Goal: Task Accomplishment & Management: Use online tool/utility

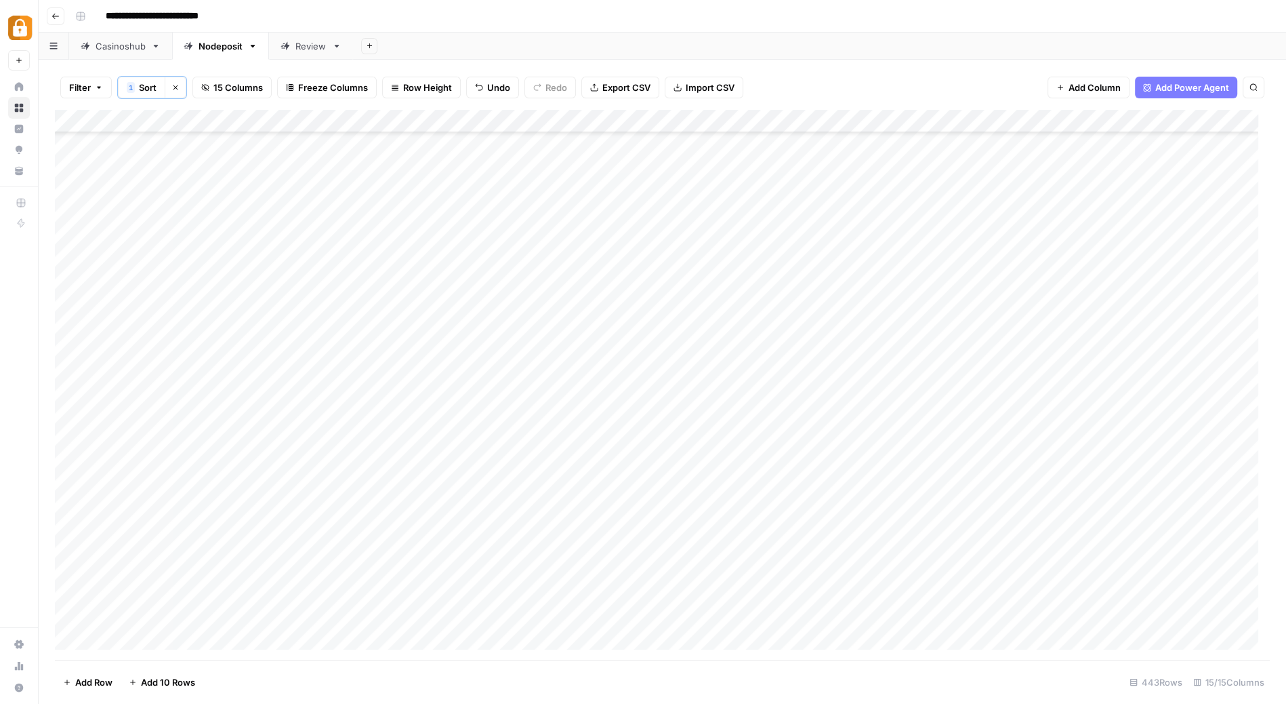
scroll to position [278, 0]
click at [837, 375] on div "Add Column" at bounding box center [662, 259] width 1215 height 298
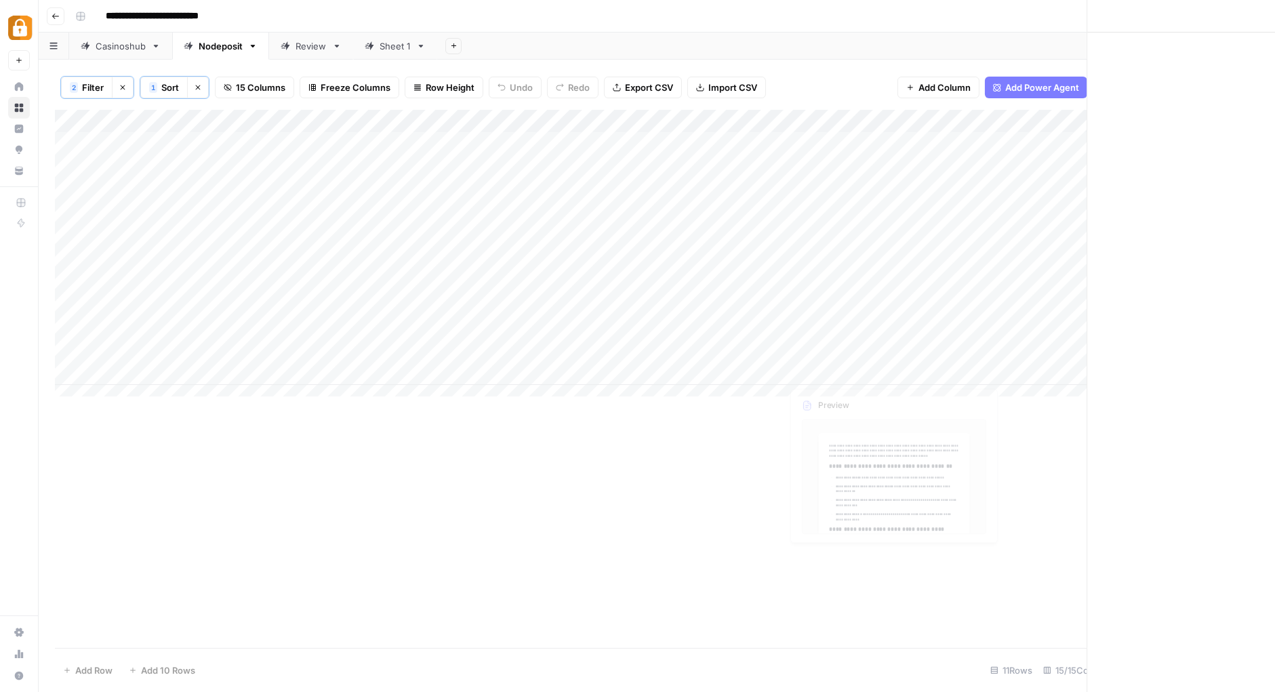
click at [837, 375] on div at bounding box center [843, 372] width 124 height 25
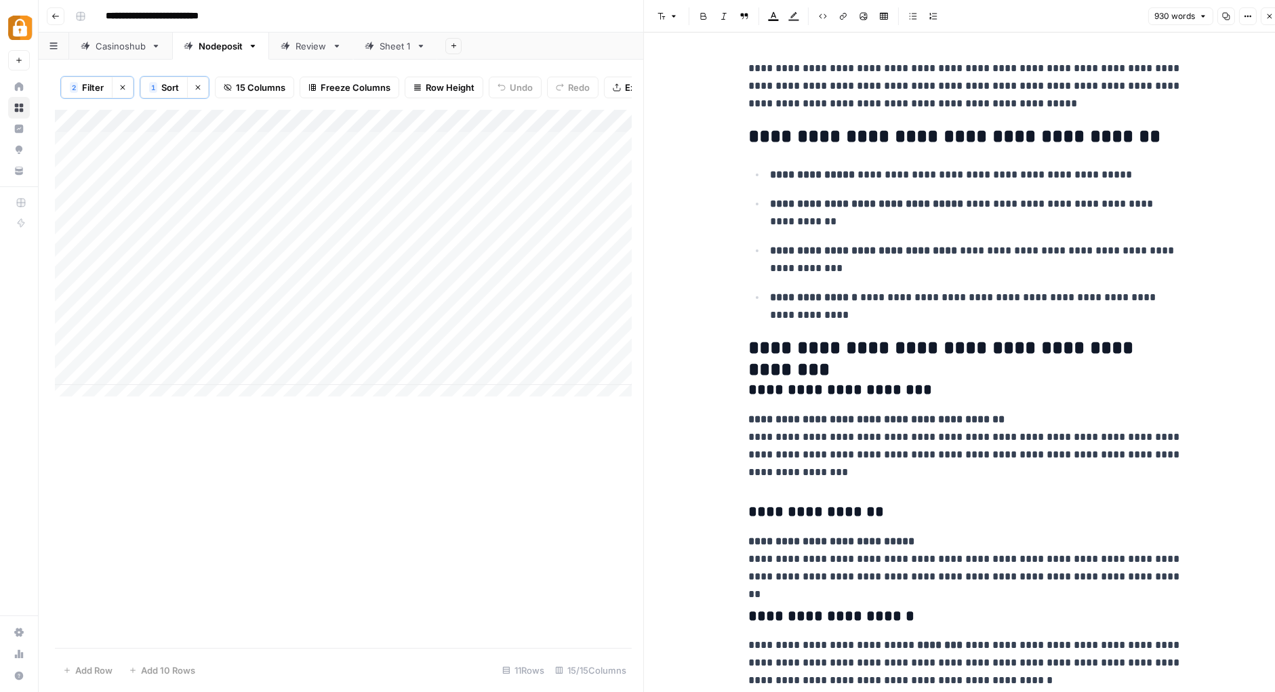
click at [1084, 138] on h2 "**********" at bounding box center [965, 137] width 434 height 22
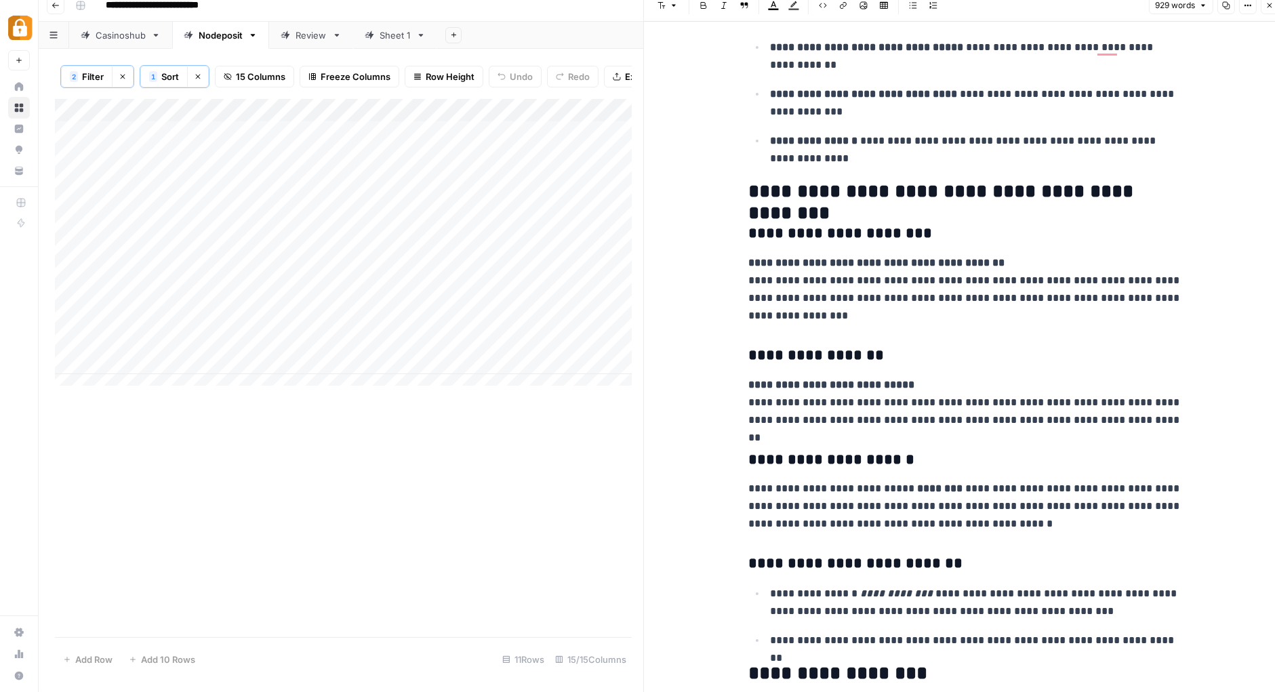
scroll to position [342, 0]
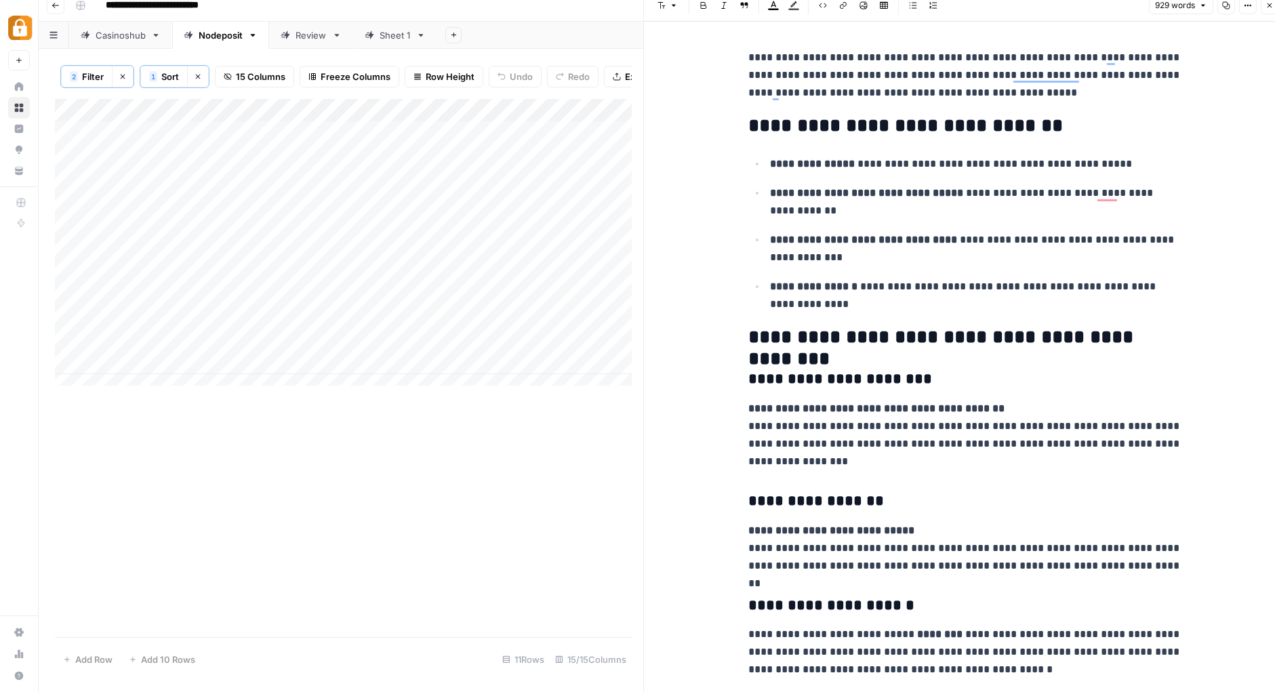
click at [1269, 7] on icon "button" at bounding box center [1269, 5] width 8 height 8
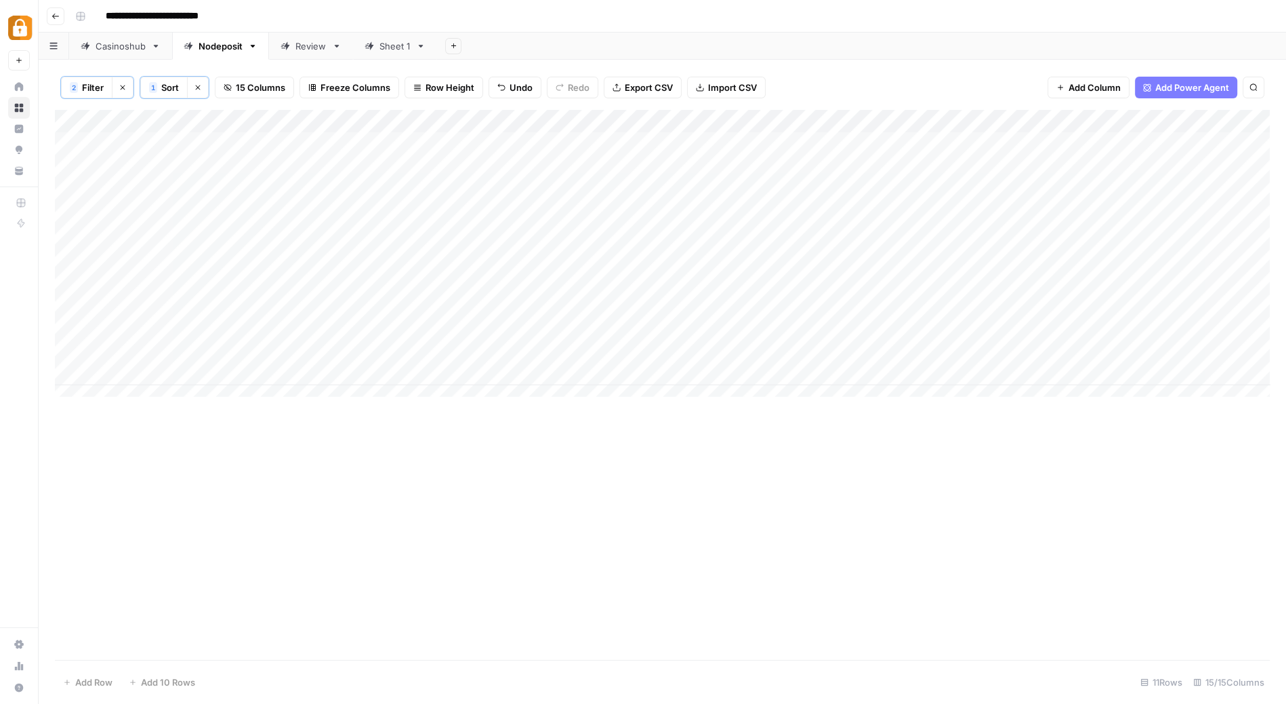
click at [644, 370] on div "Add Column" at bounding box center [662, 259] width 1215 height 298
click at [392, 46] on div "Sheet 1" at bounding box center [395, 46] width 31 height 14
click at [207, 46] on div "Nodeposit" at bounding box center [221, 46] width 44 height 14
type input "**********"
click at [96, 86] on span "Filter" at bounding box center [93, 88] width 22 height 14
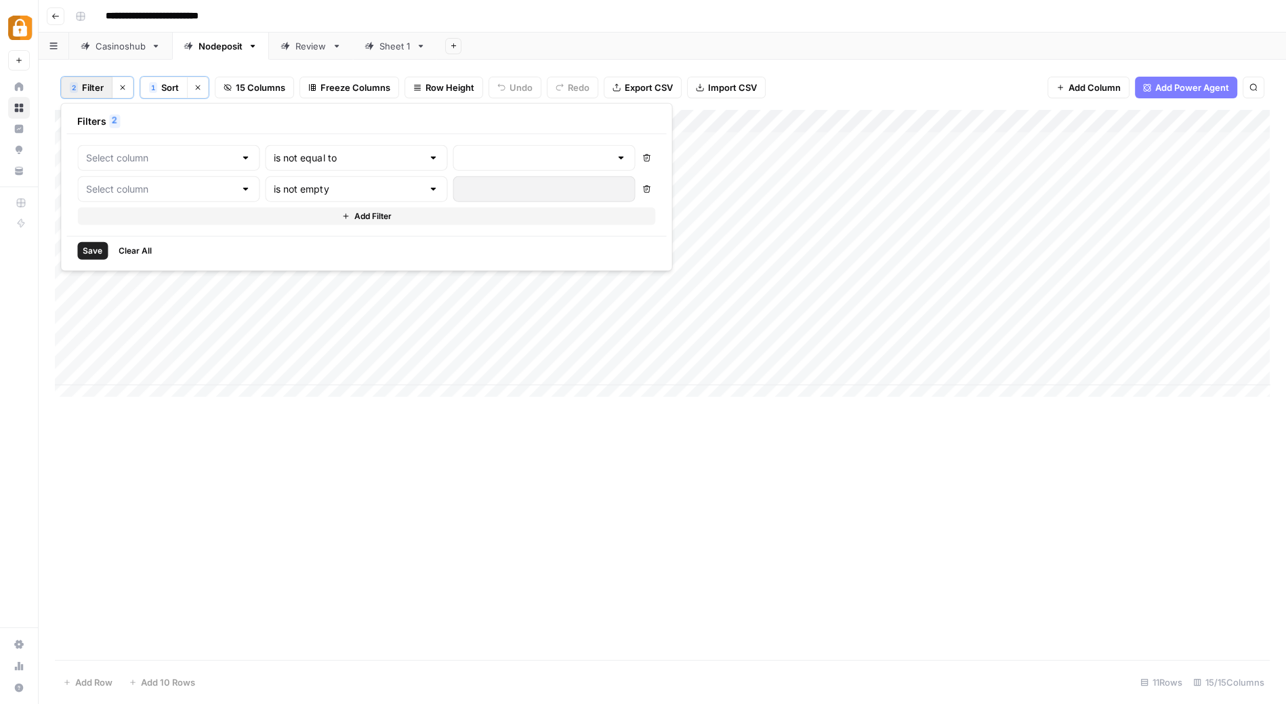
type input "(Kirill) Update Post"
type input "Content (1) (1)"
click at [256, 184] on div at bounding box center [261, 189] width 11 height 14
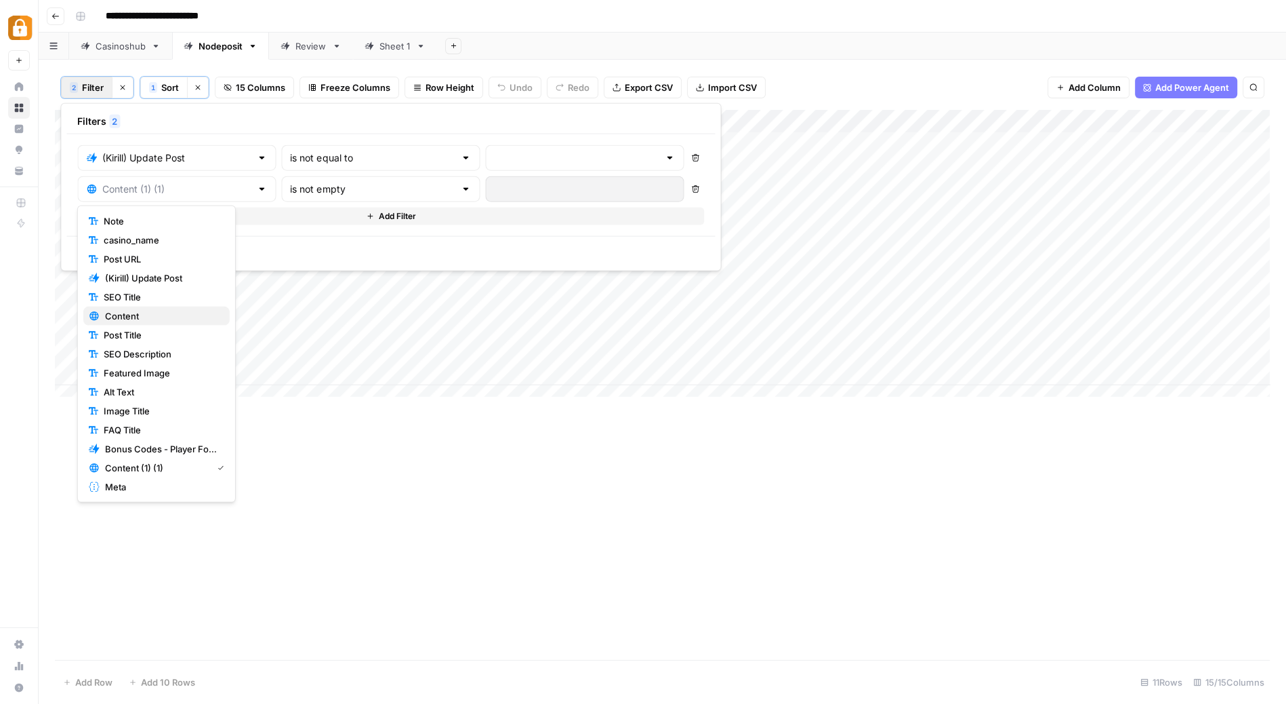
click at [146, 309] on span "Content" at bounding box center [162, 316] width 114 height 14
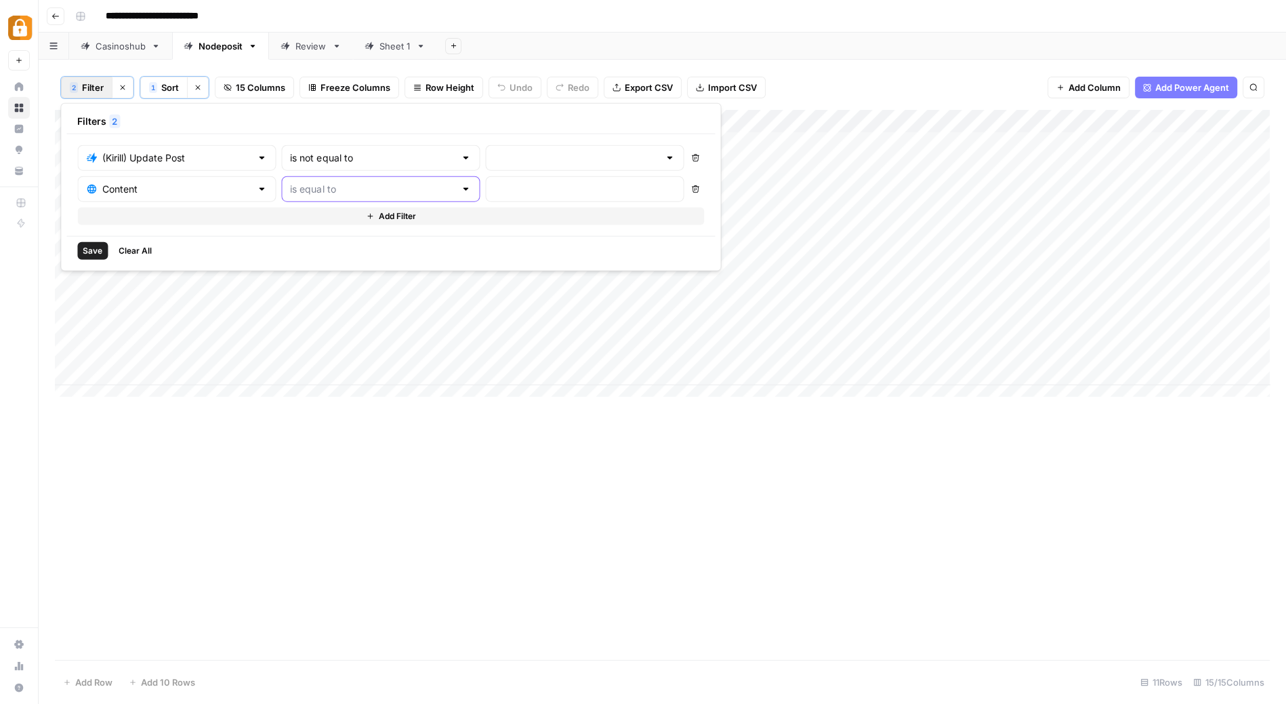
click at [339, 189] on input "text" at bounding box center [372, 189] width 165 height 14
click at [296, 235] on span "is empty" at bounding box center [318, 240] width 130 height 14
type input "is empty"
click at [89, 245] on span "Save" at bounding box center [93, 251] width 20 height 12
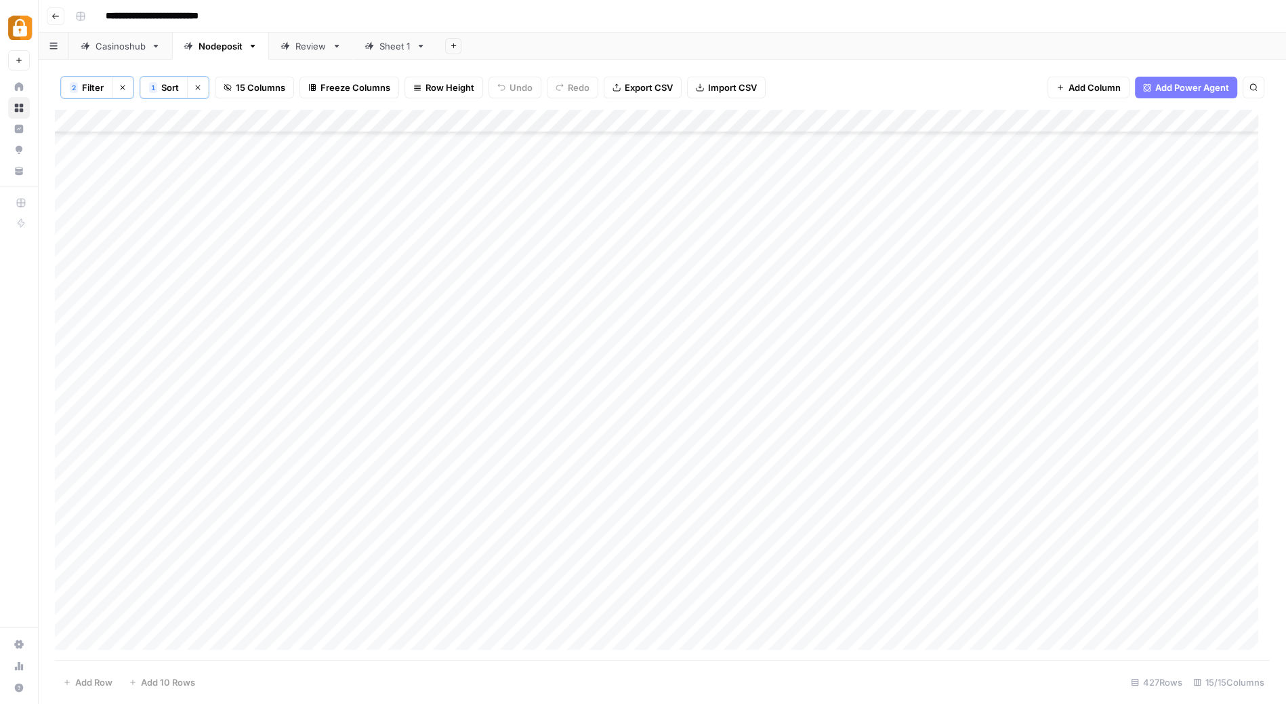
scroll to position [1346, 0]
click at [165, 83] on span "Sort" at bounding box center [170, 88] width 18 height 14
click at [636, 15] on div "**********" at bounding box center [671, 16] width 1203 height 22
drag, startPoint x: 781, startPoint y: 117, endPoint x: 920, endPoint y: 122, distance: 139.0
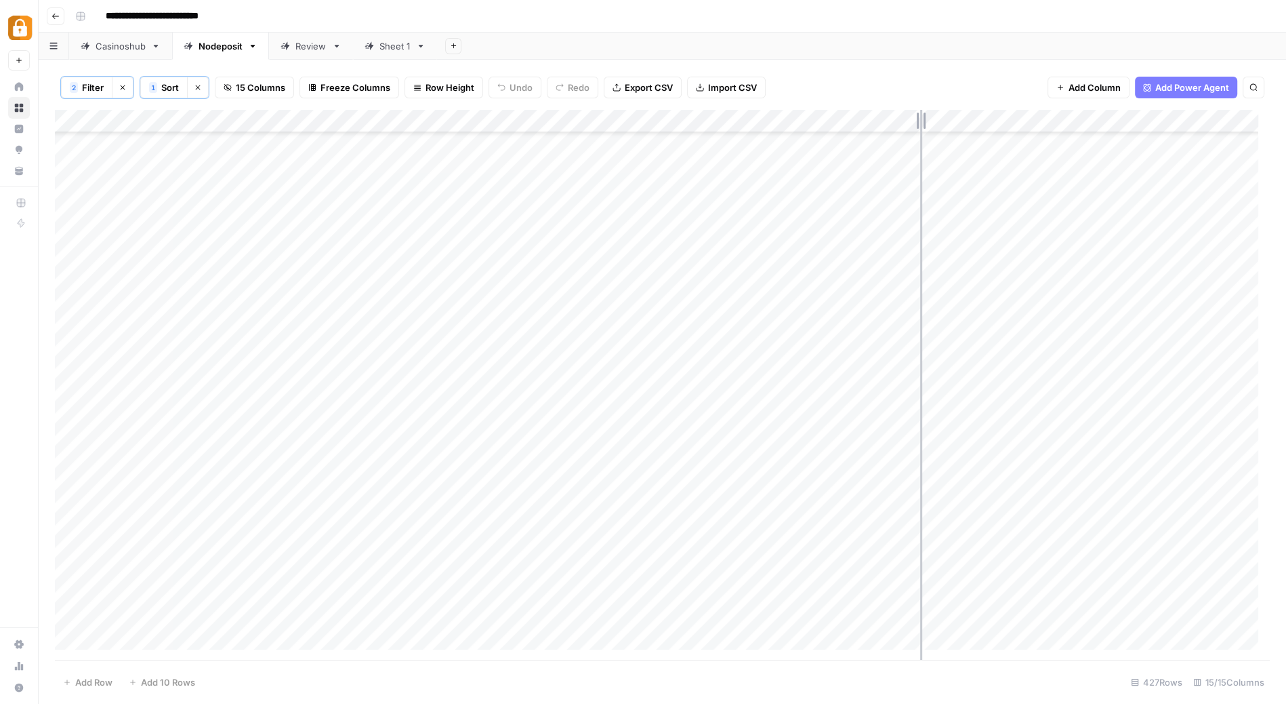
click at [920, 122] on div "Add Column" at bounding box center [662, 385] width 1215 height 551
click at [923, 119] on div "Add Column" at bounding box center [662, 385] width 1215 height 551
drag, startPoint x: 889, startPoint y: 113, endPoint x: 869, endPoint y: 109, distance: 19.9
click at [869, 110] on div "Add Column" at bounding box center [662, 385] width 1215 height 551
drag, startPoint x: 1044, startPoint y: 115, endPoint x: 1120, endPoint y: 116, distance: 75.2
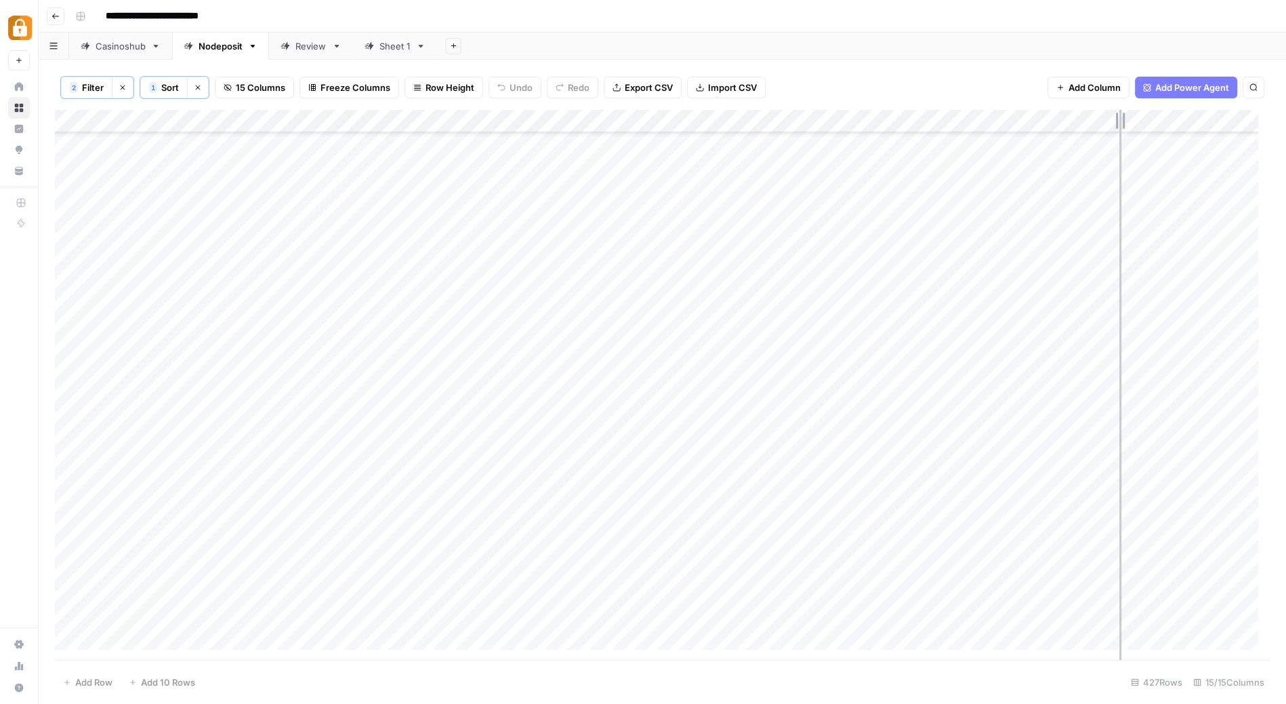
click at [1120, 116] on div "Add Column" at bounding box center [662, 385] width 1215 height 551
click at [214, 318] on div "Add Column" at bounding box center [662, 385] width 1215 height 551
click at [163, 321] on div "Add Column" at bounding box center [662, 385] width 1215 height 551
type textarea "**********"
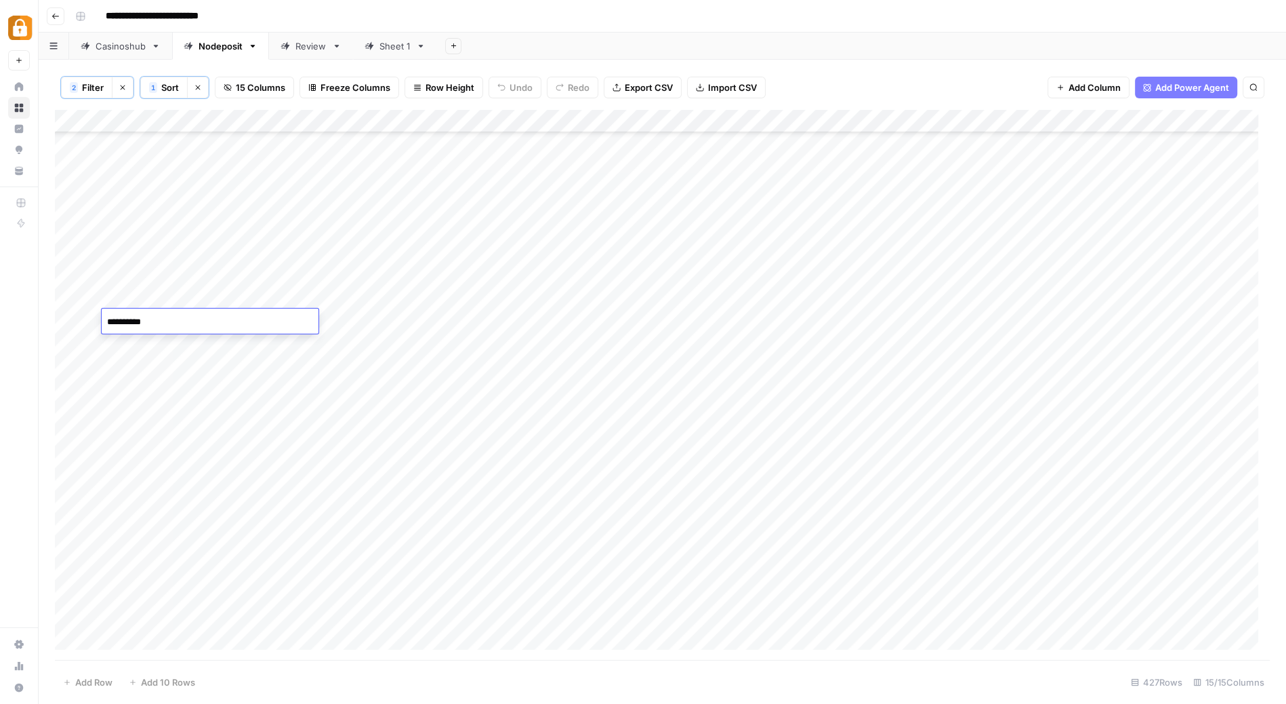
click at [198, 283] on div "Add Column" at bounding box center [662, 385] width 1215 height 551
click at [155, 317] on div "Add Column" at bounding box center [662, 385] width 1215 height 551
click at [155, 317] on textarea "**********" at bounding box center [210, 321] width 217 height 19
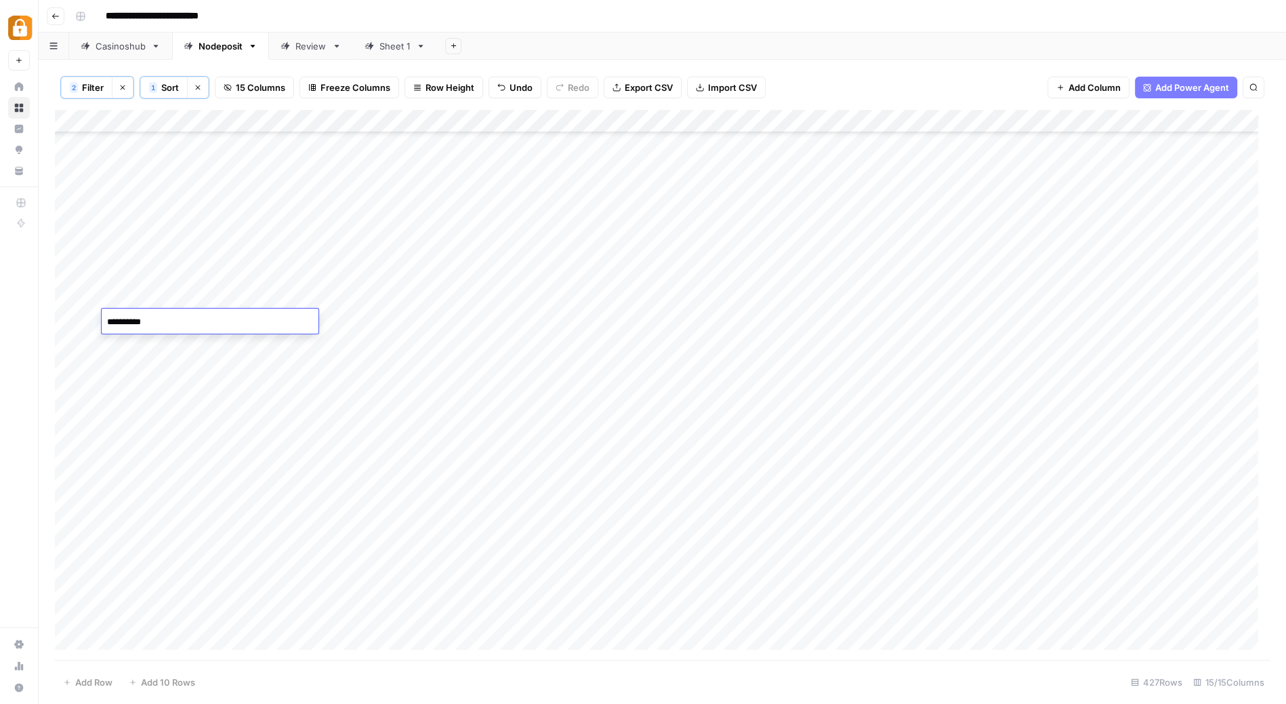
click at [155, 317] on textarea "**********" at bounding box center [210, 321] width 217 height 19
click at [146, 238] on div "Add Column" at bounding box center [662, 385] width 1215 height 551
click at [146, 249] on div "Add Column" at bounding box center [662, 385] width 1215 height 551
type textarea "**********"
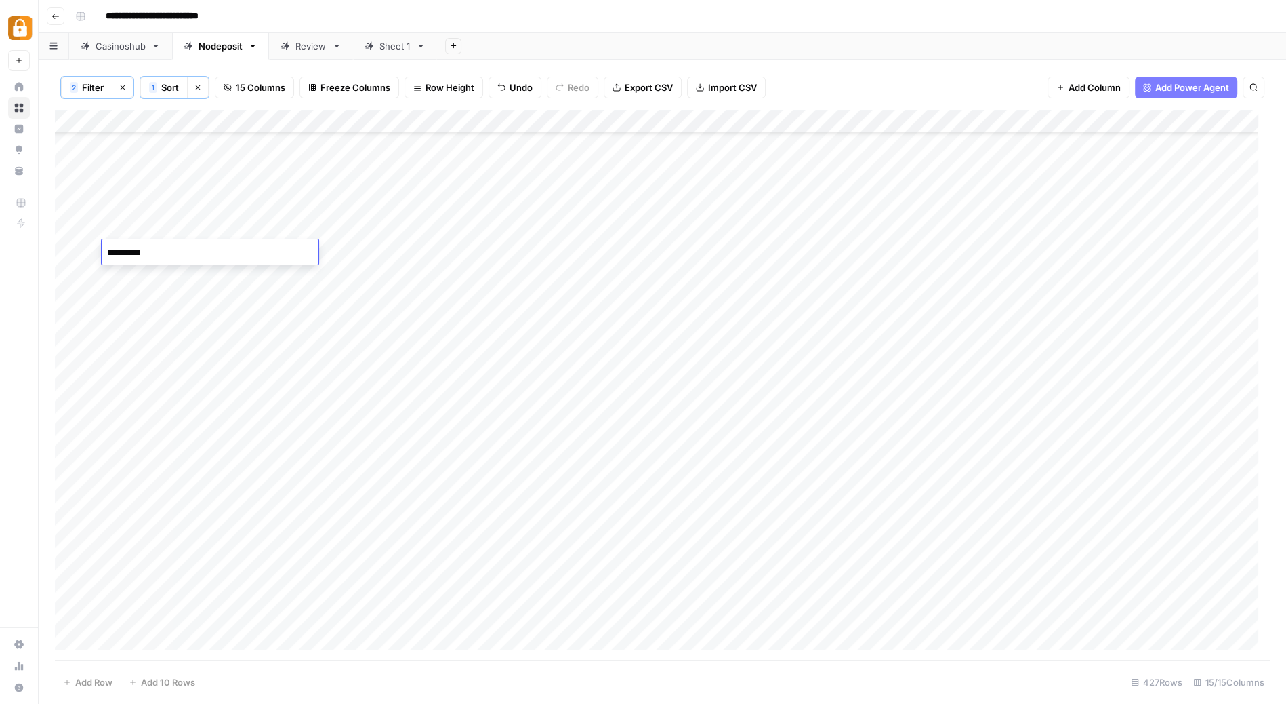
click at [155, 272] on div "Add Column" at bounding box center [662, 385] width 1215 height 551
type textarea "**********"
click at [144, 365] on div "Add Column" at bounding box center [662, 385] width 1215 height 551
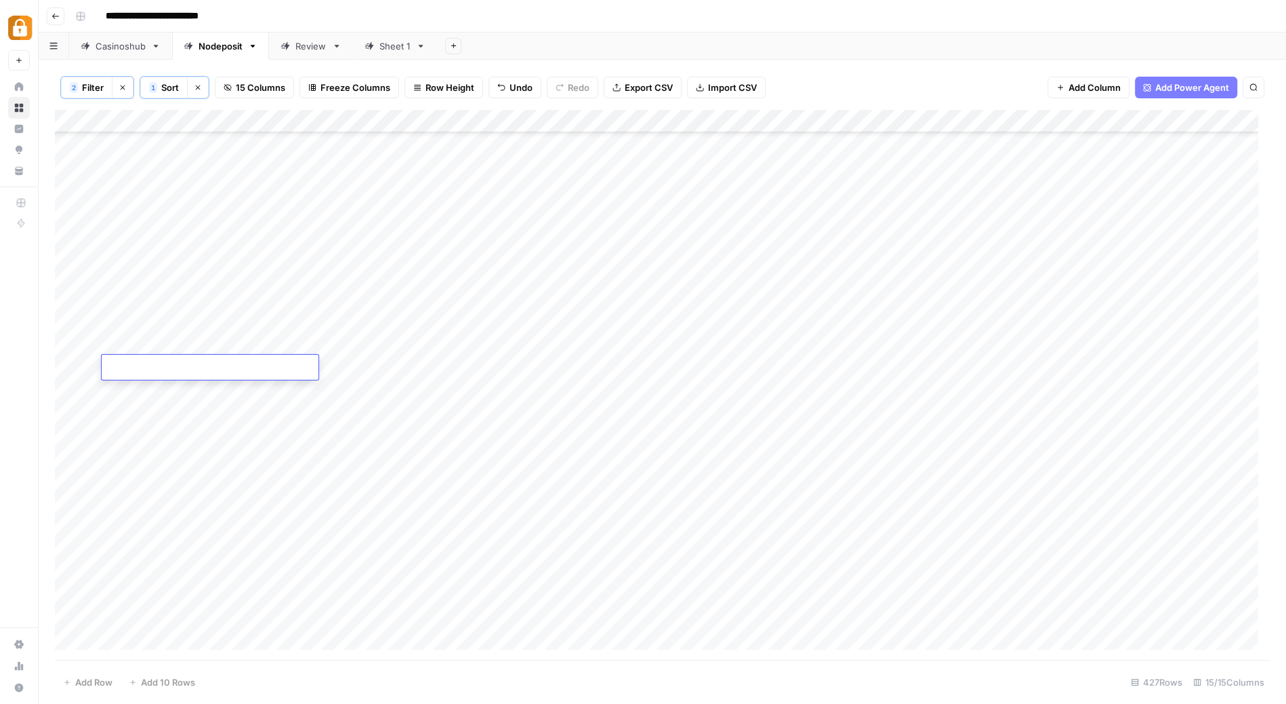
click at [144, 365] on textarea at bounding box center [210, 368] width 217 height 19
type textarea "**********"
click at [140, 388] on div "Add Column" at bounding box center [662, 385] width 1215 height 551
click at [135, 478] on div "Add Column" at bounding box center [662, 385] width 1215 height 551
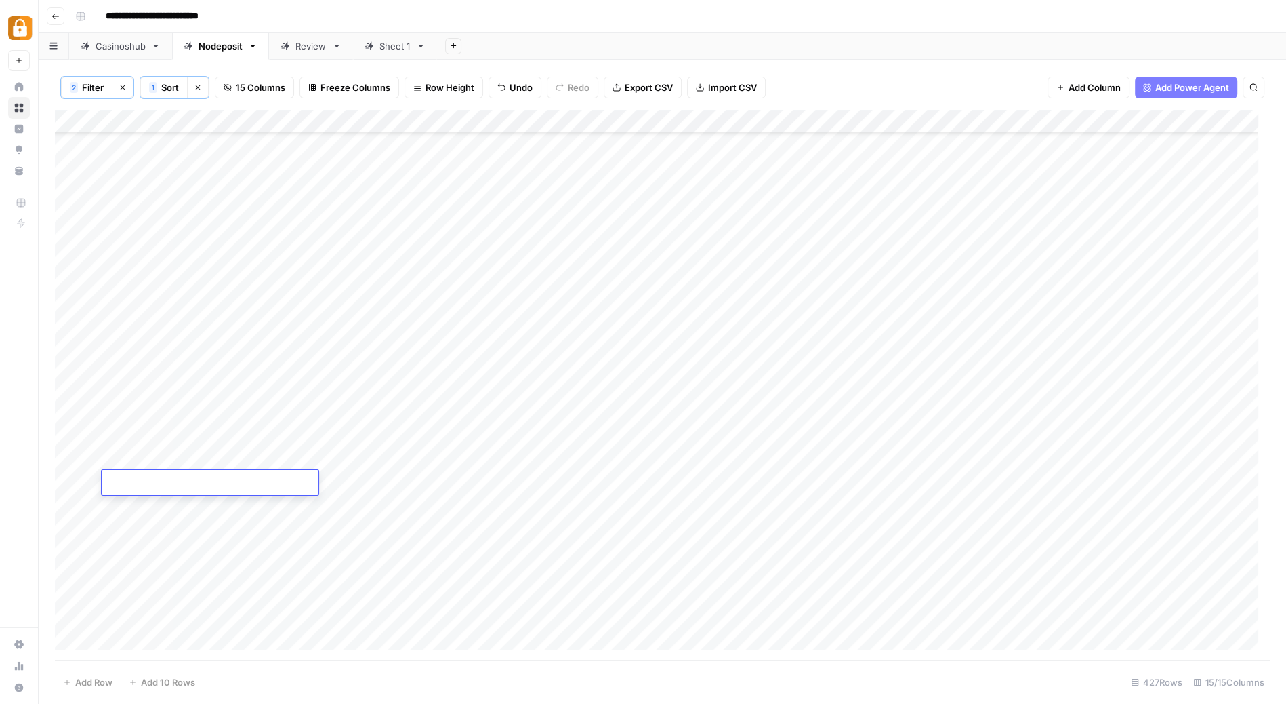
type textarea "**********"
click at [140, 505] on div "Add Column" at bounding box center [662, 385] width 1215 height 551
click at [140, 308] on div "Add Column" at bounding box center [662, 385] width 1215 height 551
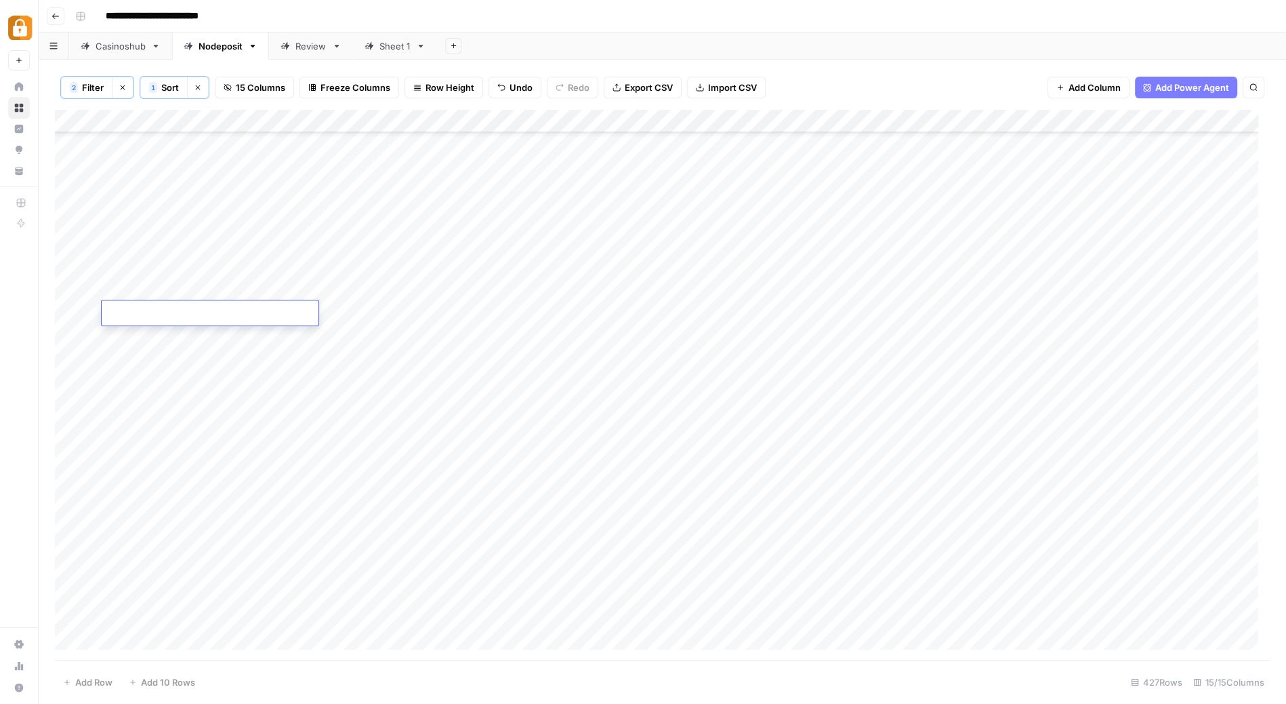
type textarea "**********"
click at [142, 453] on div "Add Column" at bounding box center [662, 385] width 1215 height 551
type textarea "**********"
click at [144, 434] on div "Add Column" at bounding box center [662, 385] width 1215 height 551
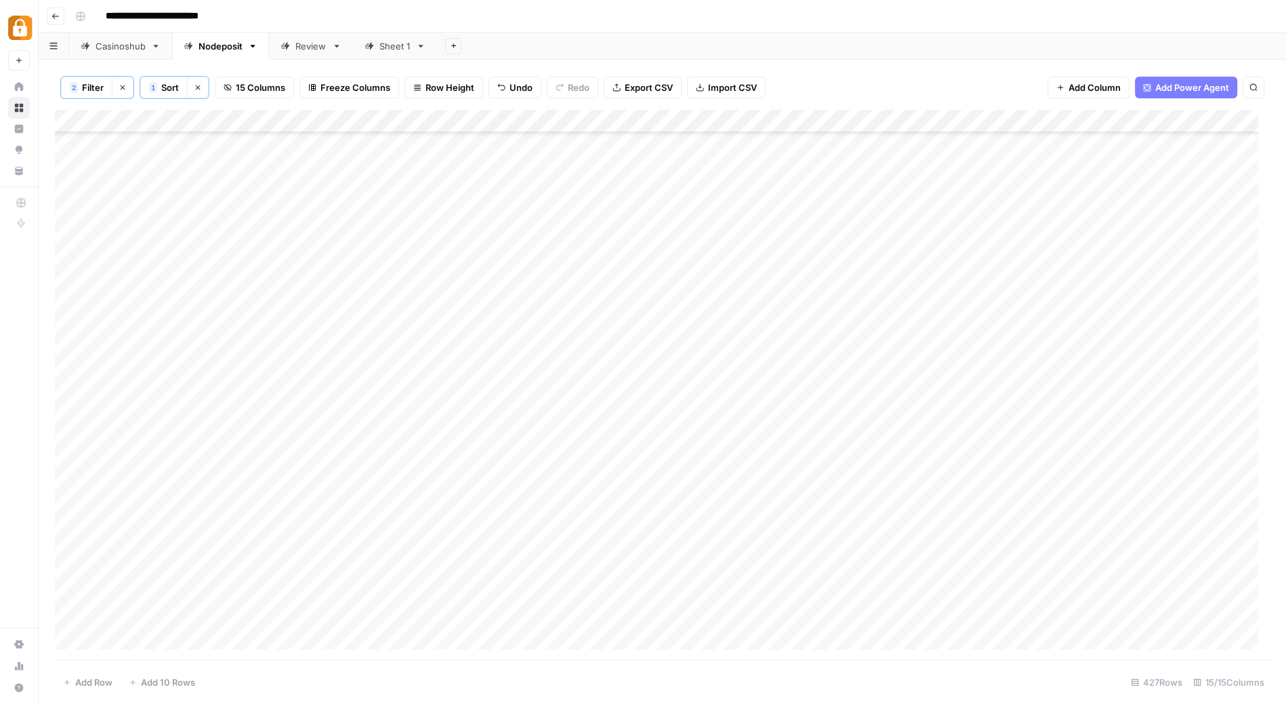
click at [144, 434] on div "Add Column" at bounding box center [662, 385] width 1215 height 551
type textarea "**********"
click at [148, 409] on div "Add Column" at bounding box center [662, 385] width 1215 height 551
click at [157, 379] on div "Add Column" at bounding box center [662, 385] width 1215 height 551
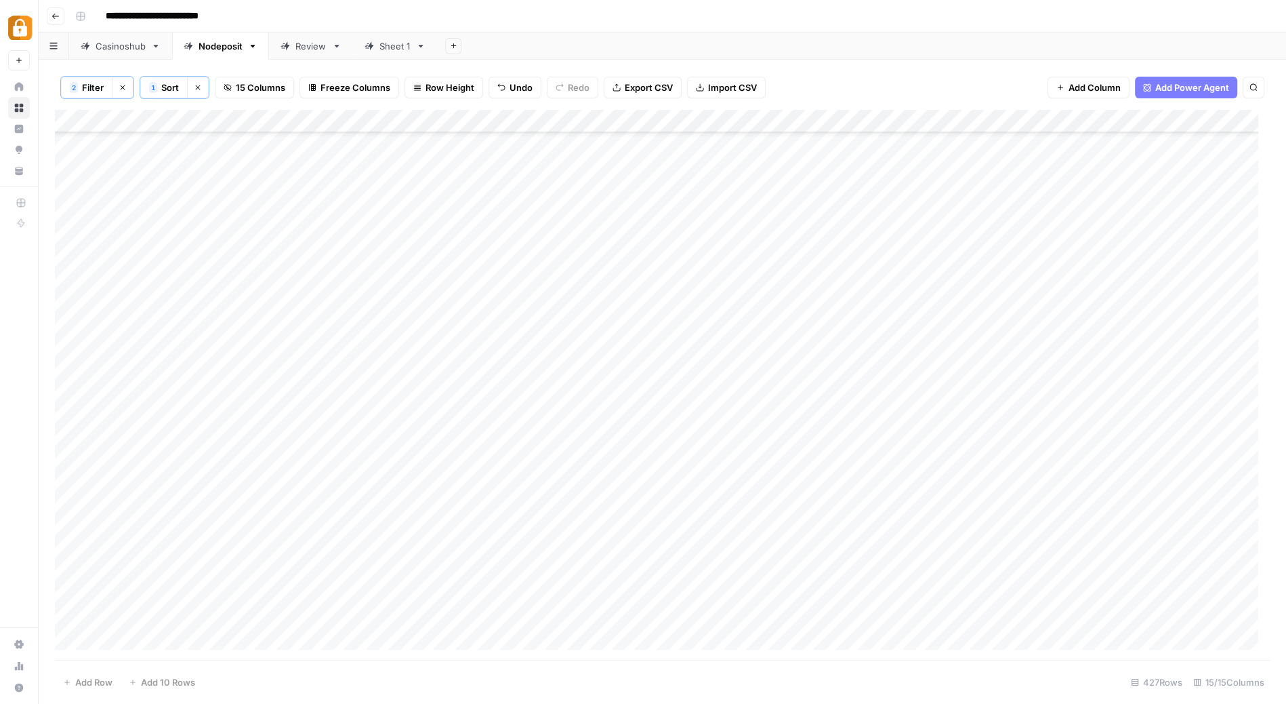
click at [167, 378] on div "Add Column" at bounding box center [662, 385] width 1215 height 551
type textarea "**********"
click at [159, 431] on div "Add Column" at bounding box center [662, 385] width 1215 height 551
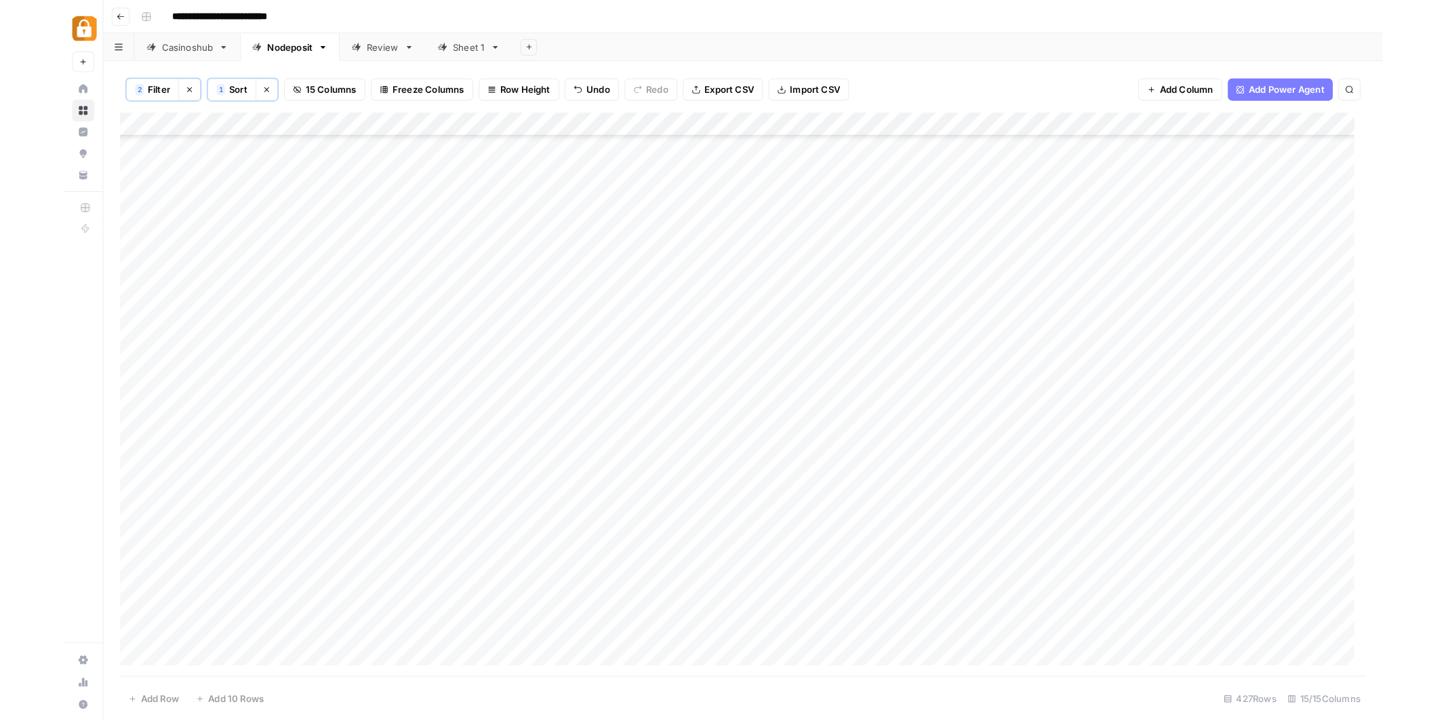
scroll to position [1351, 0]
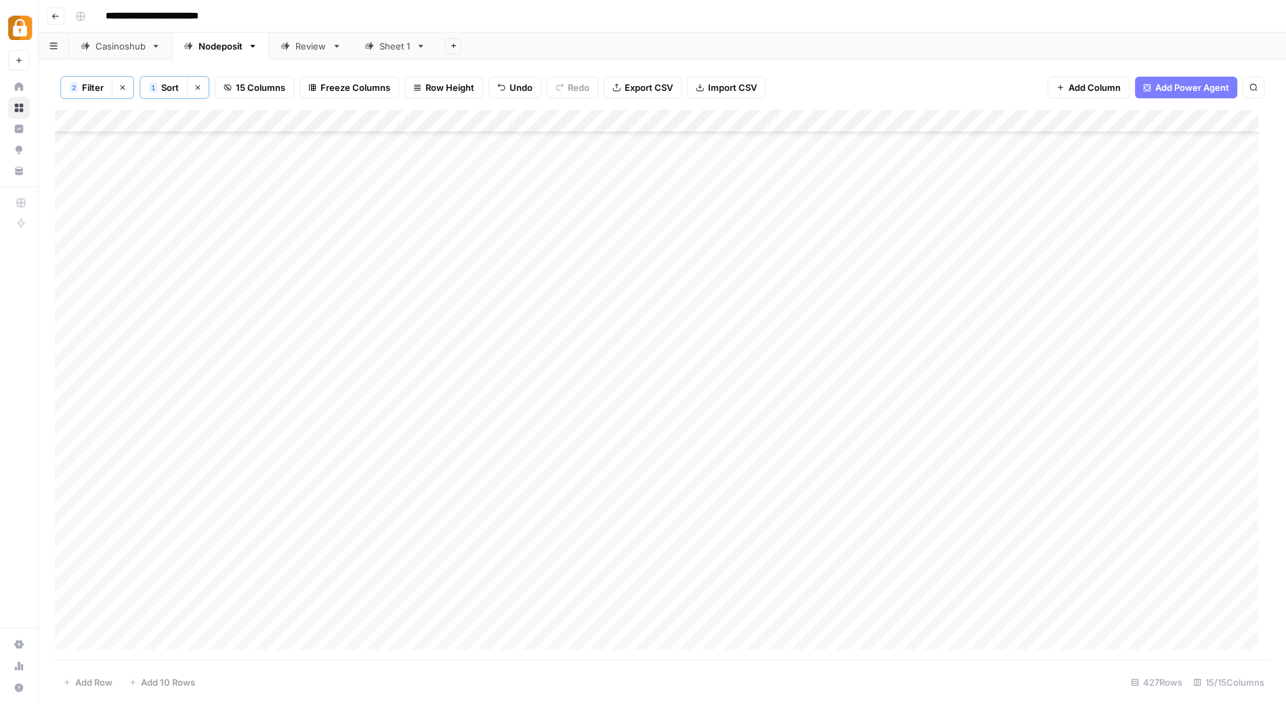
click at [151, 519] on div "Add Column" at bounding box center [662, 385] width 1215 height 551
click at [150, 543] on div "Add Column" at bounding box center [662, 385] width 1215 height 551
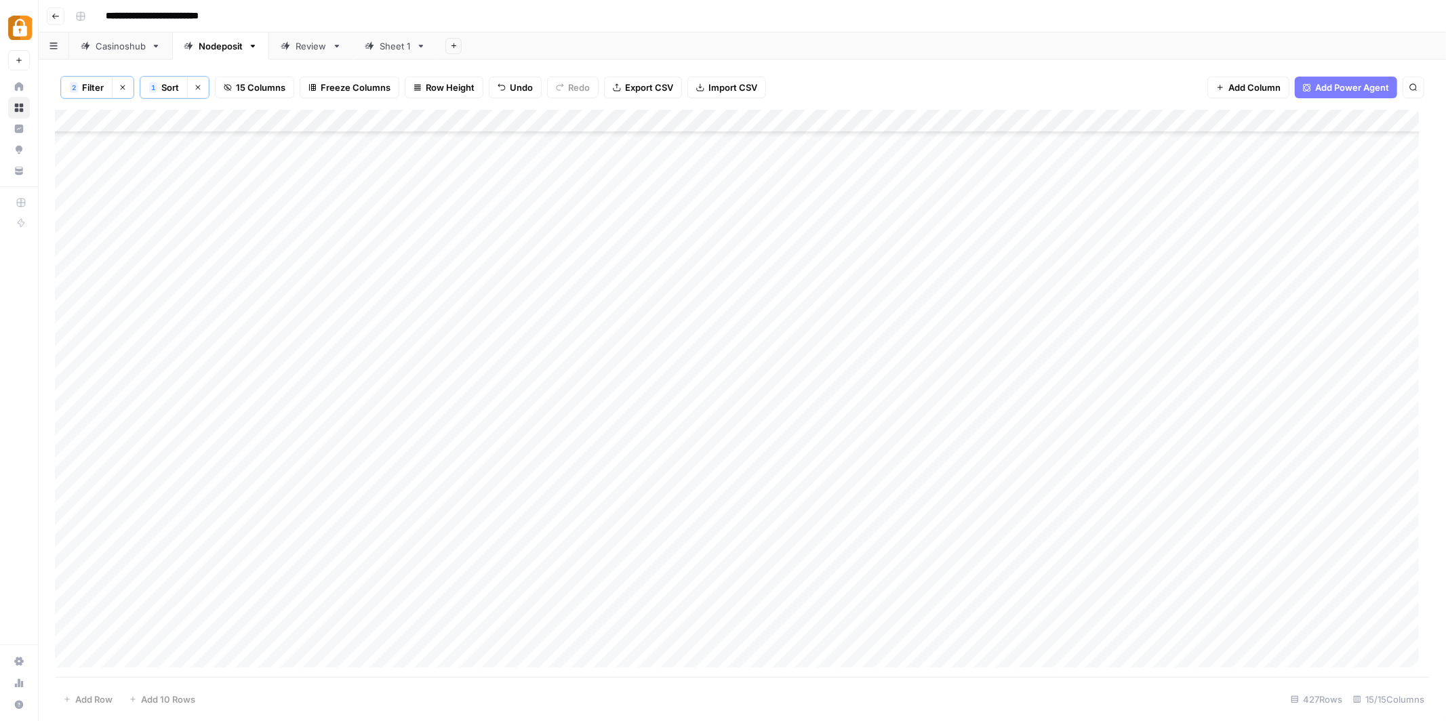
scroll to position [1098, 0]
click at [451, 45] on icon "button" at bounding box center [453, 45] width 7 height 7
click at [451, 45] on icon "button" at bounding box center [453, 45] width 5 height 5
click at [506, 18] on div "**********" at bounding box center [751, 16] width 1362 height 22
click at [450, 43] on icon "button" at bounding box center [453, 45] width 7 height 7
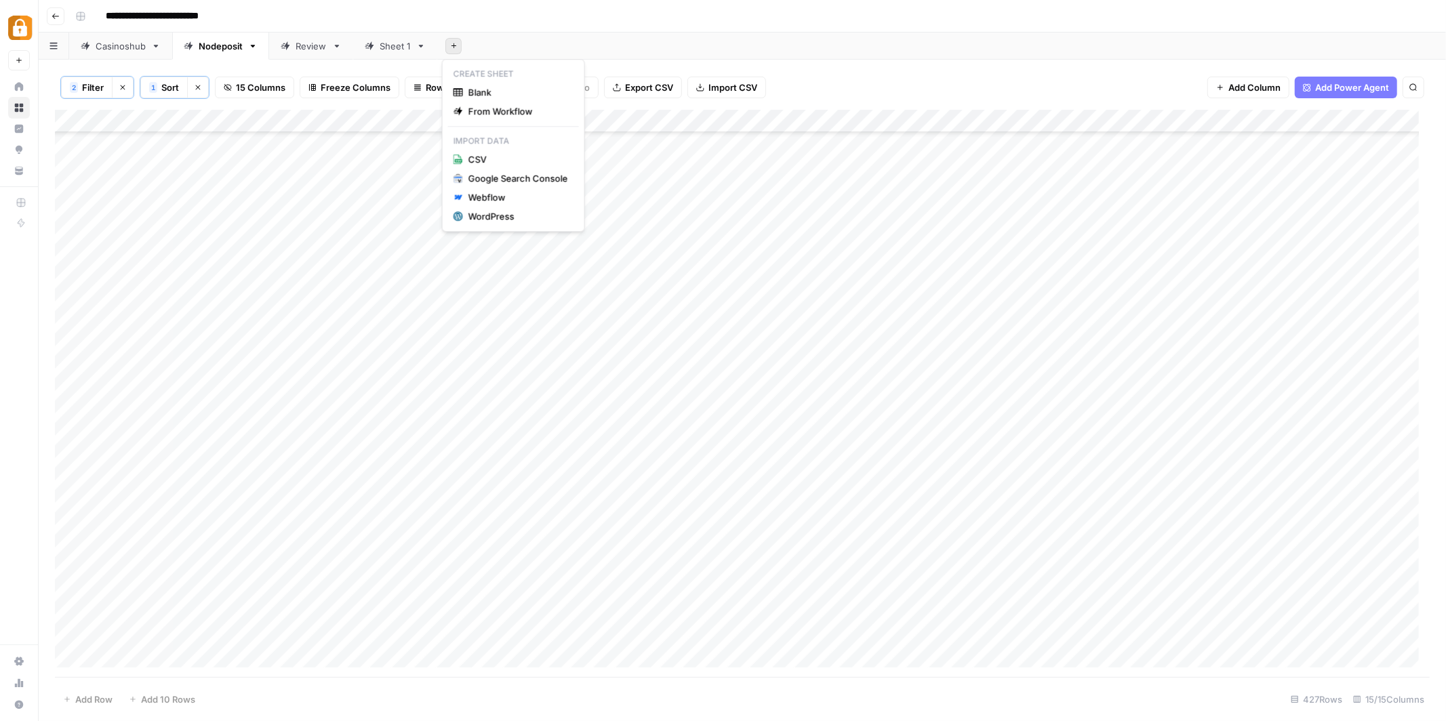
click at [544, 10] on div "**********" at bounding box center [751, 16] width 1362 height 22
click at [451, 46] on icon "button" at bounding box center [453, 45] width 5 height 5
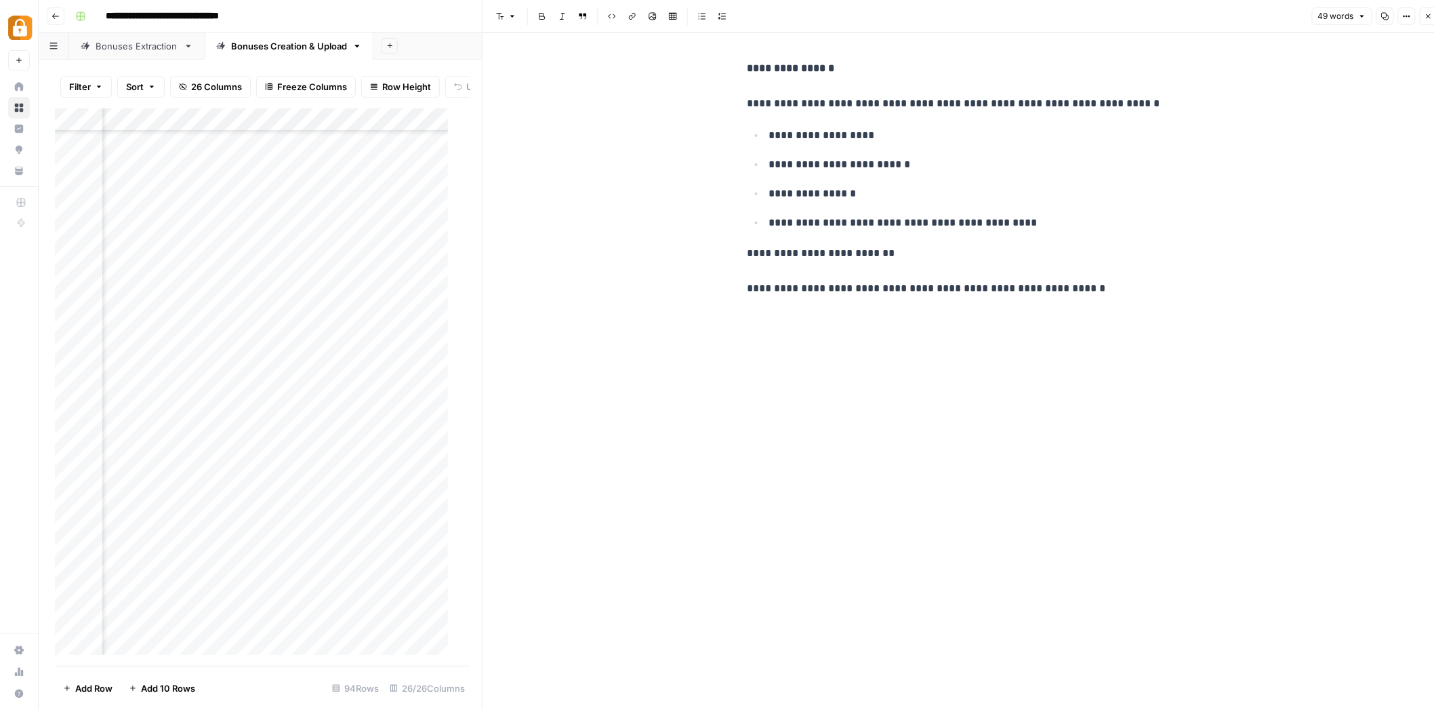
scroll to position [1382, 511]
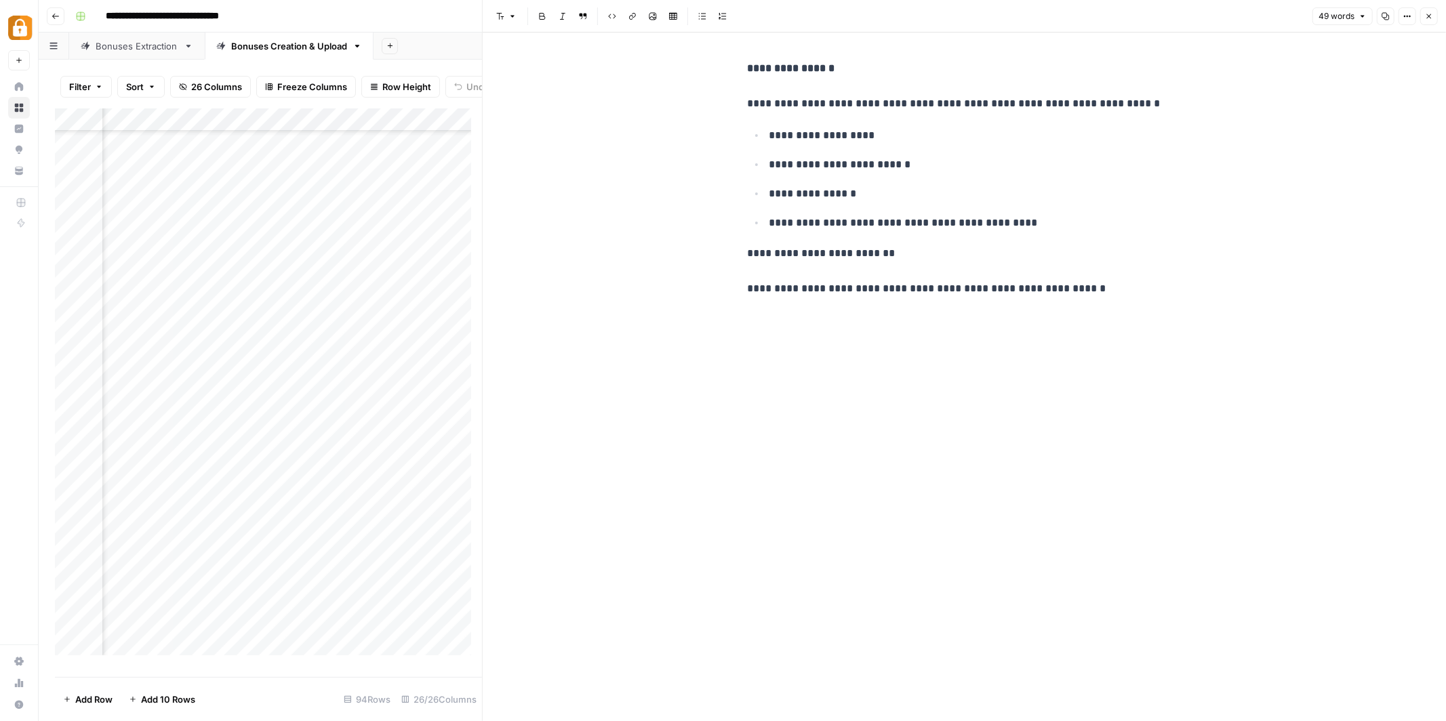
click at [56, 20] on icon "button" at bounding box center [56, 16] width 8 height 8
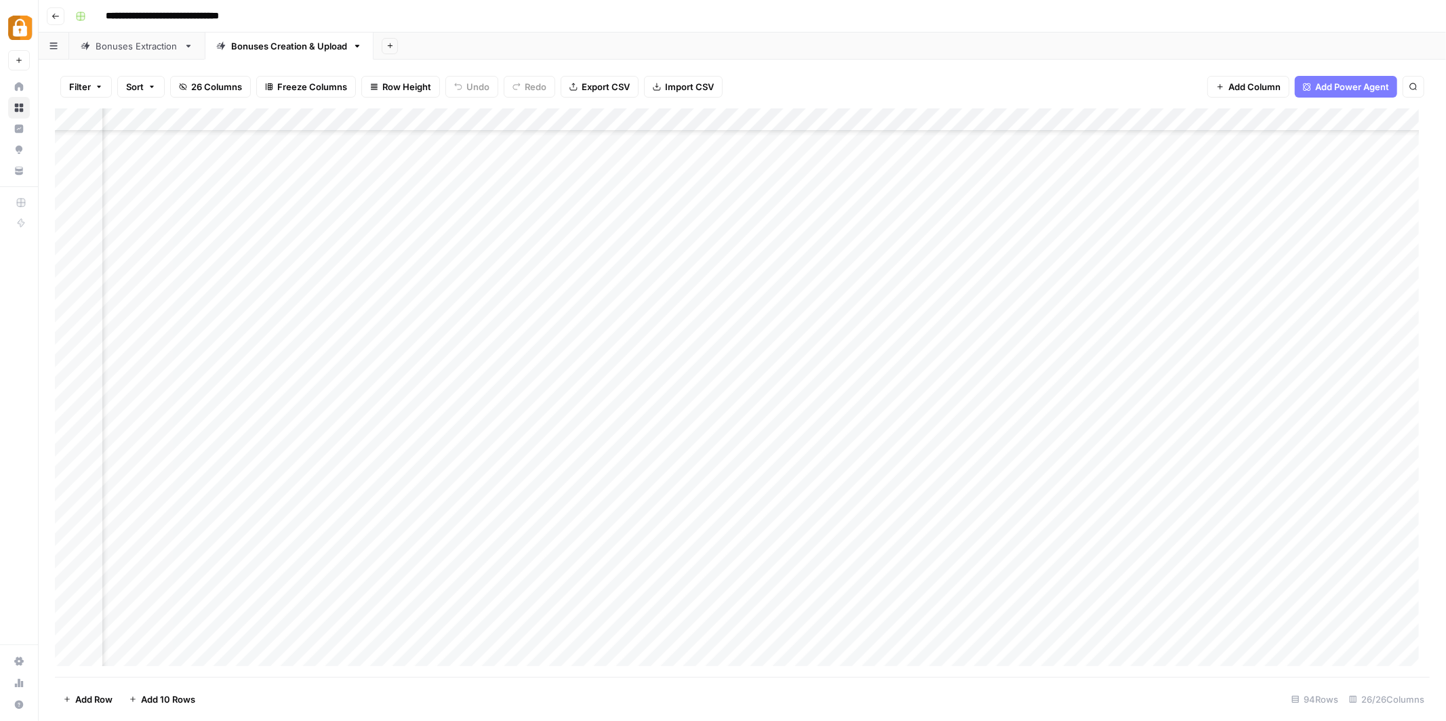
click at [56, 20] on icon "button" at bounding box center [56, 16] width 8 height 8
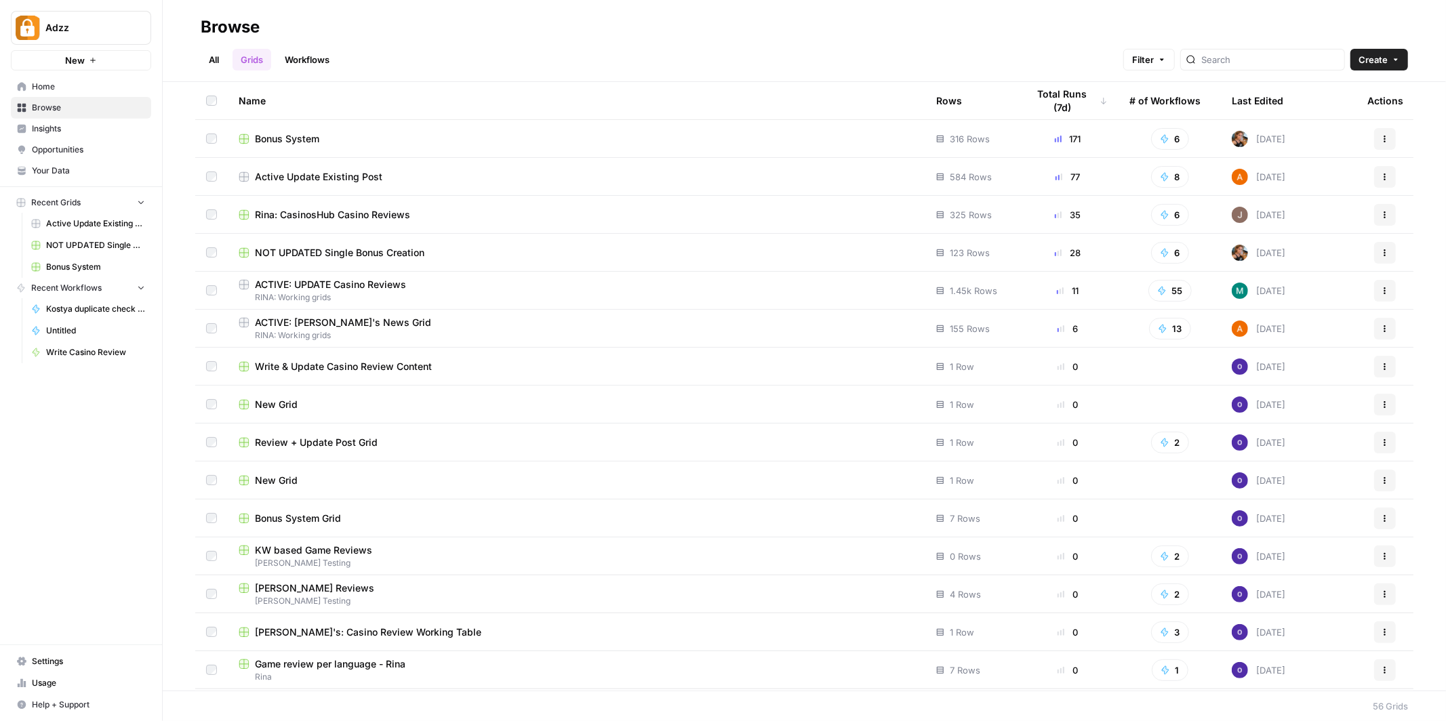
click at [366, 176] on span "Active Update Existing Post" at bounding box center [318, 177] width 127 height 14
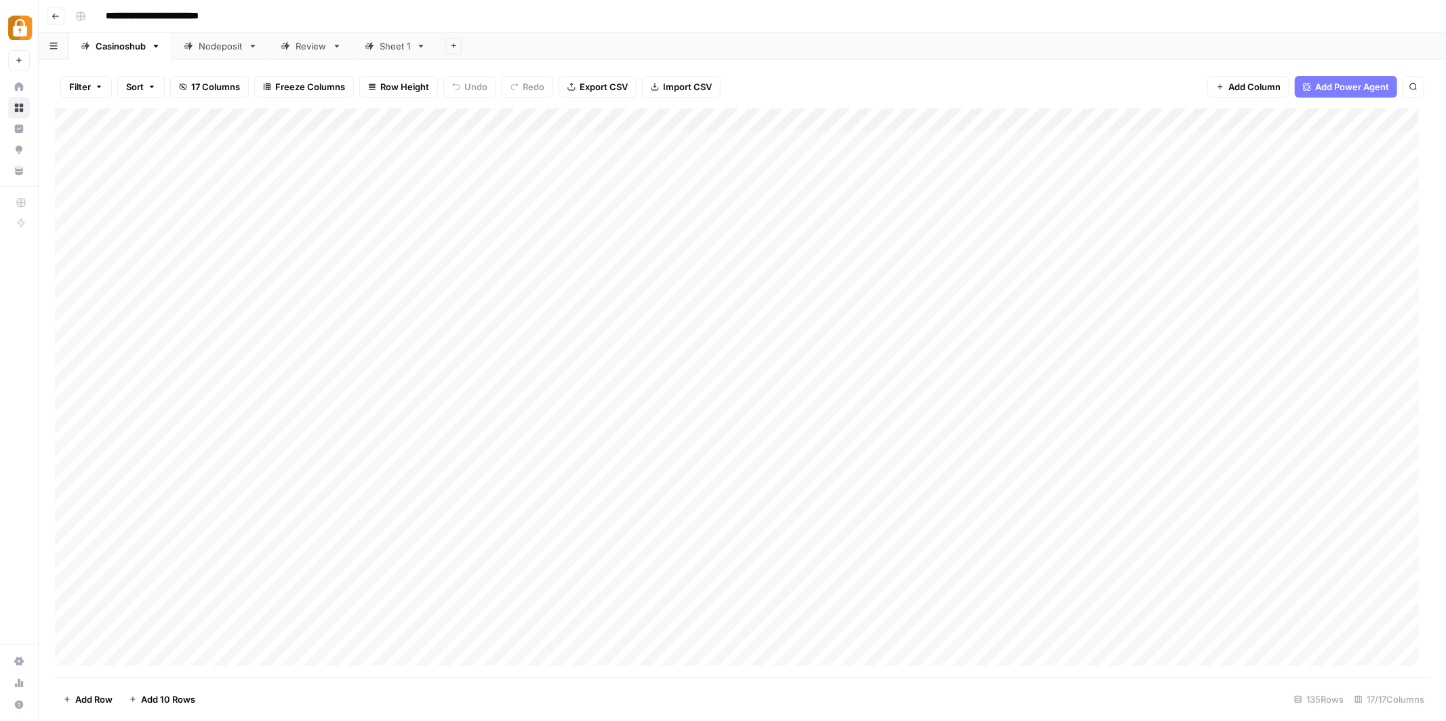
click at [218, 44] on div "Nodeposit" at bounding box center [221, 46] width 44 height 14
click at [399, 44] on div "Sheet 1" at bounding box center [395, 46] width 31 height 14
click at [75, 119] on div "Add Column" at bounding box center [742, 188] width 1375 height 160
click at [110, 699] on span "Delete 5 Rows" at bounding box center [93, 700] width 60 height 14
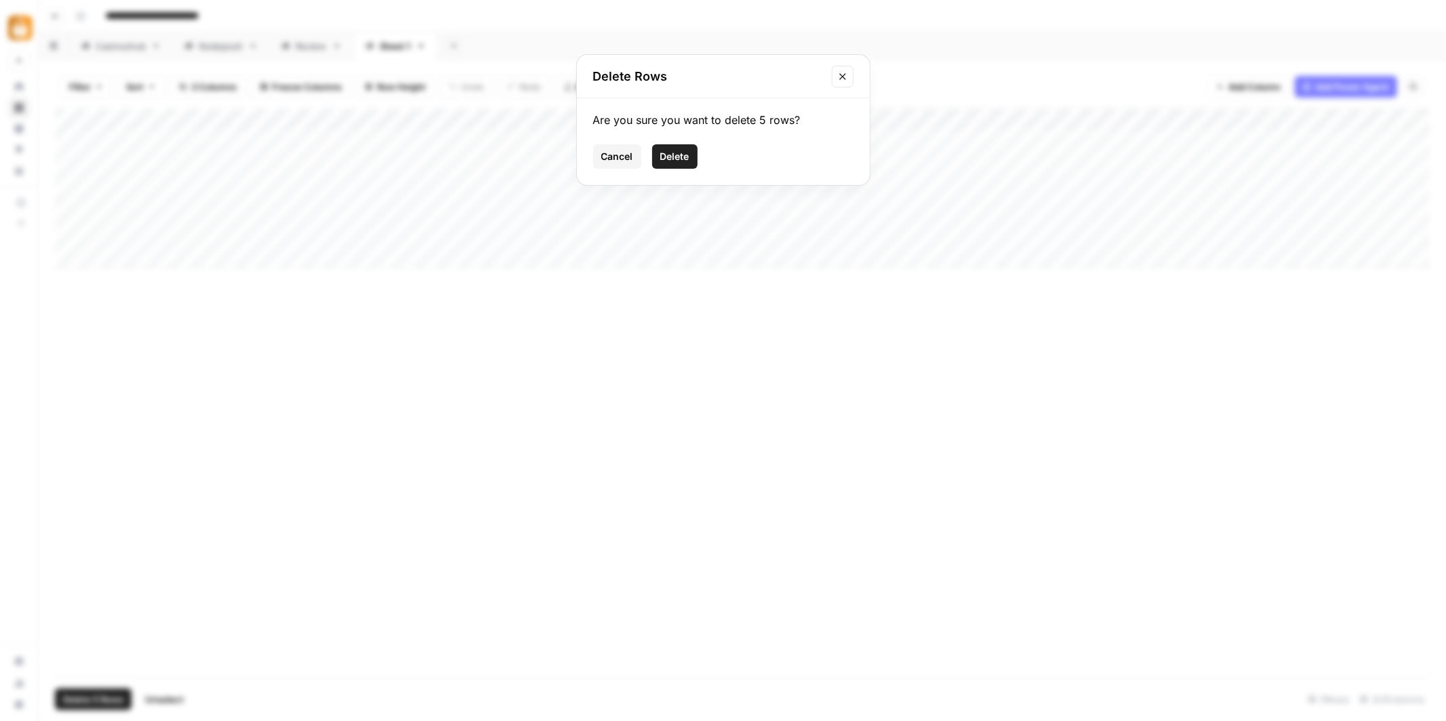
click at [674, 157] on span "Delete" at bounding box center [674, 157] width 29 height 14
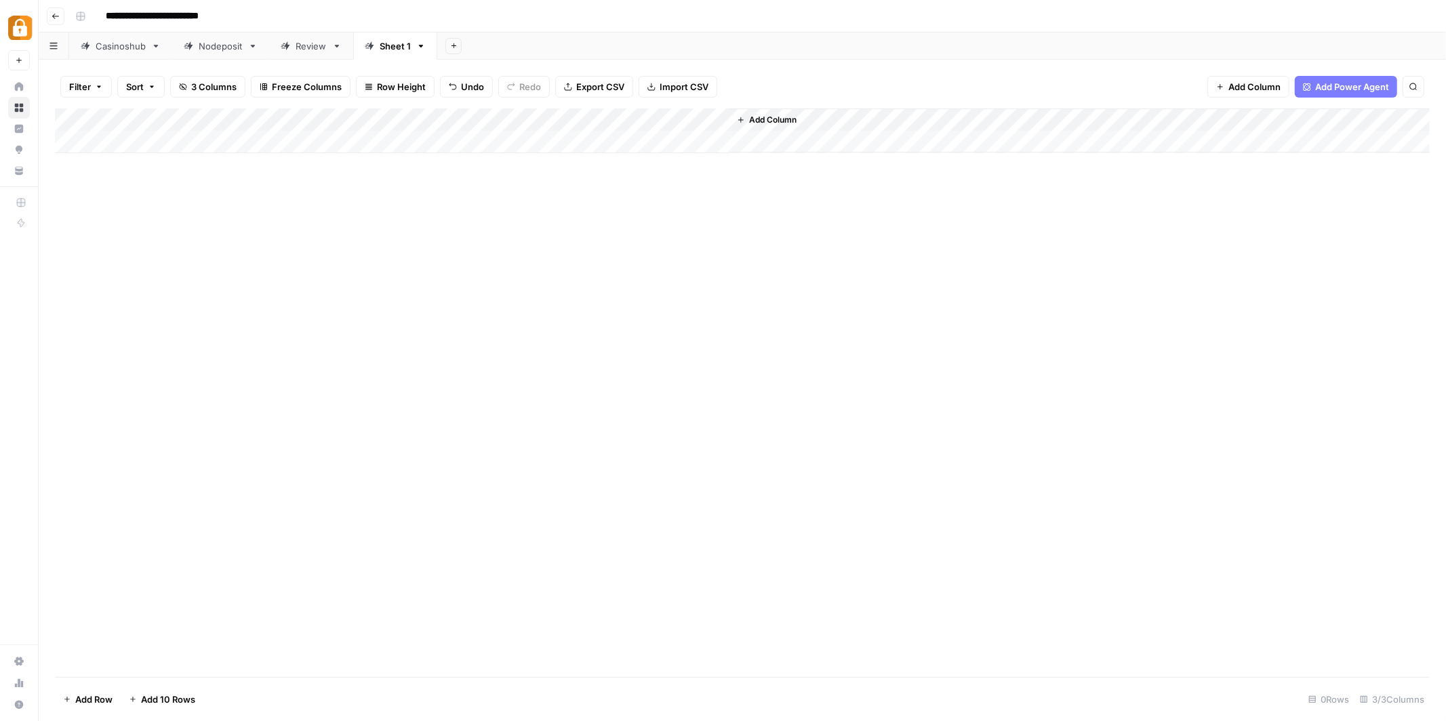
click at [684, 89] on span "Import CSV" at bounding box center [683, 87] width 49 height 14
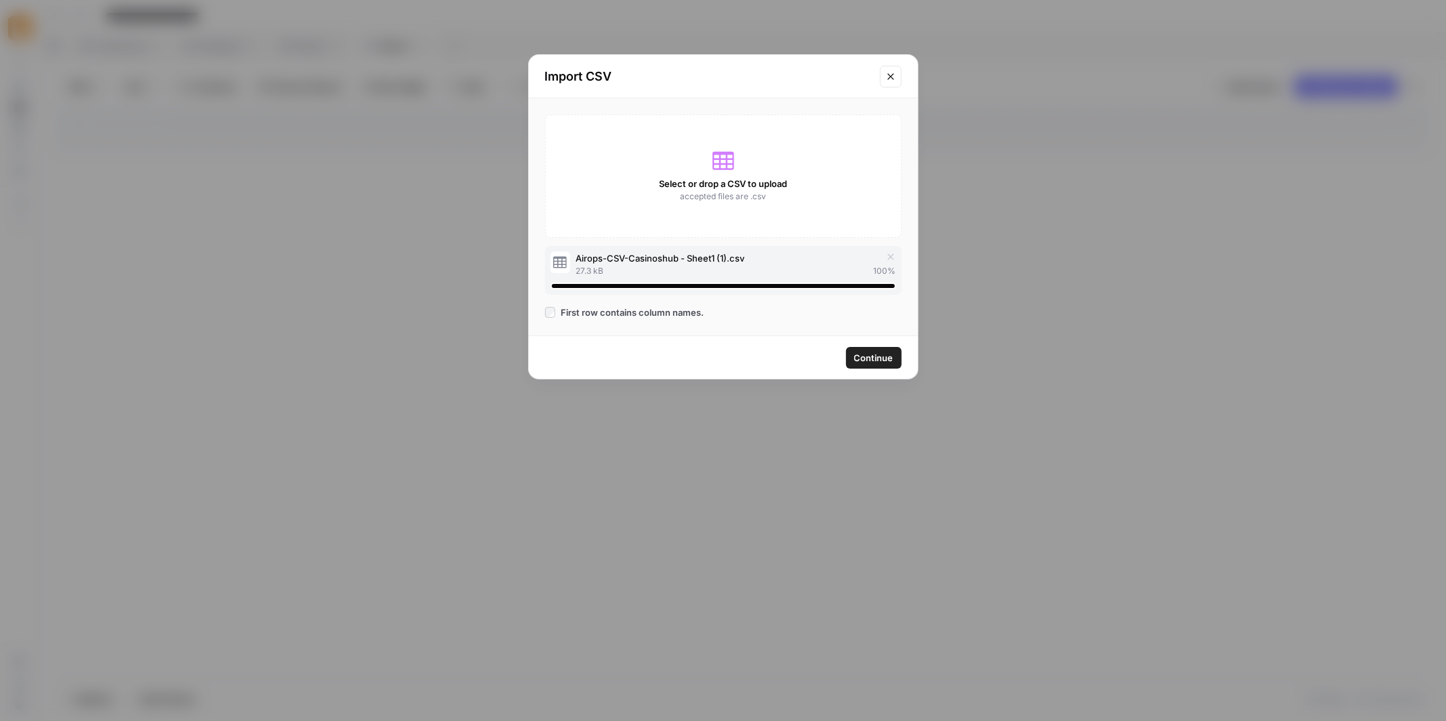
click at [872, 354] on span "Continue" at bounding box center [873, 358] width 39 height 14
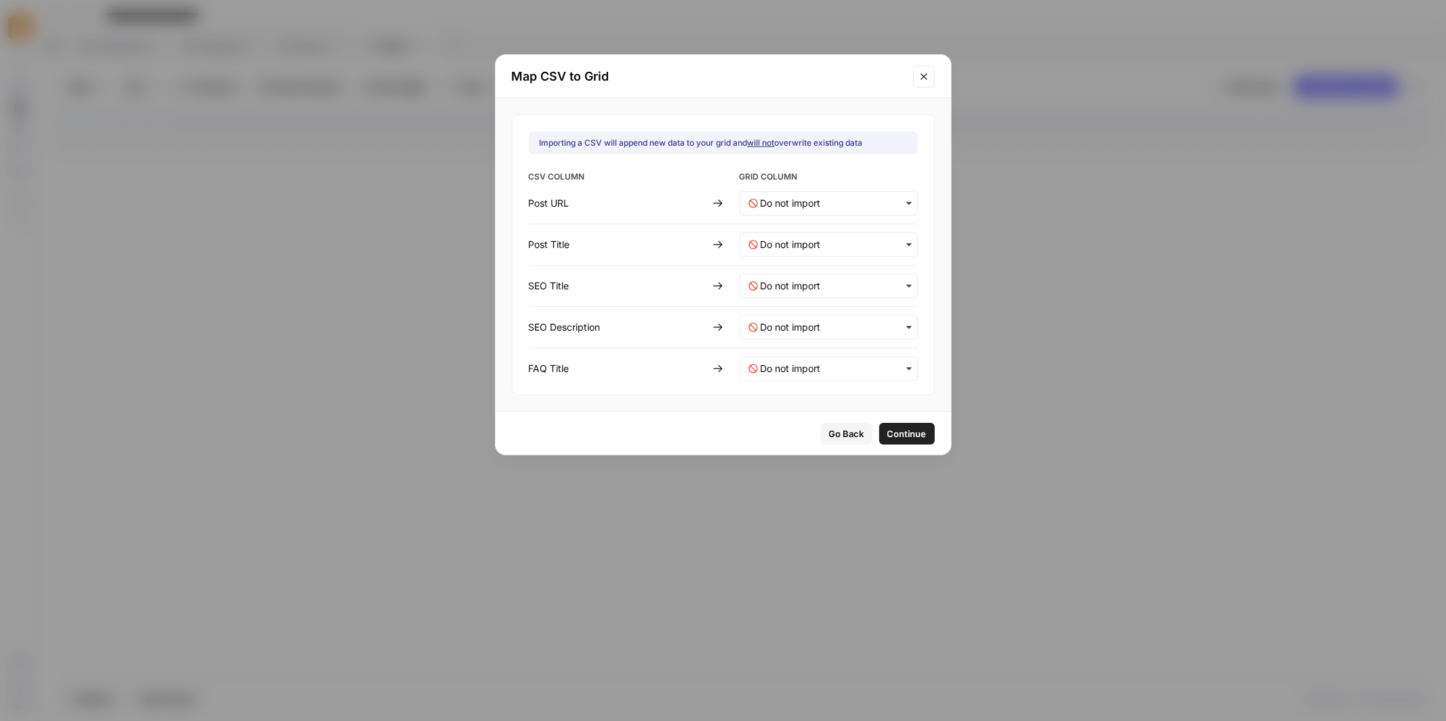
click at [829, 433] on span "Go Back" at bounding box center [846, 434] width 35 height 14
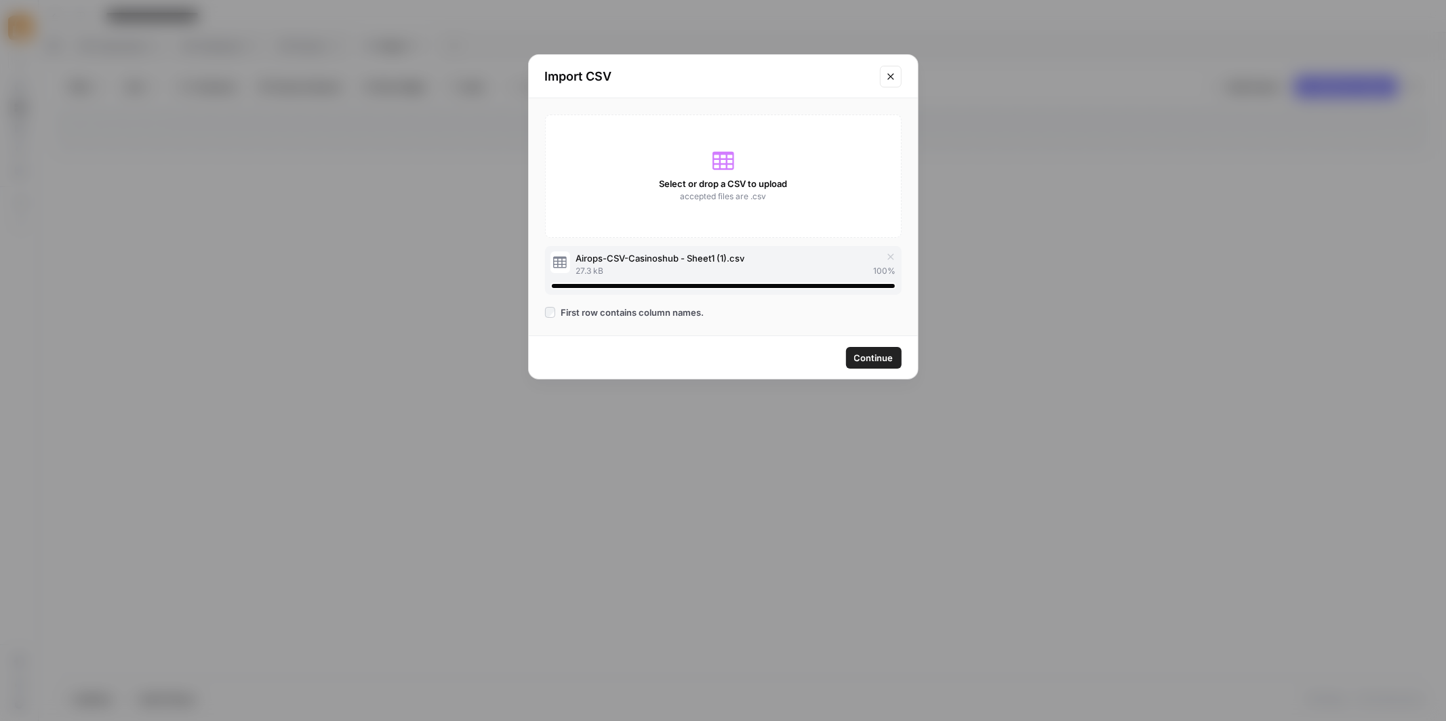
click at [891, 77] on icon "Close modal" at bounding box center [890, 76] width 6 height 6
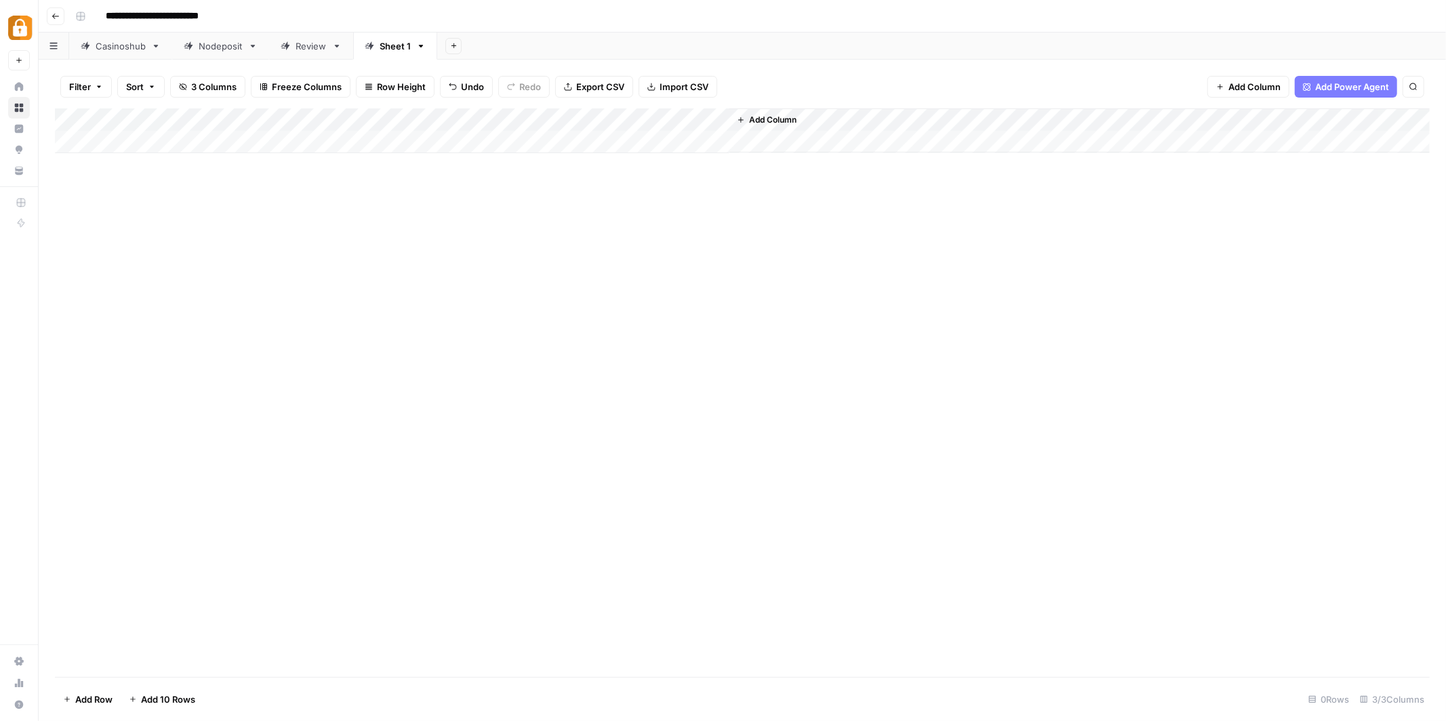
click at [663, 85] on span "Import CSV" at bounding box center [683, 87] width 49 height 14
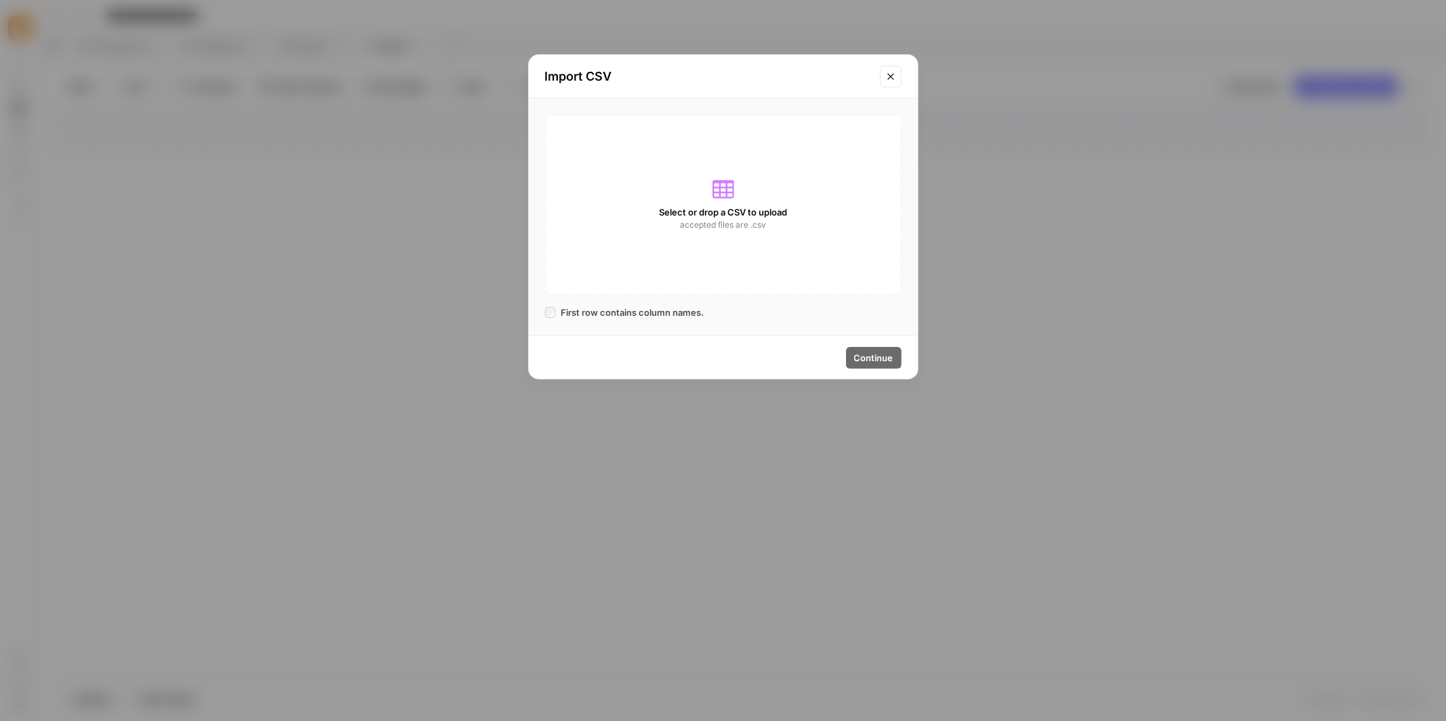
click at [1032, 209] on div "Import CSV Select or drop a CSV to upload accepted files are .csv First row con…" at bounding box center [723, 360] width 1446 height 721
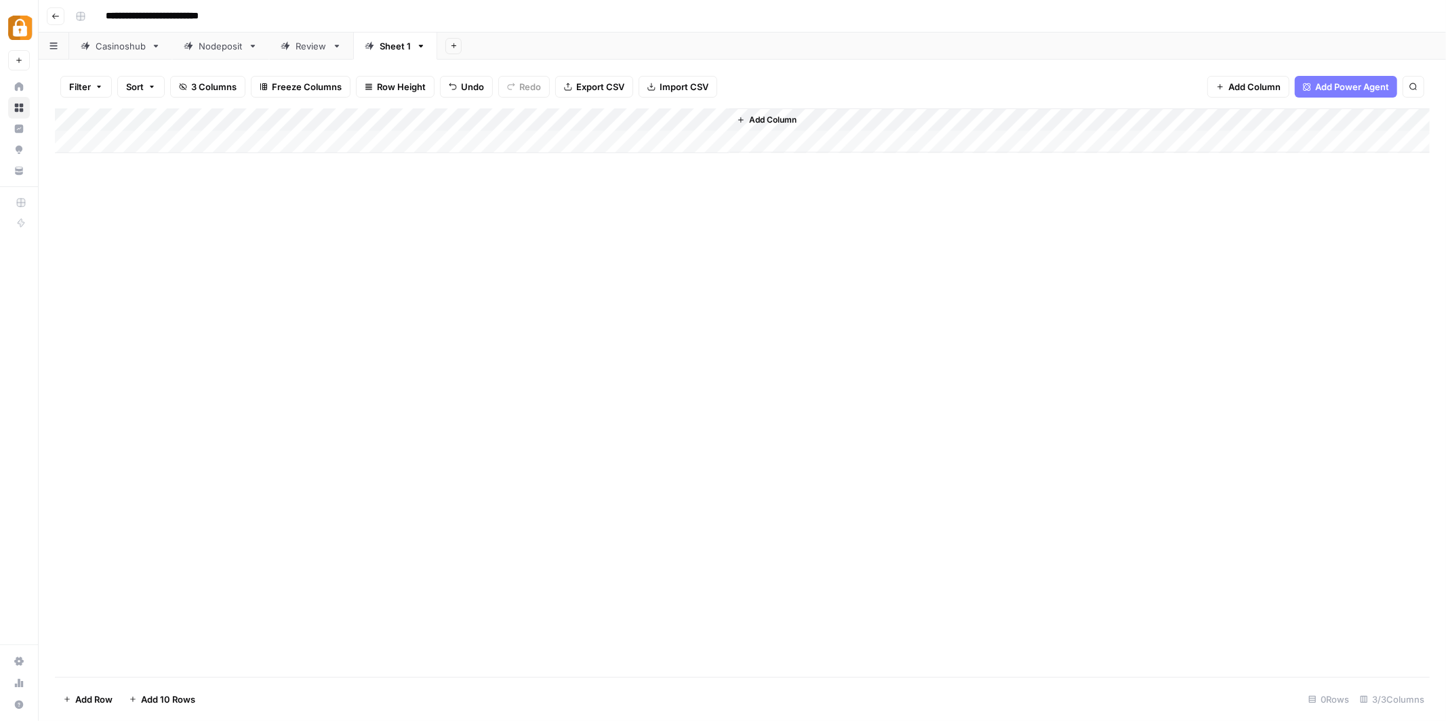
click at [674, 83] on span "Import CSV" at bounding box center [683, 87] width 49 height 14
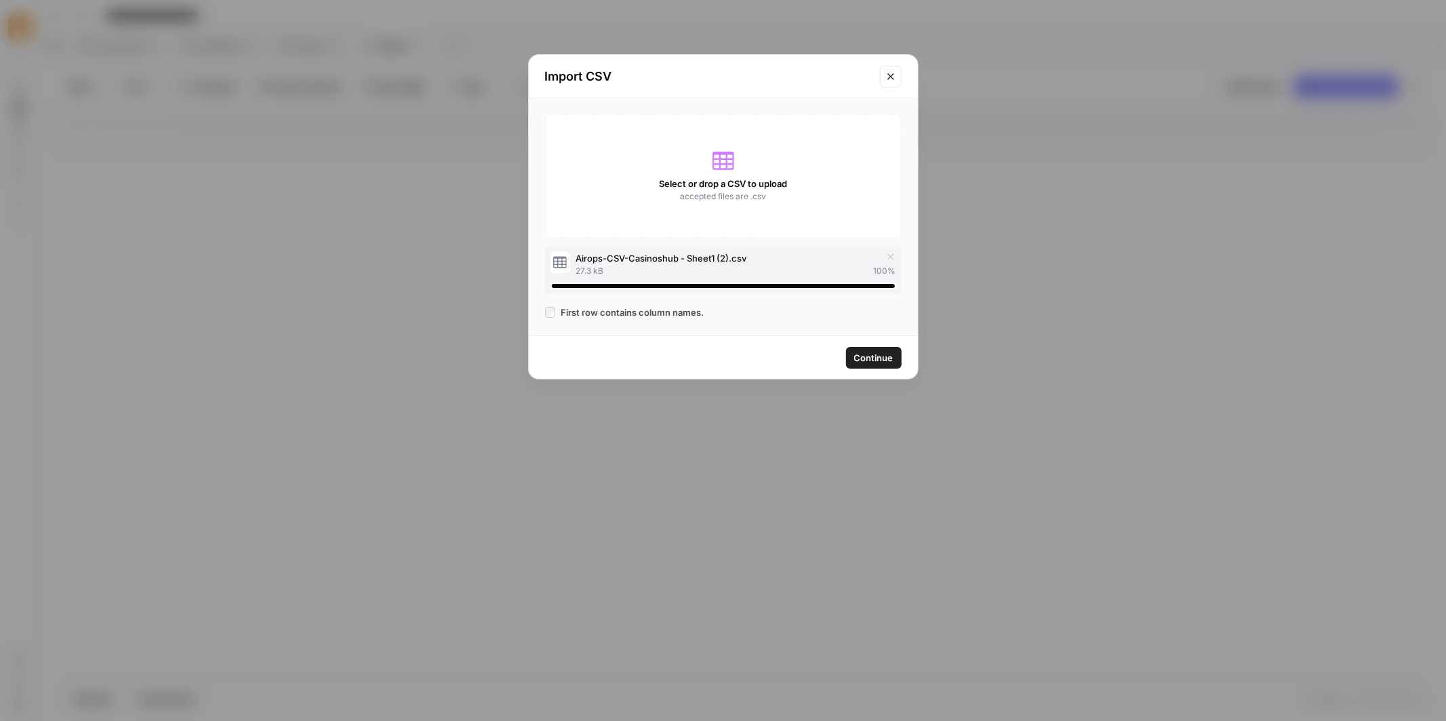
click at [882, 359] on span "Continue" at bounding box center [873, 358] width 39 height 14
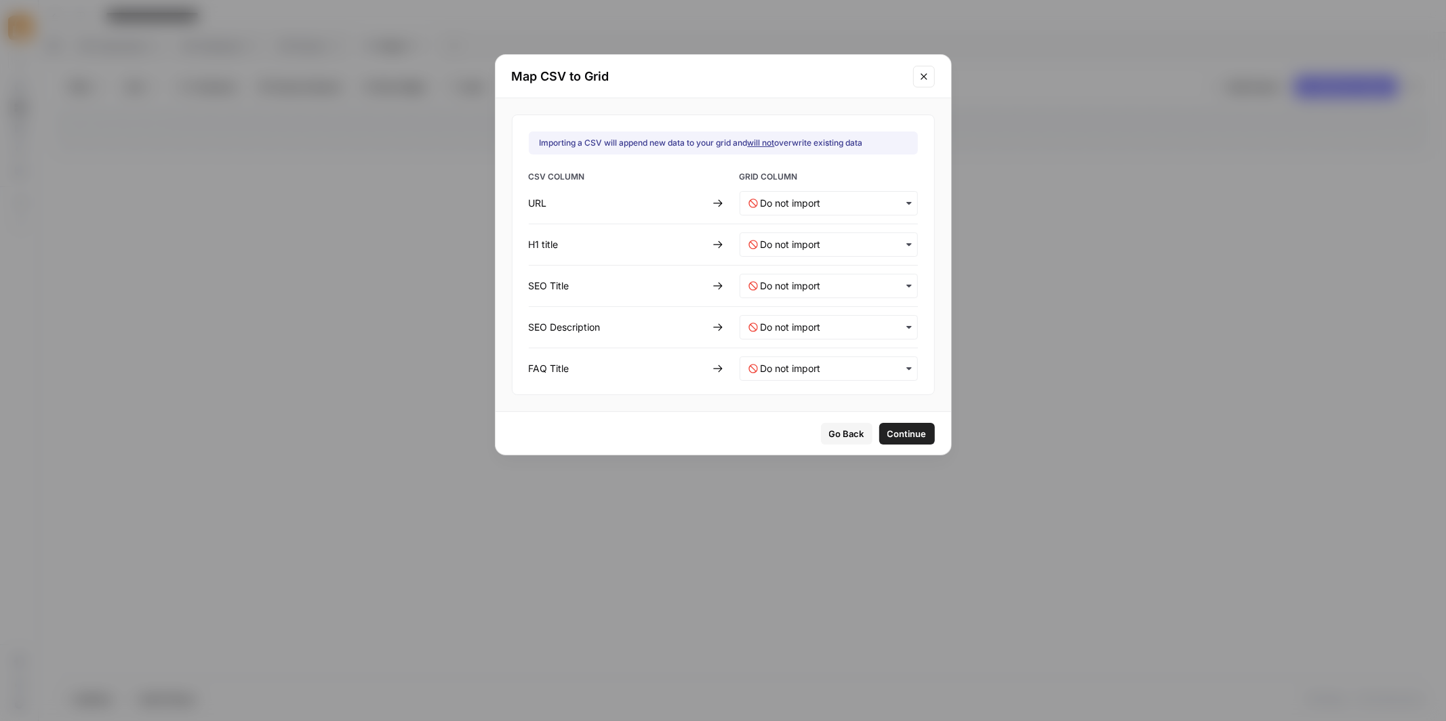
click at [903, 202] on icon "button" at bounding box center [908, 203] width 11 height 11
click at [784, 237] on span "Post URL" at bounding box center [775, 238] width 35 height 12
click at [885, 244] on title-mapping "text" at bounding box center [834, 245] width 148 height 14
click at [810, 282] on div "Post URL" at bounding box center [819, 280] width 159 height 24
click at [809, 277] on div "Post URL" at bounding box center [819, 280] width 159 height 24
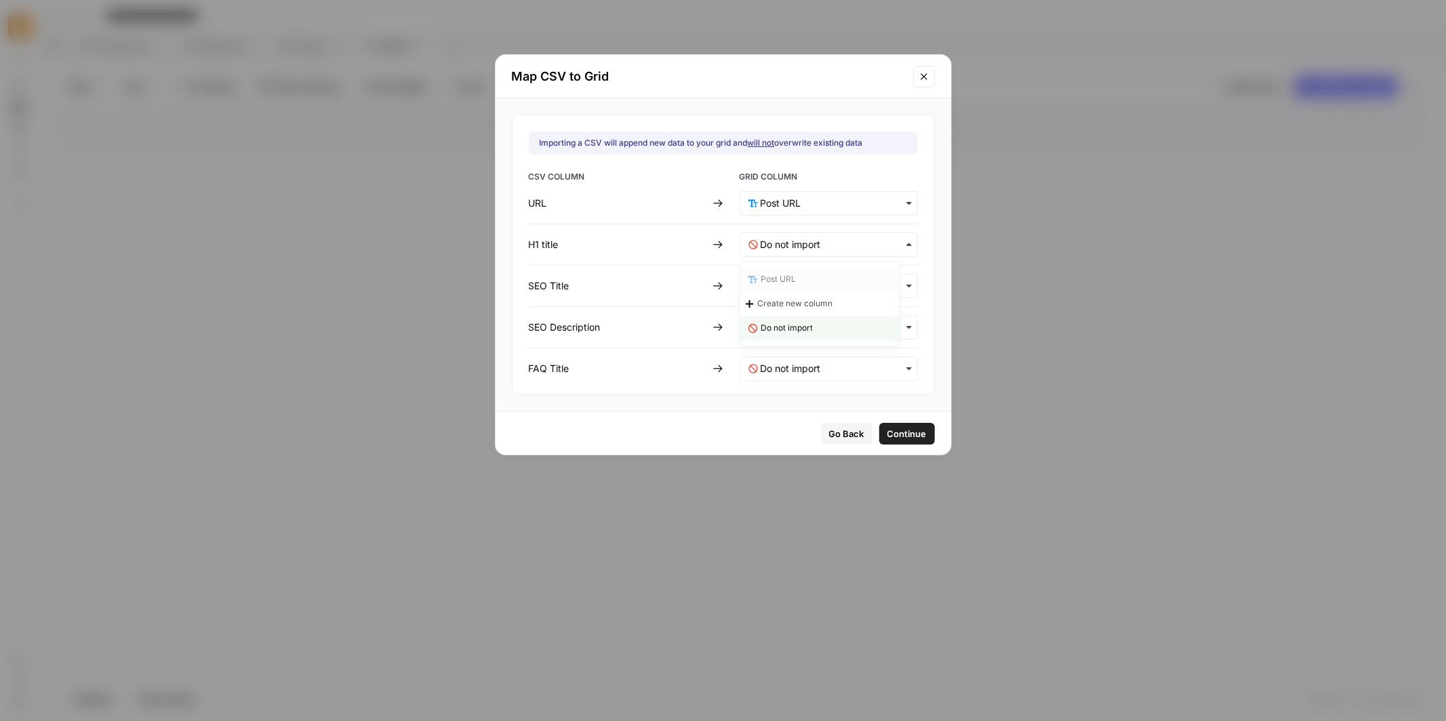
click at [809, 277] on div "Post URL" at bounding box center [819, 280] width 159 height 24
click at [926, 267] on div "Importing a CSV will append new data to your grid and will not overwrite existi…" at bounding box center [722, 254] width 455 height 313
click at [888, 279] on Title-mapping "text" at bounding box center [834, 286] width 148 height 14
click at [903, 240] on icon "button" at bounding box center [908, 244] width 11 height 11
click at [826, 443] on div "Go Back Continue" at bounding box center [722, 433] width 455 height 43
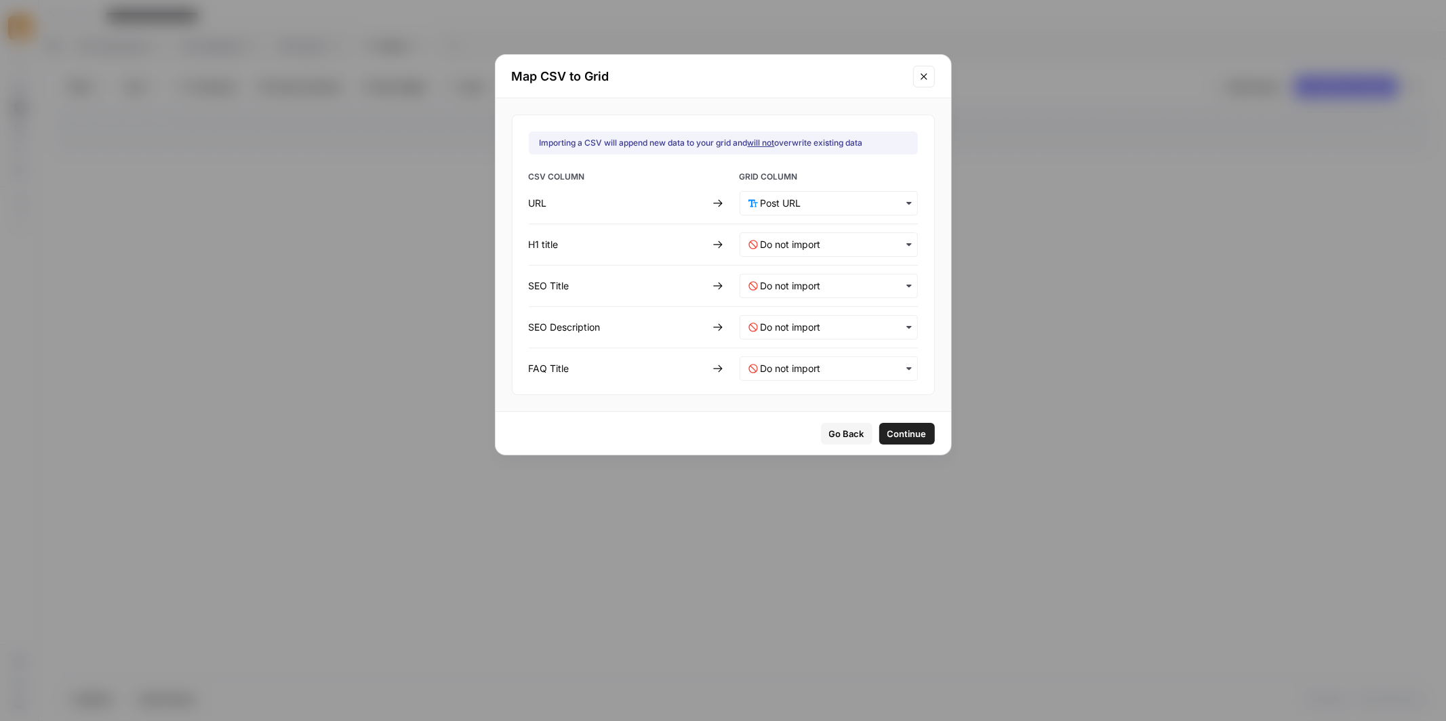
click at [836, 427] on span "Go Back" at bounding box center [846, 434] width 35 height 14
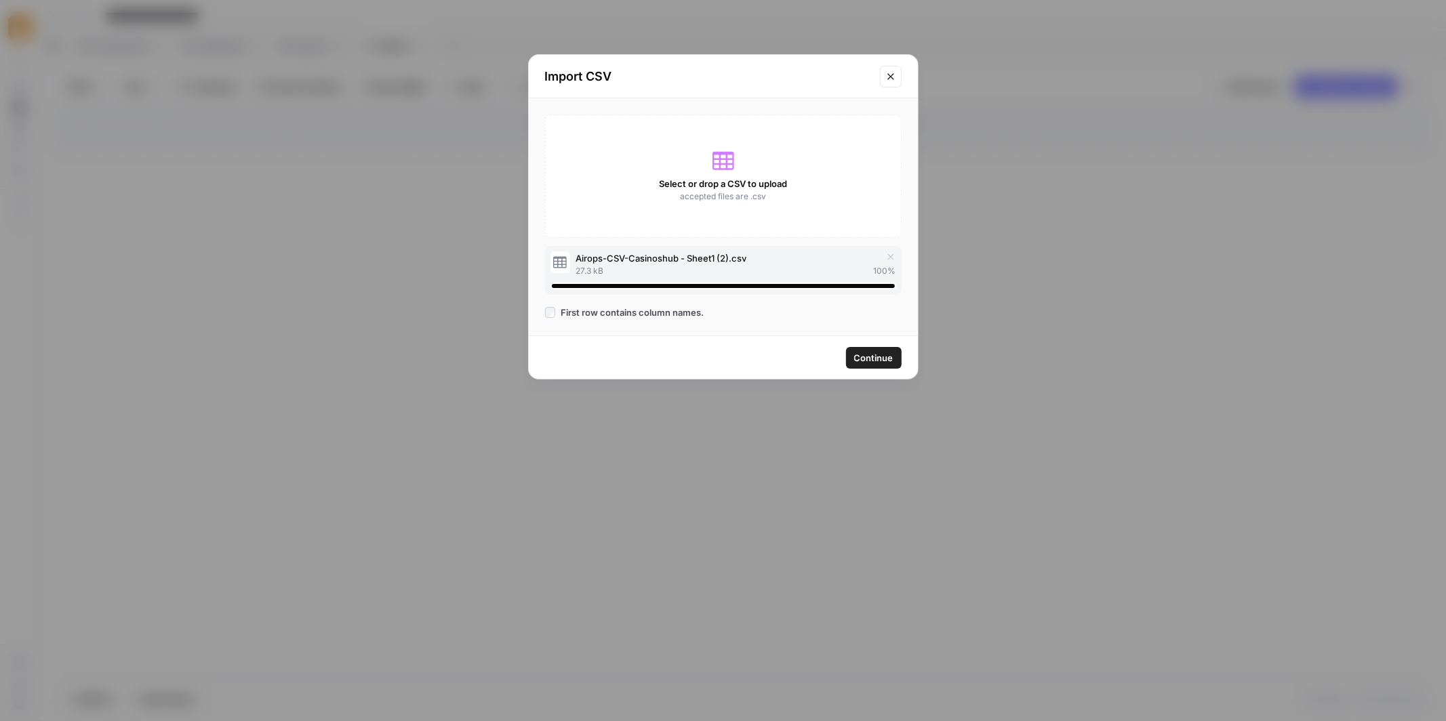
click at [888, 73] on icon "Close modal" at bounding box center [890, 76] width 6 height 6
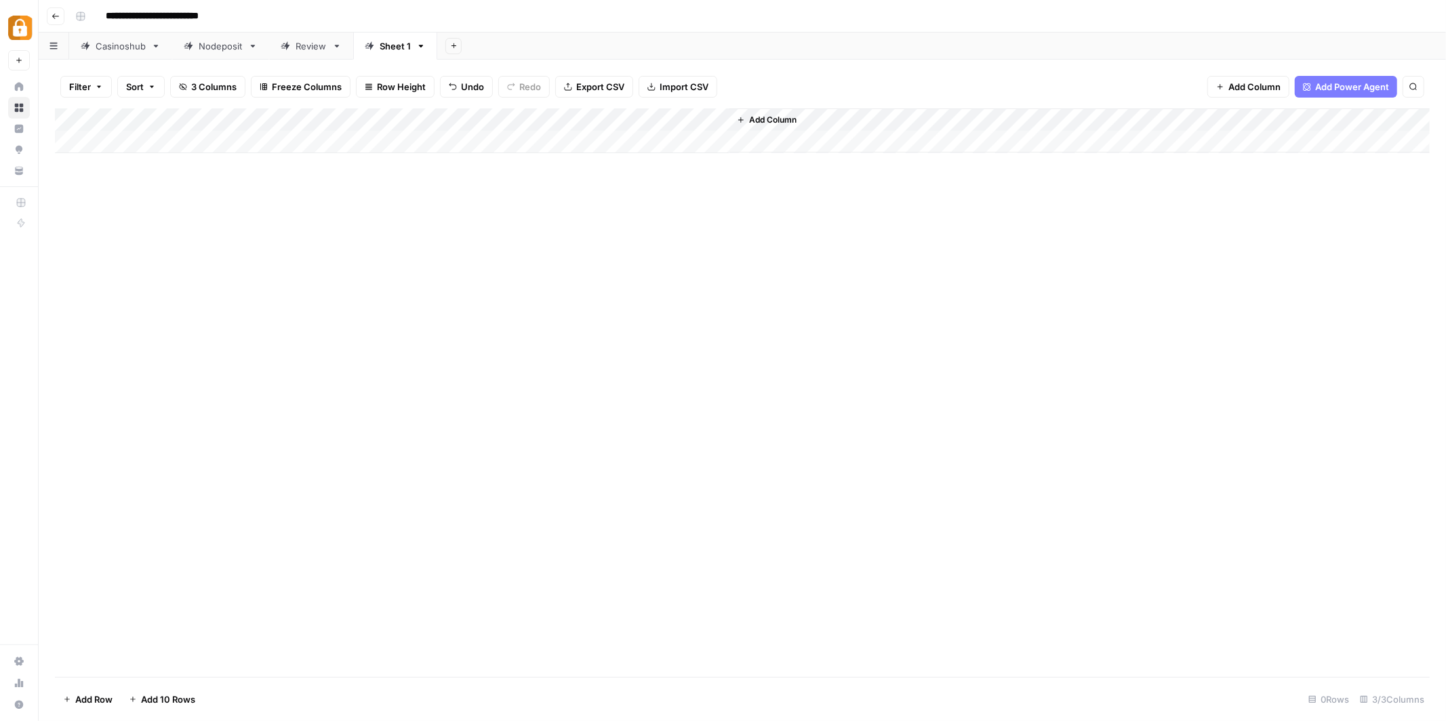
click at [687, 85] on span "Import CSV" at bounding box center [683, 87] width 49 height 14
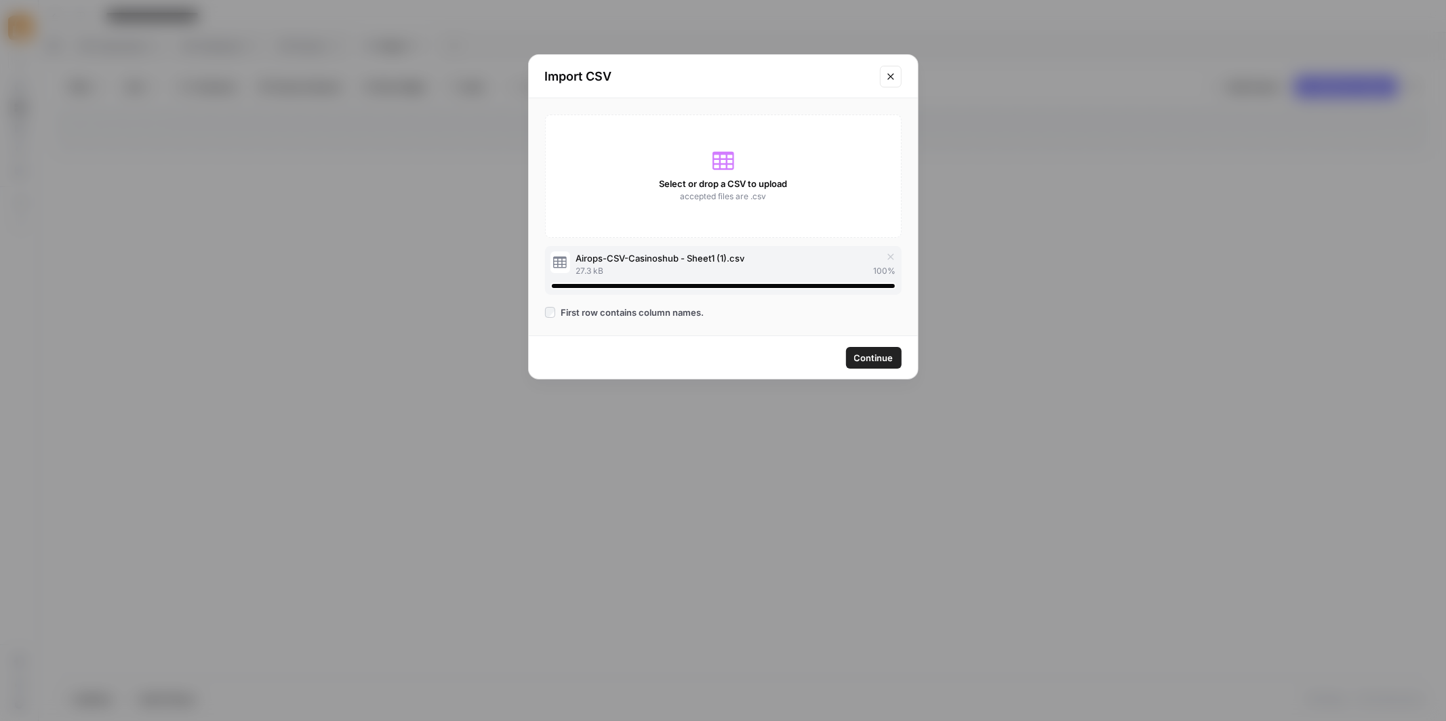
click at [873, 357] on span "Continue" at bounding box center [873, 358] width 39 height 14
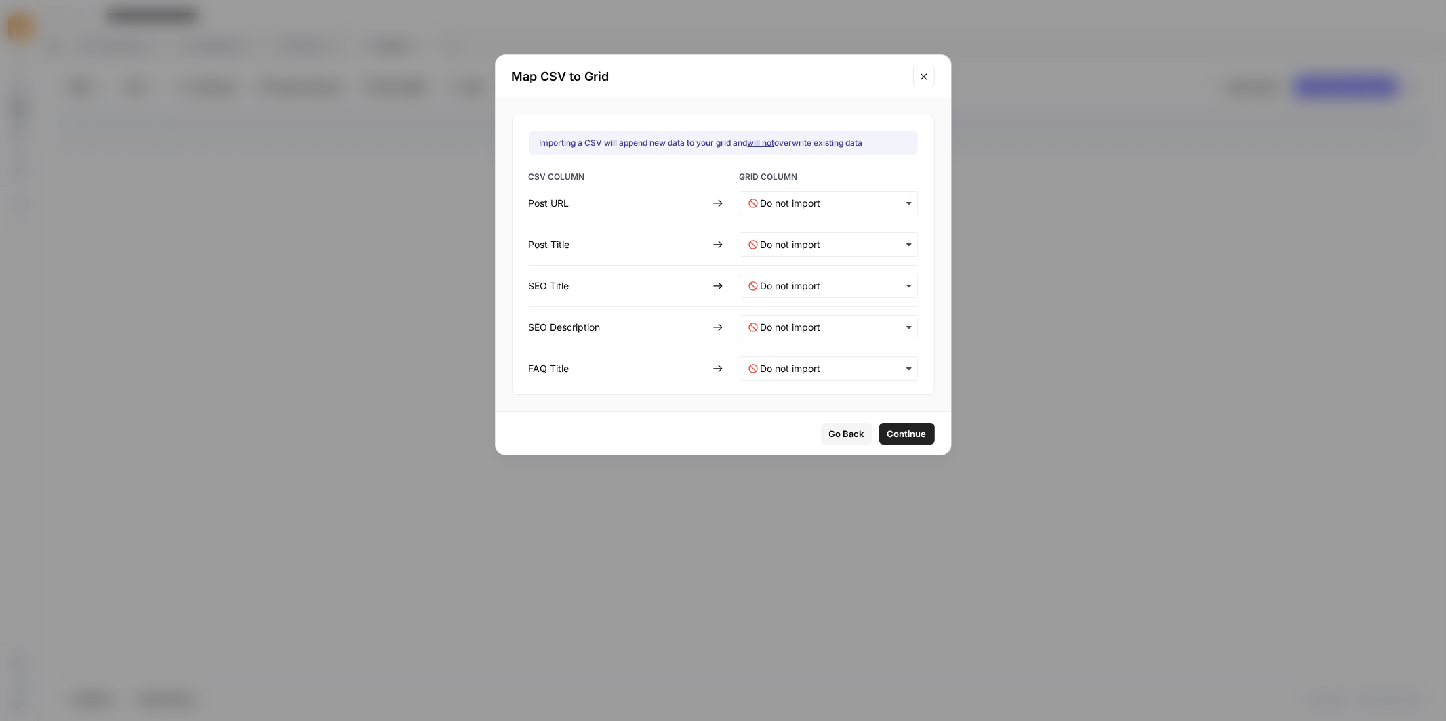
click at [891, 196] on div "button" at bounding box center [828, 203] width 178 height 24
click at [828, 232] on div "Post URL" at bounding box center [819, 238] width 159 height 24
click at [874, 246] on Title-mapping "text" at bounding box center [834, 245] width 148 height 14
click at [836, 432] on span "Go Back" at bounding box center [846, 434] width 35 height 14
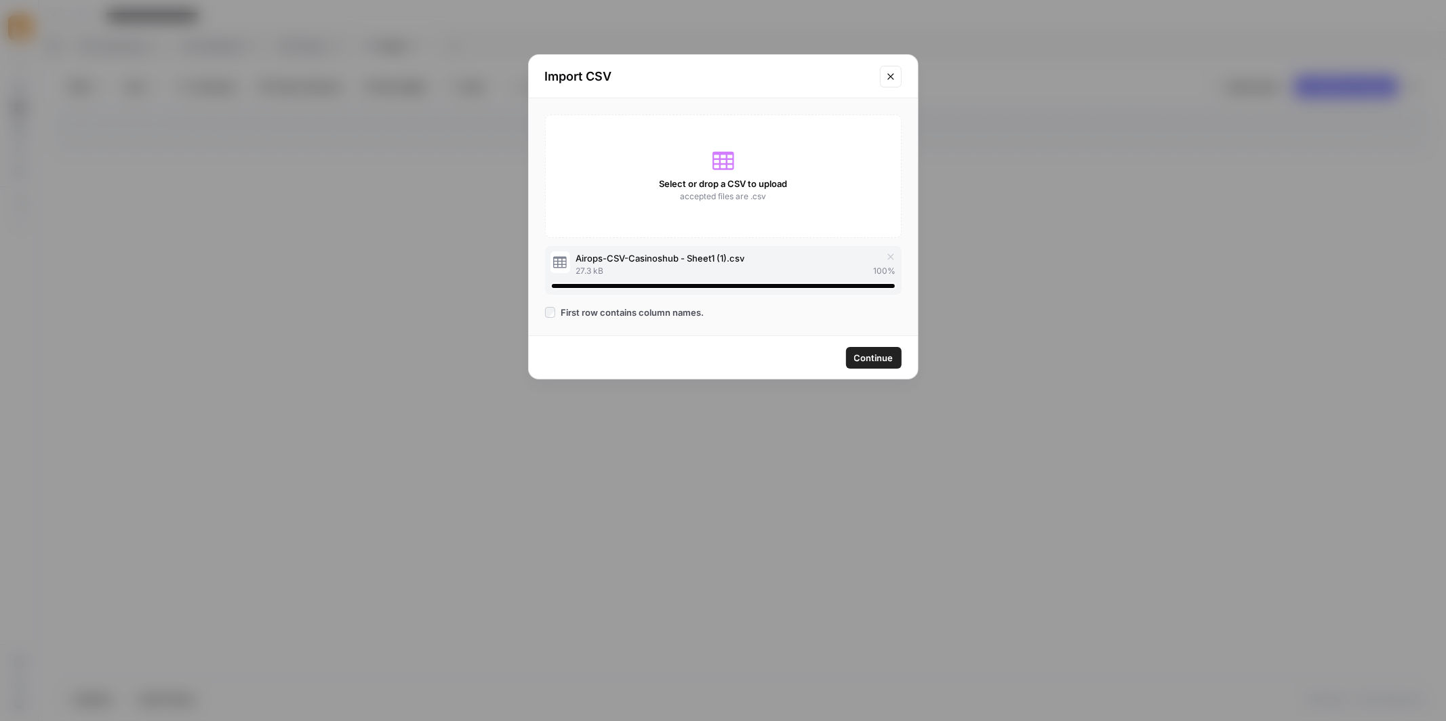
click at [895, 74] on button "Close modal" at bounding box center [891, 77] width 22 height 22
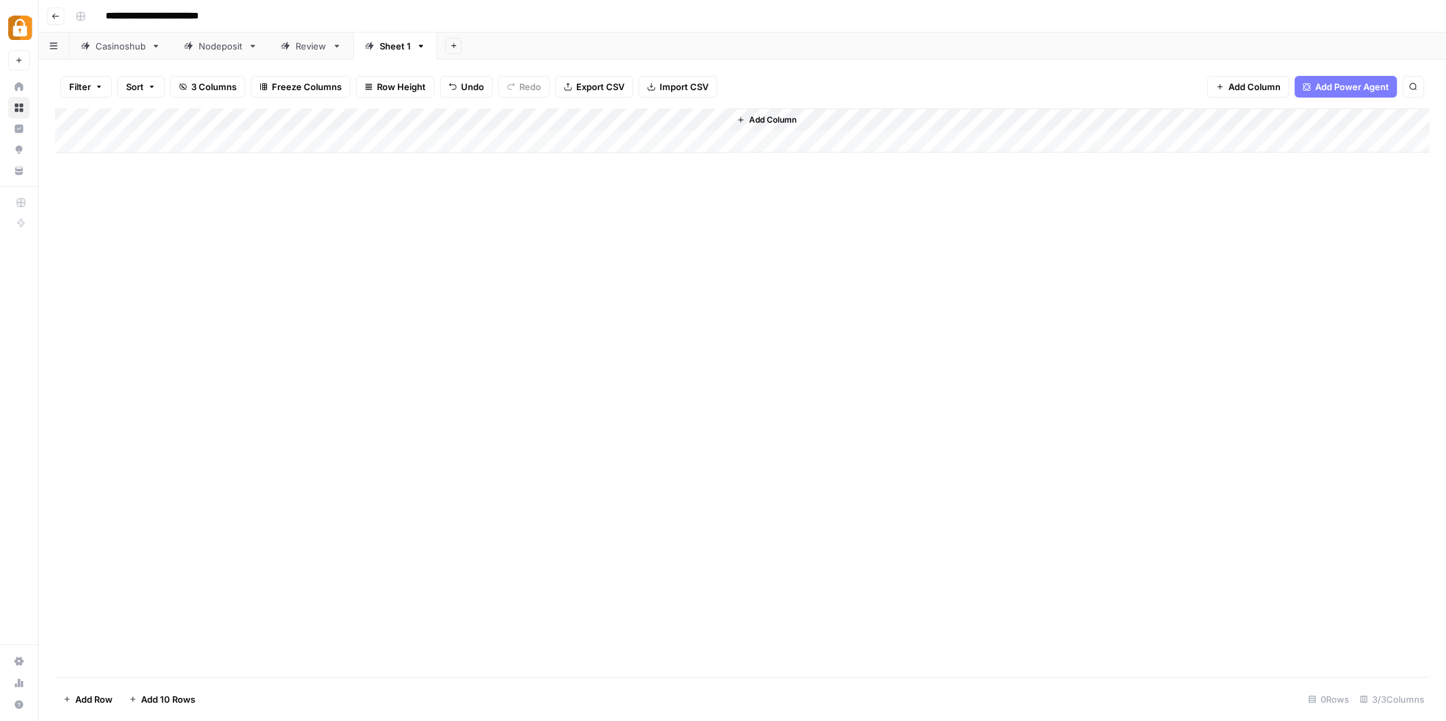
click at [121, 49] on div "Casinoshub" at bounding box center [121, 46] width 50 height 14
click at [159, 54] on link "Casinoshub" at bounding box center [120, 46] width 103 height 27
click at [155, 45] on icon "button" at bounding box center [156, 46] width 5 height 3
click at [184, 89] on span "Duplicate Sheet" at bounding box center [210, 91] width 65 height 14
click at [523, 49] on icon "button" at bounding box center [523, 45] width 9 height 9
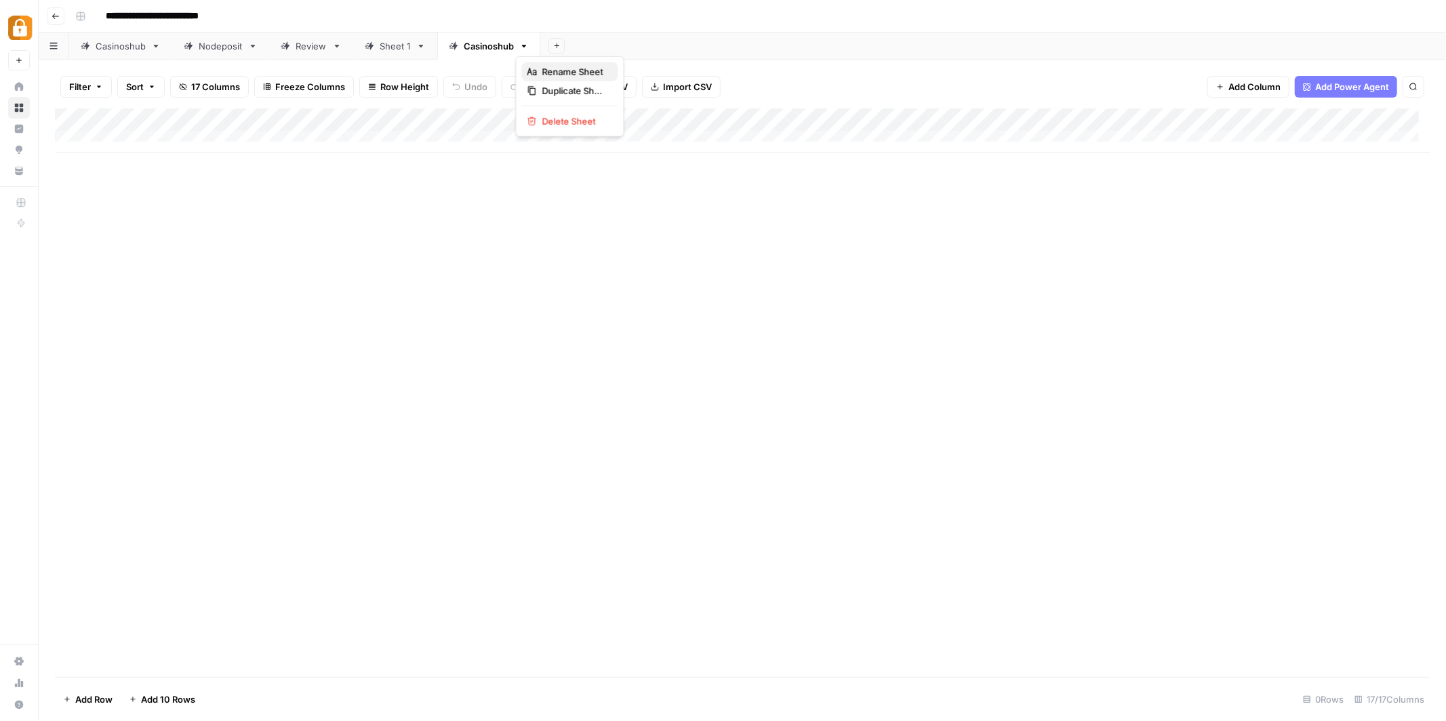
click at [561, 75] on span "Rename Sheet" at bounding box center [574, 72] width 65 height 14
type input "*"
type input "****"
click at [443, 155] on div "Add Column" at bounding box center [742, 392] width 1375 height 569
click at [146, 138] on div "Add Column" at bounding box center [742, 130] width 1375 height 45
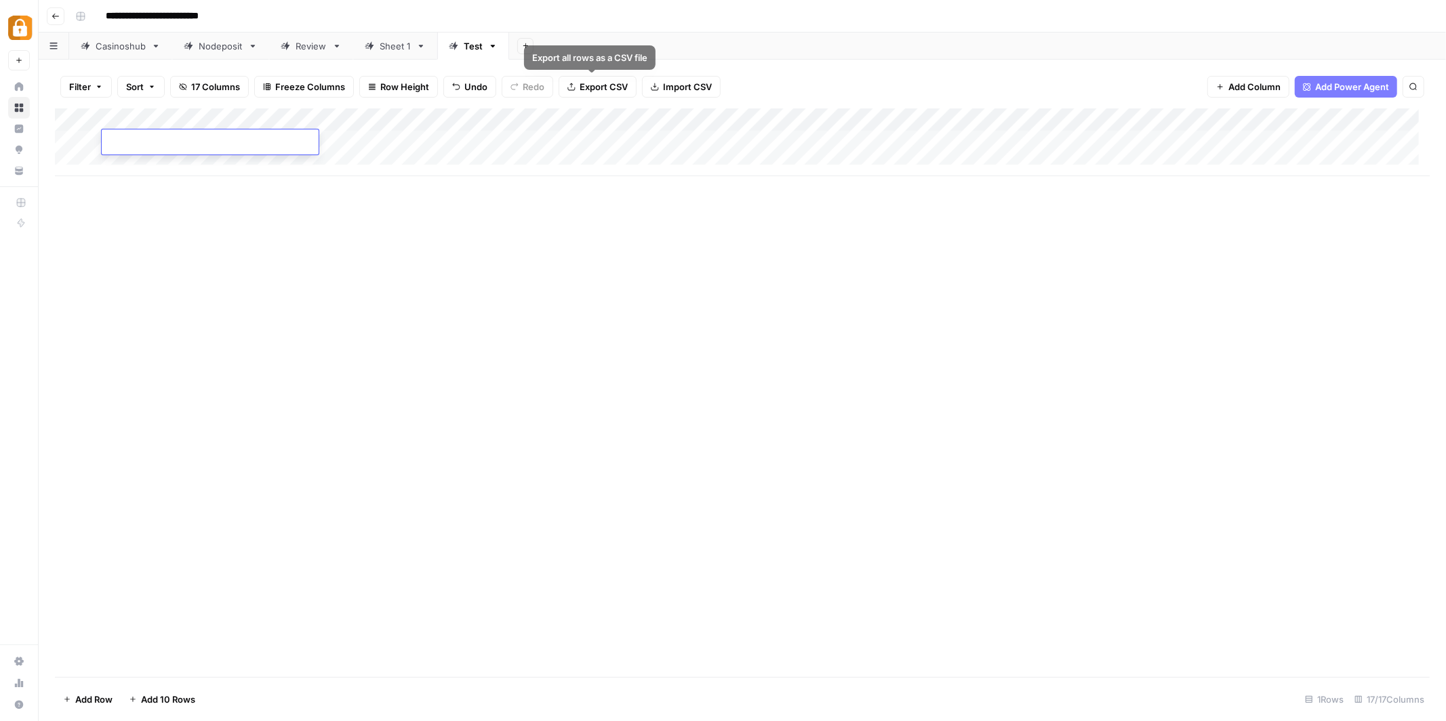
click at [679, 85] on span "Import CSV" at bounding box center [687, 87] width 49 height 14
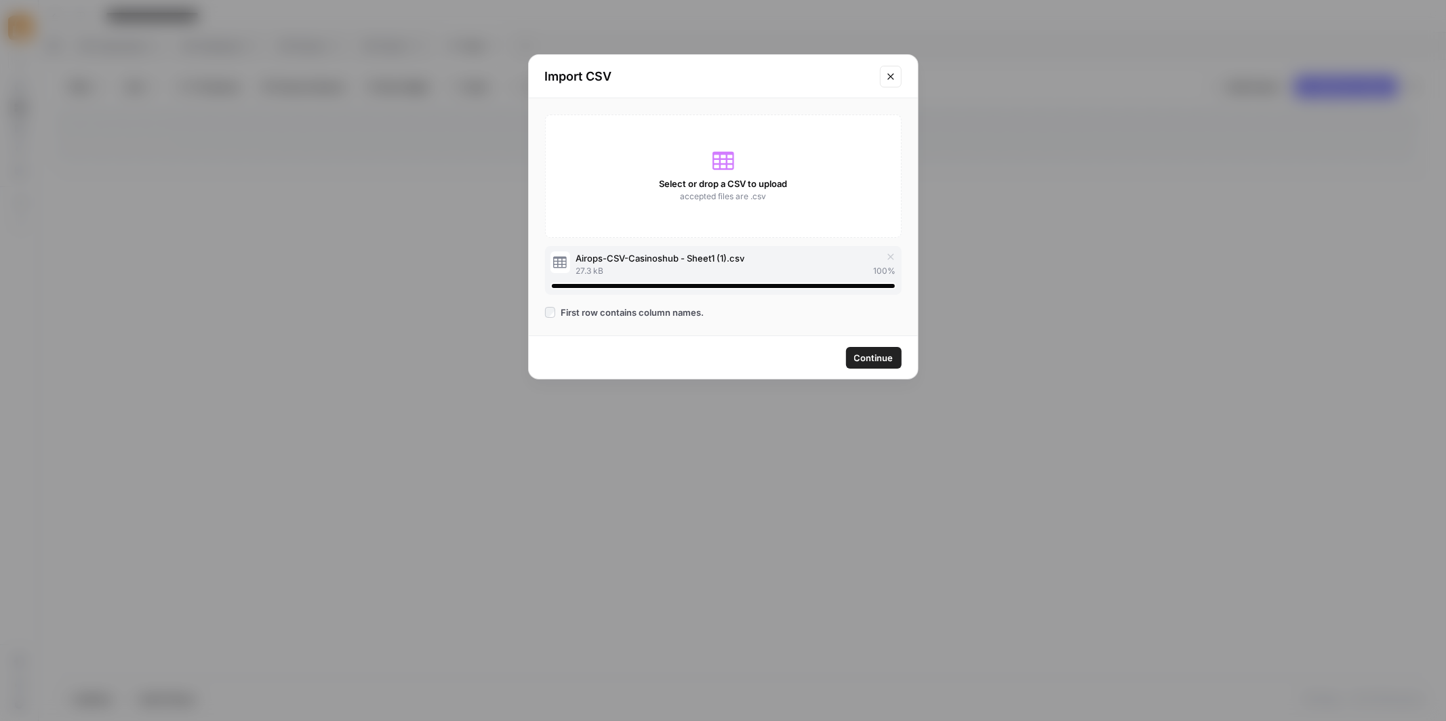
click at [868, 359] on span "Continue" at bounding box center [873, 358] width 39 height 14
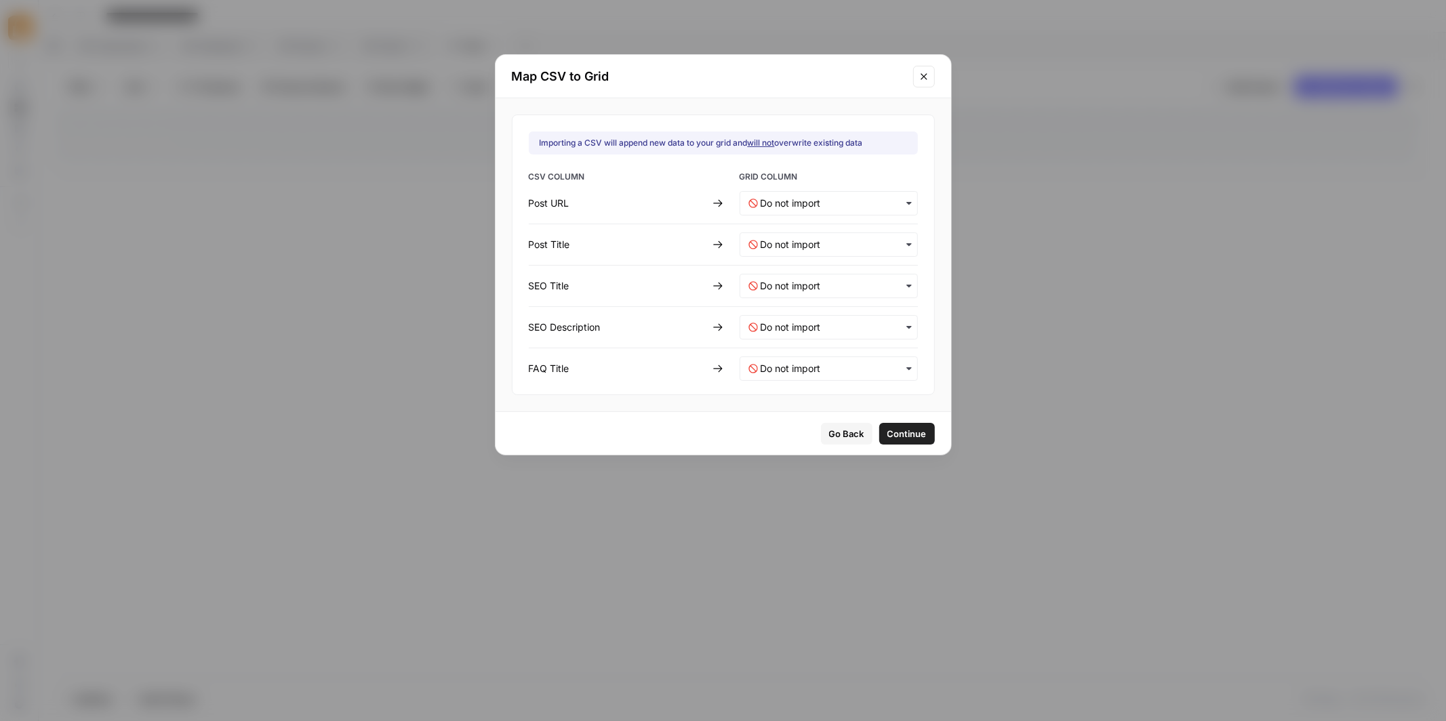
click at [903, 205] on icon "button" at bounding box center [908, 203] width 11 height 11
click at [829, 256] on div "Post URL" at bounding box center [819, 263] width 159 height 24
click at [874, 241] on Title-mapping "text" at bounding box center [834, 245] width 148 height 14
click at [817, 348] on div "Post Title" at bounding box center [819, 353] width 159 height 24
click at [903, 285] on icon "button" at bounding box center [908, 286] width 11 height 11
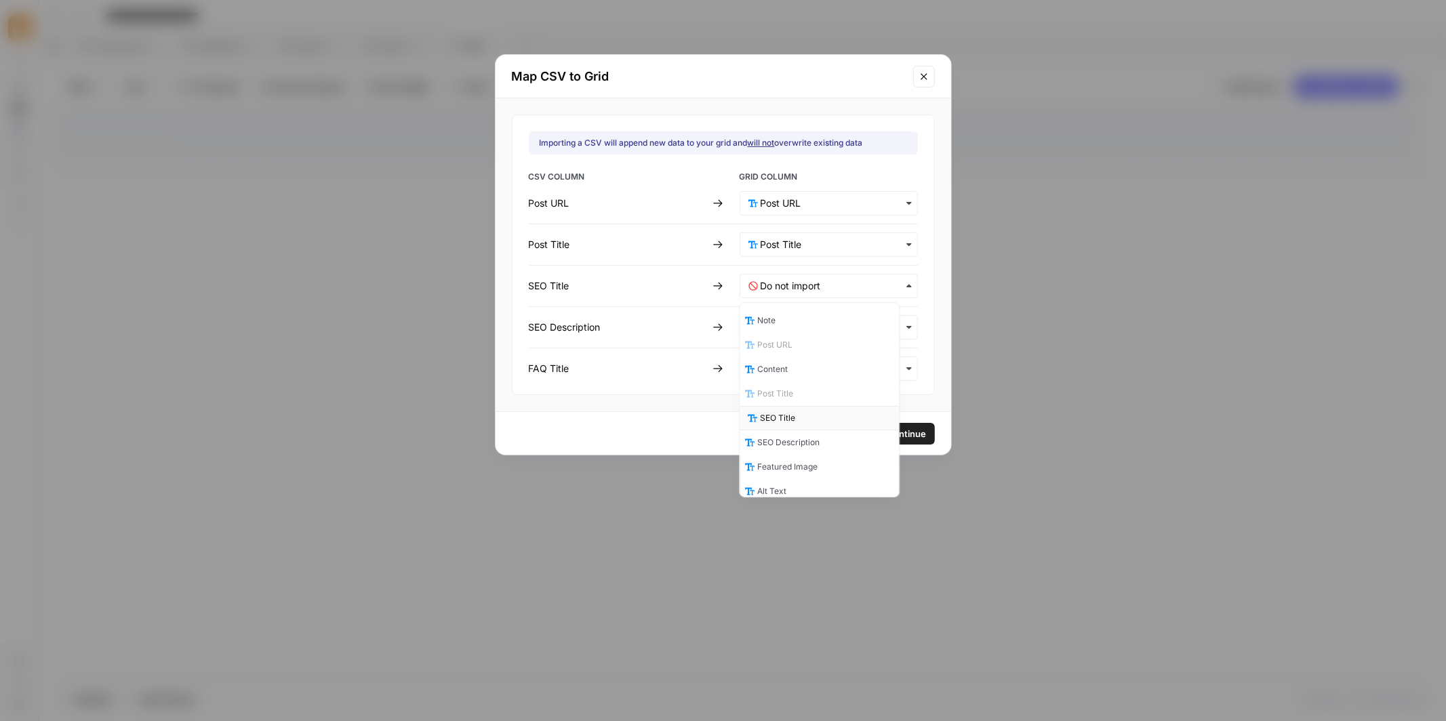
click at [808, 416] on div "SEO Title" at bounding box center [819, 418] width 159 height 24
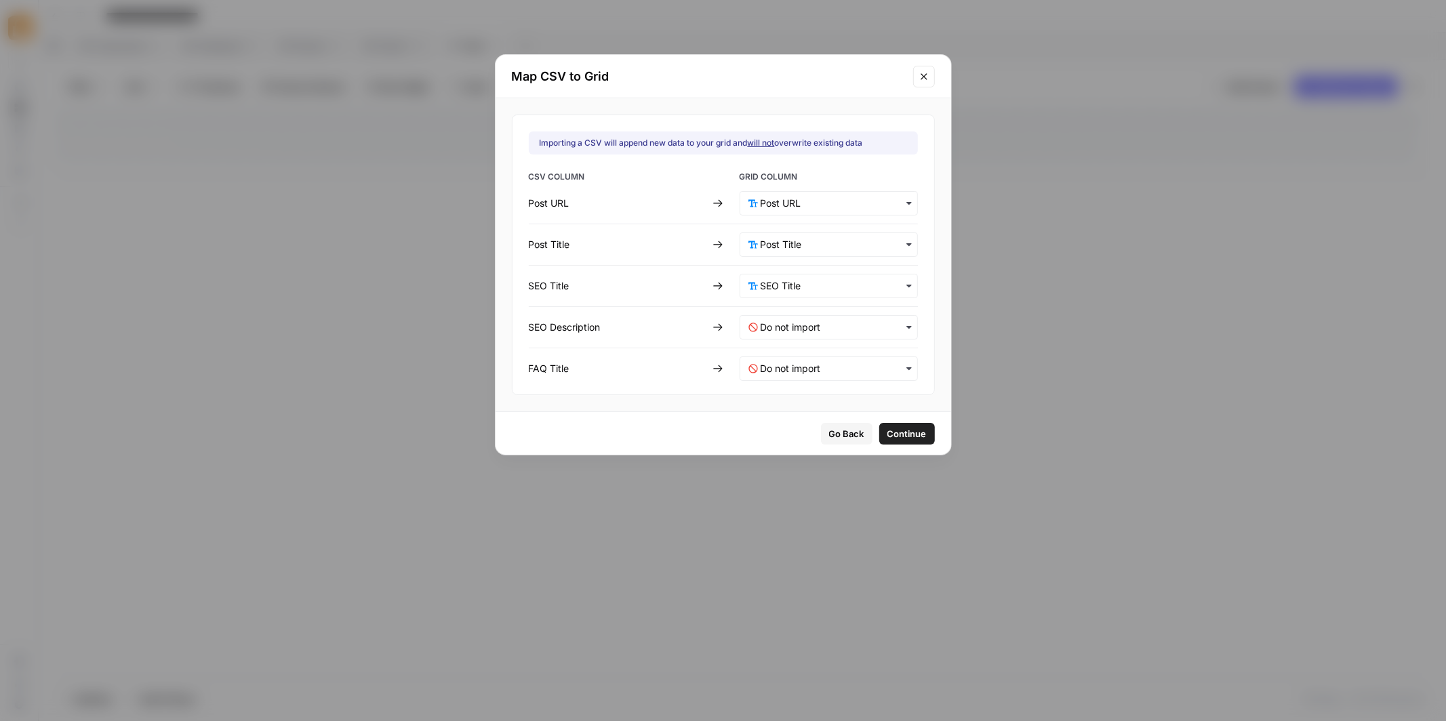
click at [903, 322] on icon "button" at bounding box center [908, 327] width 11 height 11
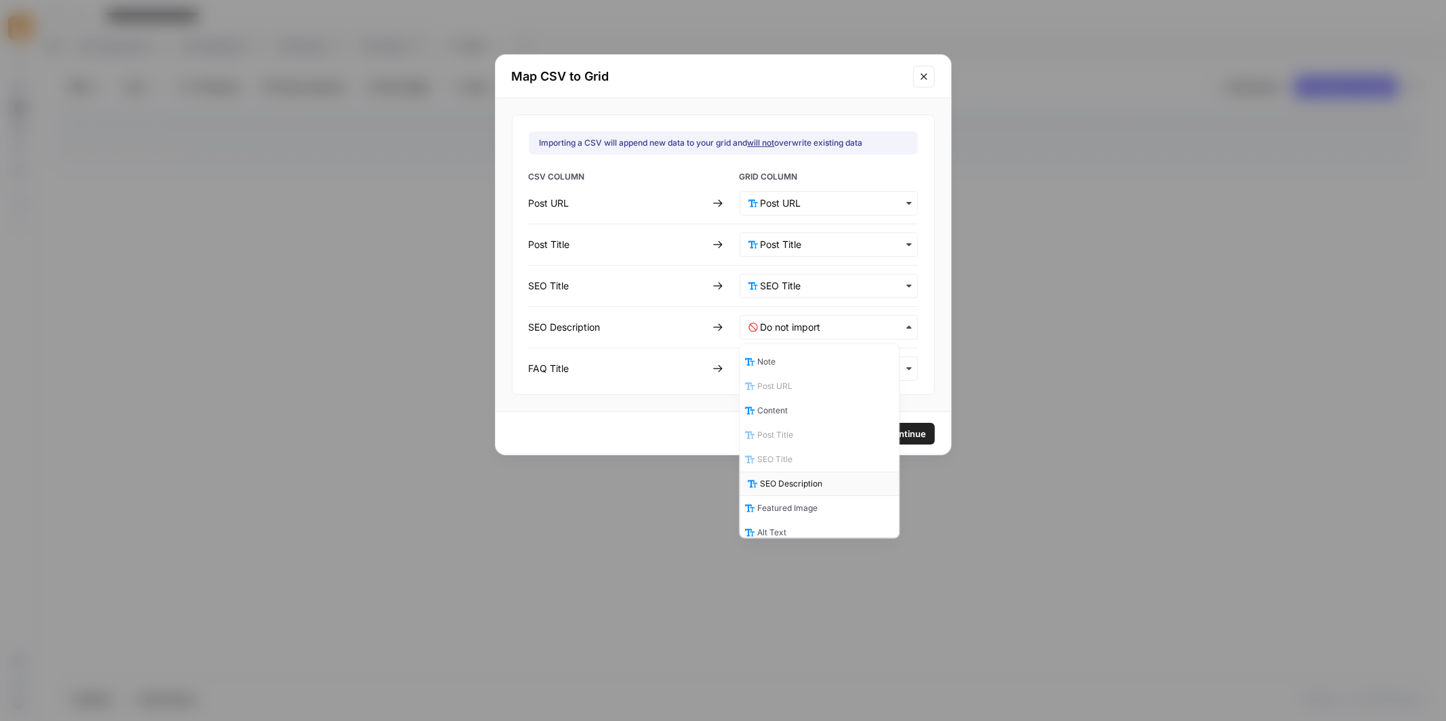
click at [817, 485] on span "SEO Description" at bounding box center [791, 484] width 62 height 12
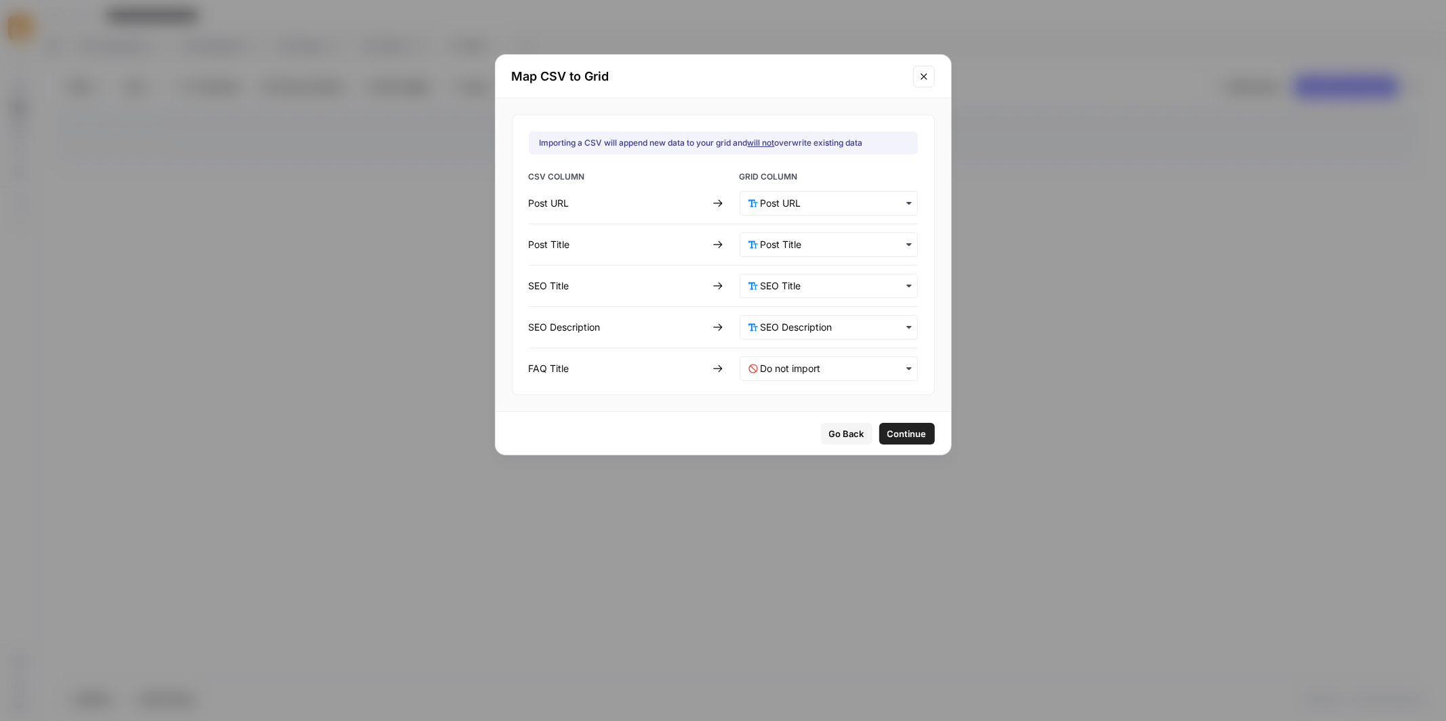
click at [903, 368] on icon "button" at bounding box center [908, 368] width 11 height 11
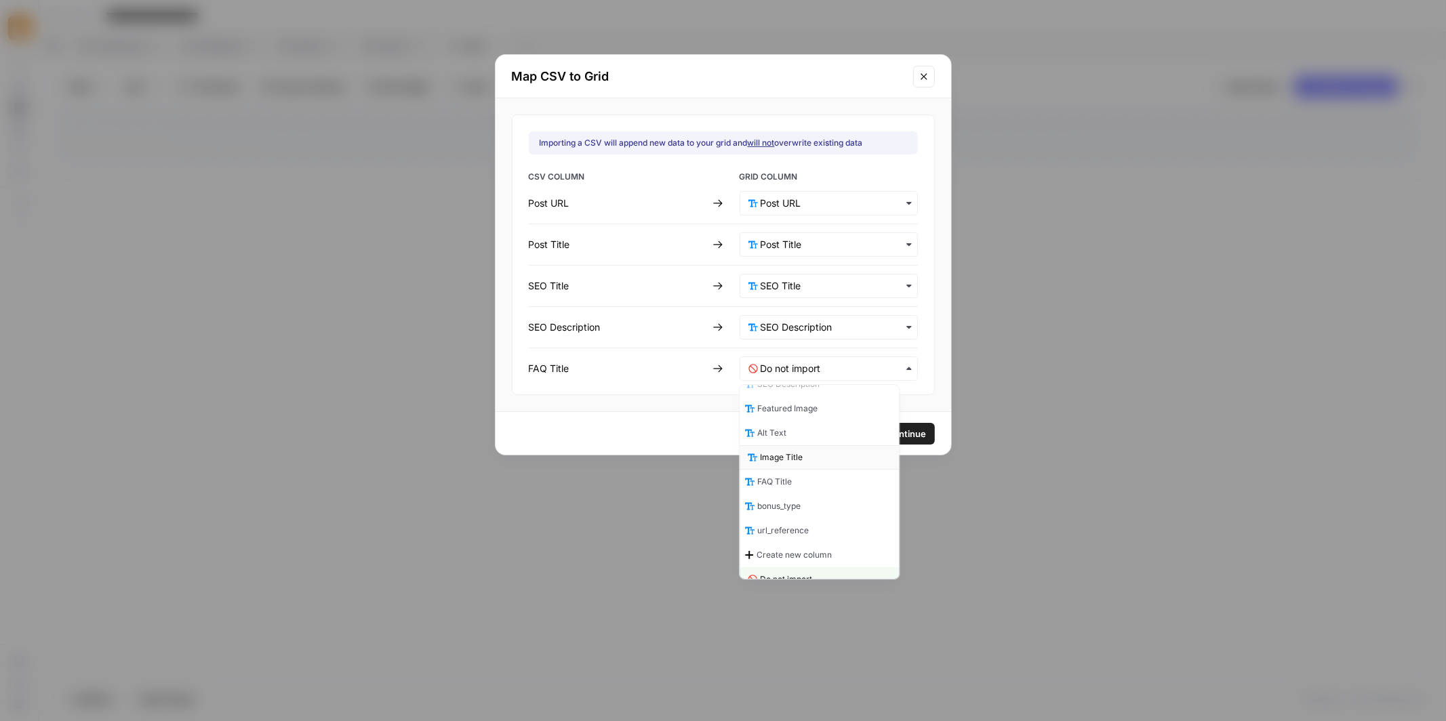
scroll to position [145, 0]
click at [805, 473] on div "FAQ Title" at bounding box center [819, 477] width 159 height 24
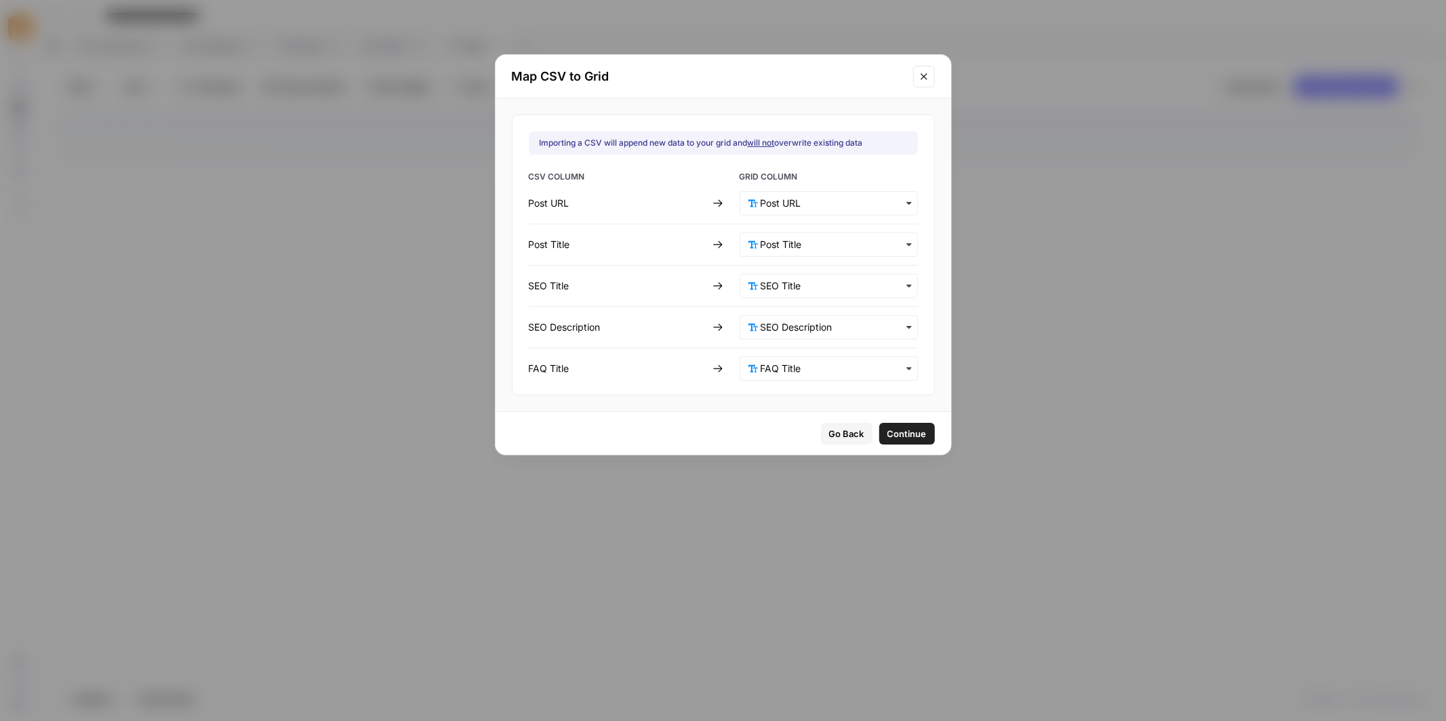
click at [897, 363] on div "button" at bounding box center [828, 369] width 178 height 24
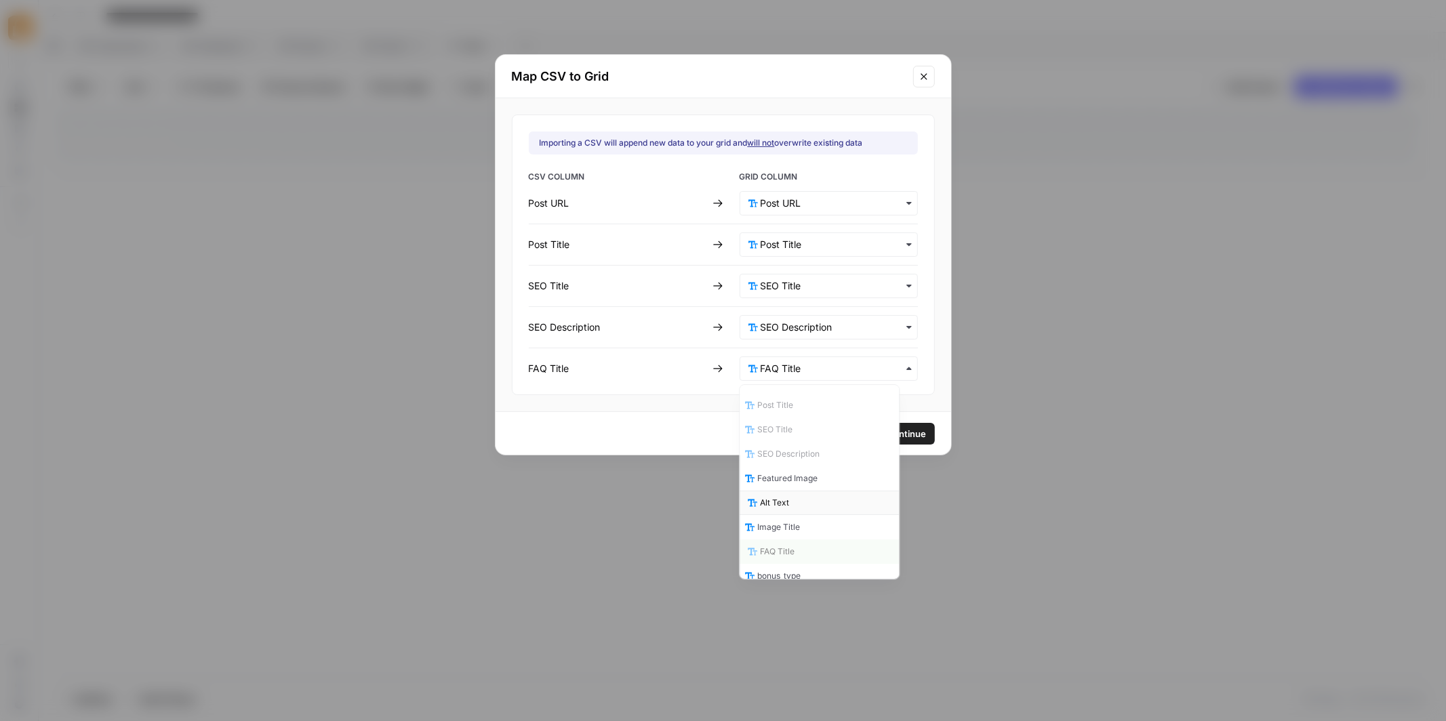
scroll to position [0, 0]
click at [928, 431] on div "Go Back Continue" at bounding box center [722, 433] width 455 height 43
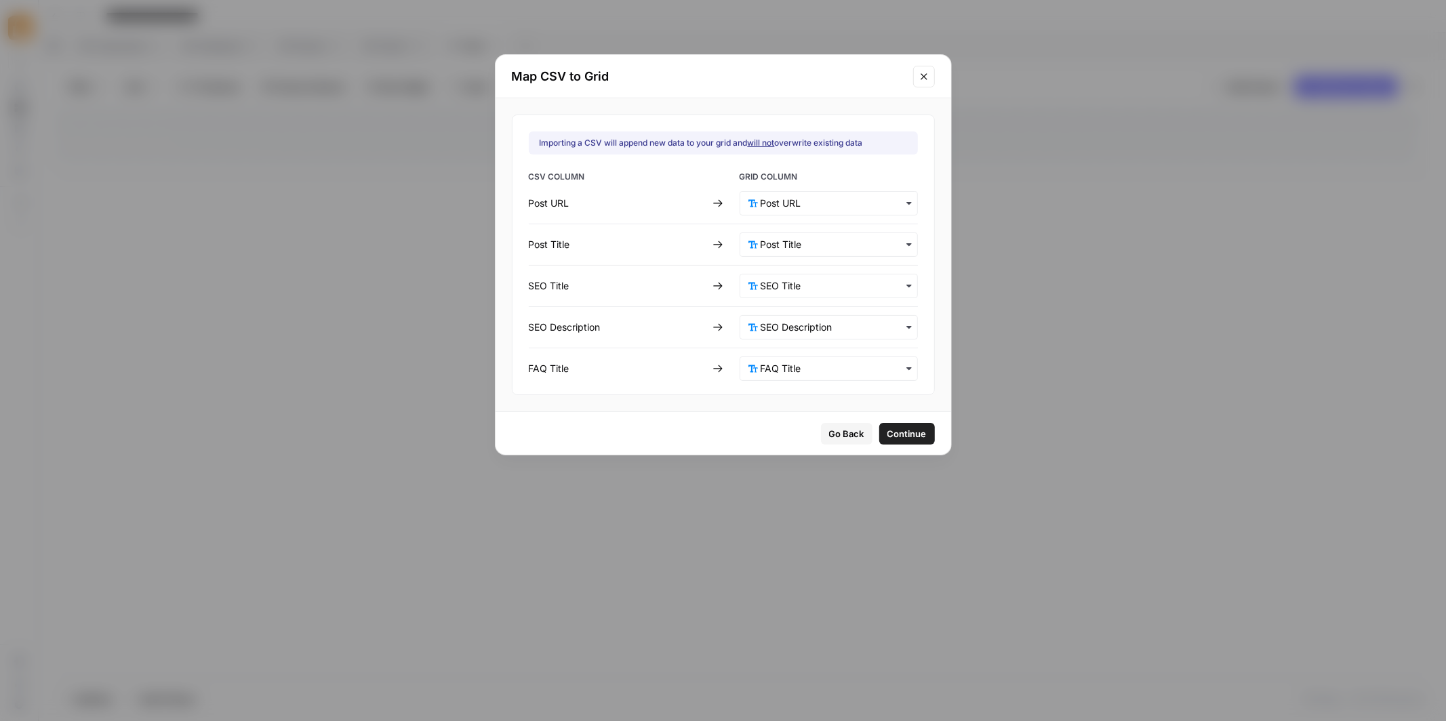
click at [897, 434] on span "Continue" at bounding box center [906, 434] width 39 height 14
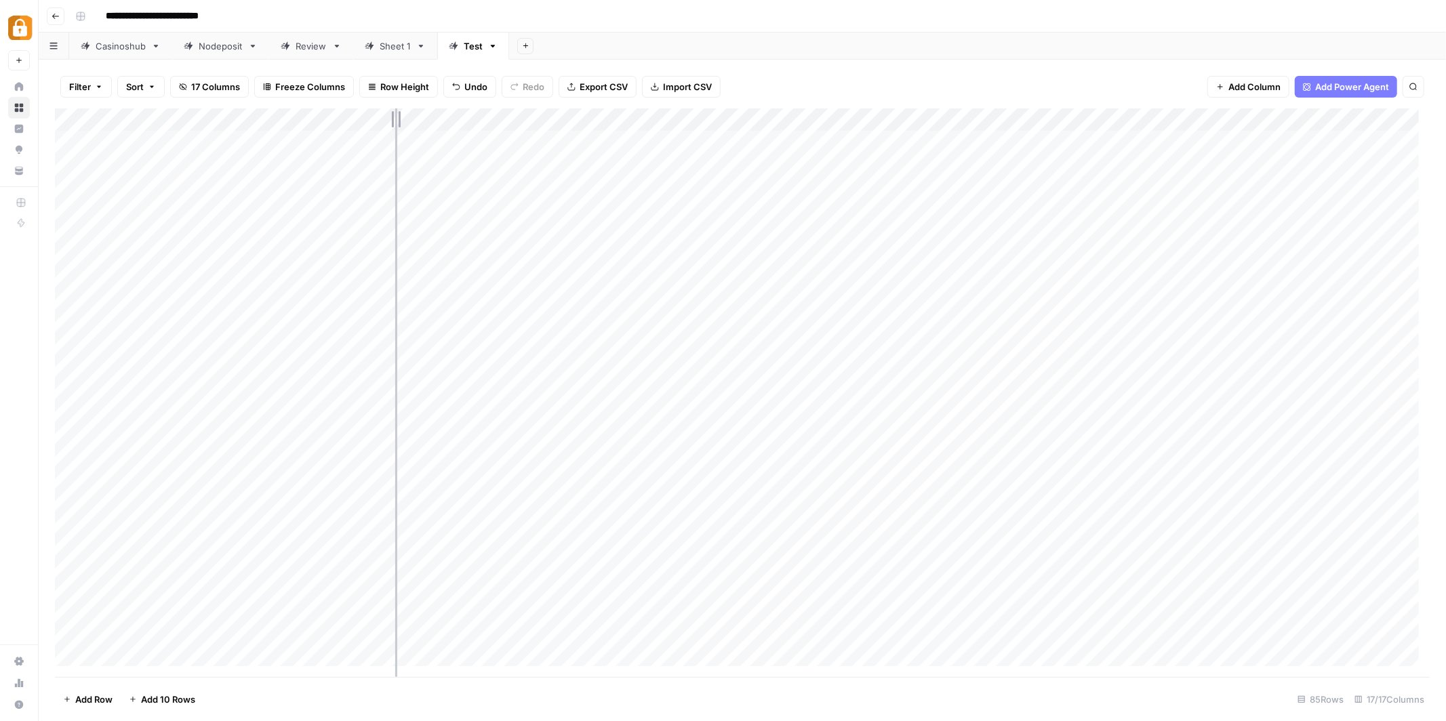
drag, startPoint x: 250, startPoint y: 119, endPoint x: 402, endPoint y: 123, distance: 151.9
click at [402, 123] on div "Add Column" at bounding box center [742, 392] width 1375 height 569
drag, startPoint x: 849, startPoint y: 115, endPoint x: 950, endPoint y: 118, distance: 101.7
click at [950, 118] on div "Add Column" at bounding box center [742, 392] width 1375 height 569
click at [880, 208] on div "Add Column" at bounding box center [742, 392] width 1375 height 569
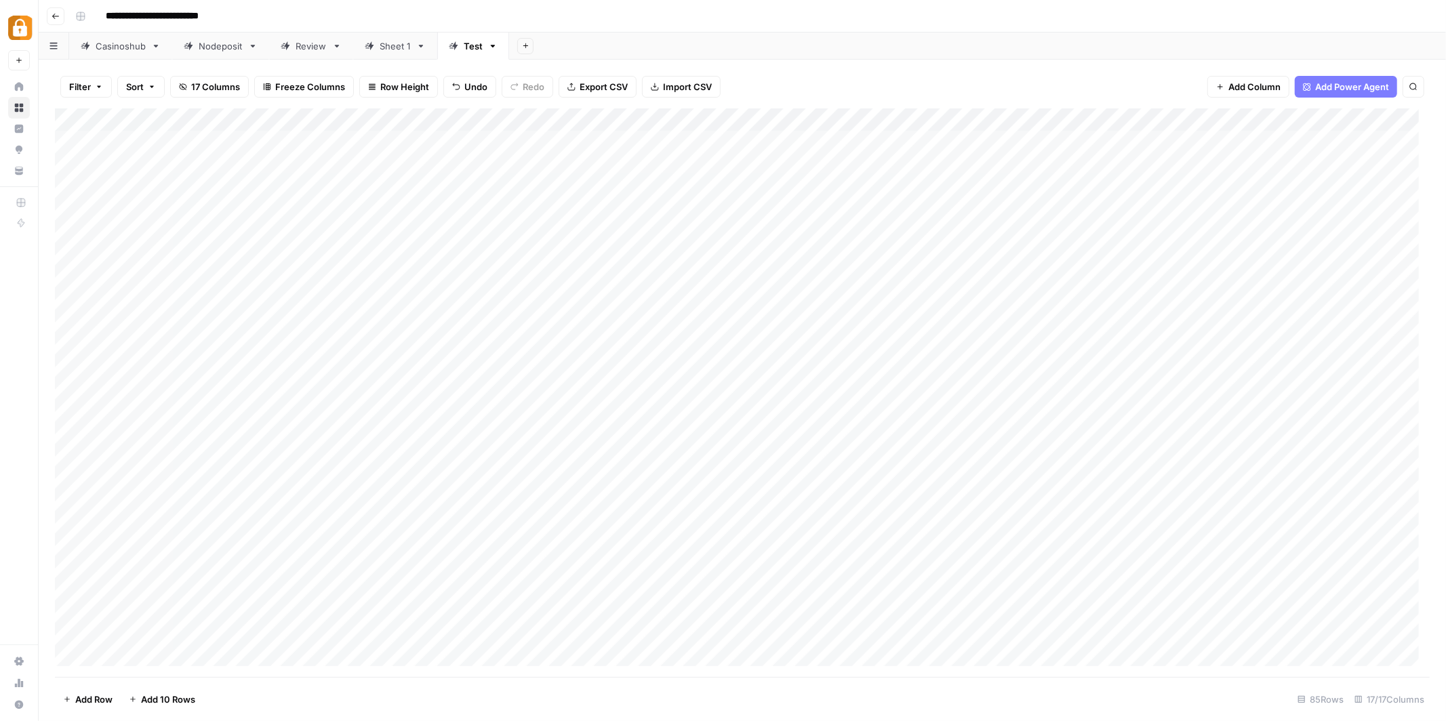
click at [880, 208] on div "Add Column" at bounding box center [742, 392] width 1375 height 569
click at [880, 208] on textarea "**********" at bounding box center [828, 212] width 248 height 19
click at [892, 71] on div "Filter Sort 17 Columns Freeze Columns Row Height Undo Redo Export CSV Import CS…" at bounding box center [742, 86] width 1375 height 43
click at [916, 214] on div "Add Column" at bounding box center [742, 392] width 1375 height 569
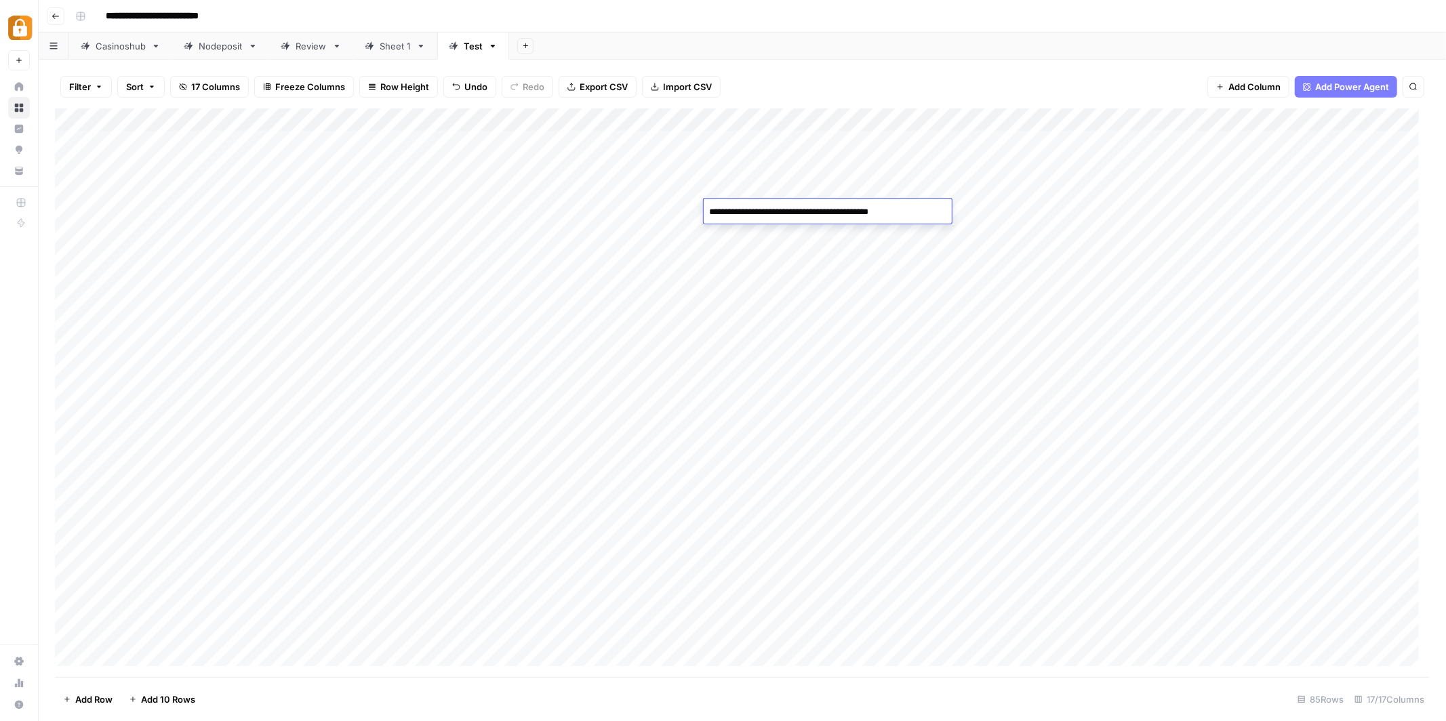
click at [916, 214] on textarea "**********" at bounding box center [828, 212] width 248 height 19
type textarea "**********"
click at [1127, 208] on div "Add Column" at bounding box center [742, 392] width 1375 height 569
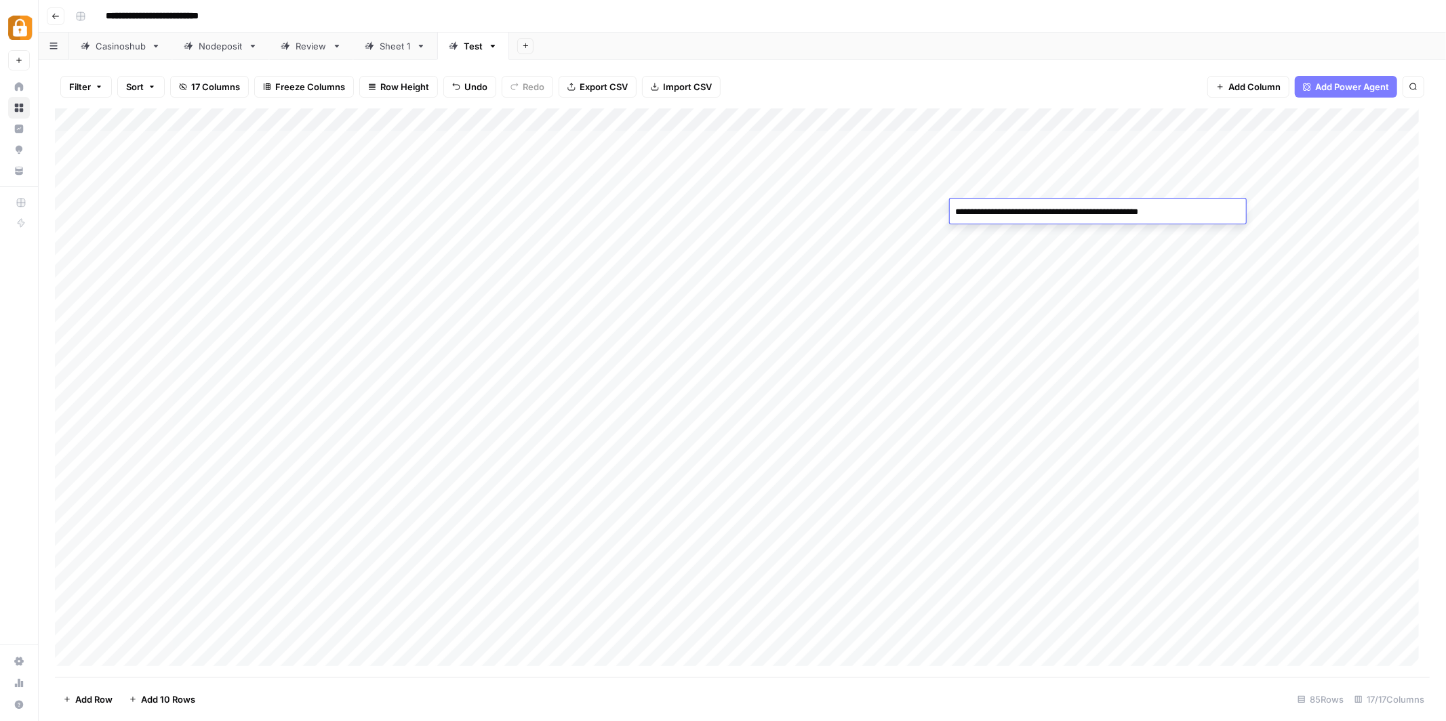
type textarea "**********"
click at [1303, 214] on div "Add Column" at bounding box center [742, 392] width 1375 height 569
drag, startPoint x: 1242, startPoint y: 120, endPoint x: 1120, endPoint y: 126, distance: 122.8
click at [1120, 126] on div "Add Column" at bounding box center [742, 392] width 1375 height 569
drag, startPoint x: 1243, startPoint y: 114, endPoint x: 1362, endPoint y: 114, distance: 118.6
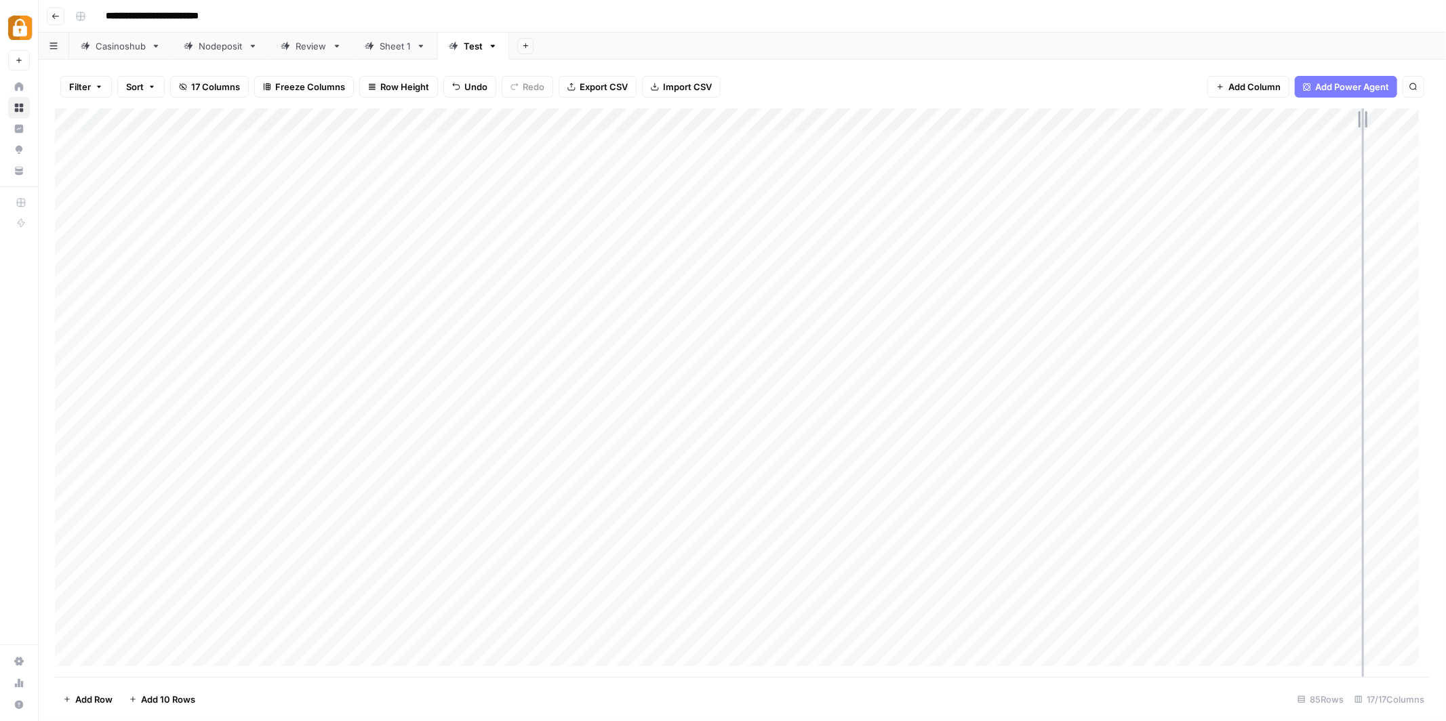
click at [1362, 114] on div "Add Column" at bounding box center [742, 392] width 1375 height 569
click at [1318, 207] on div "Add Column" at bounding box center [742, 392] width 1375 height 569
click at [491, 209] on div "Add Column" at bounding box center [742, 392] width 1375 height 569
click at [551, 119] on div "Add Column" at bounding box center [742, 392] width 1375 height 569
click at [779, 16] on div "**********" at bounding box center [751, 16] width 1362 height 22
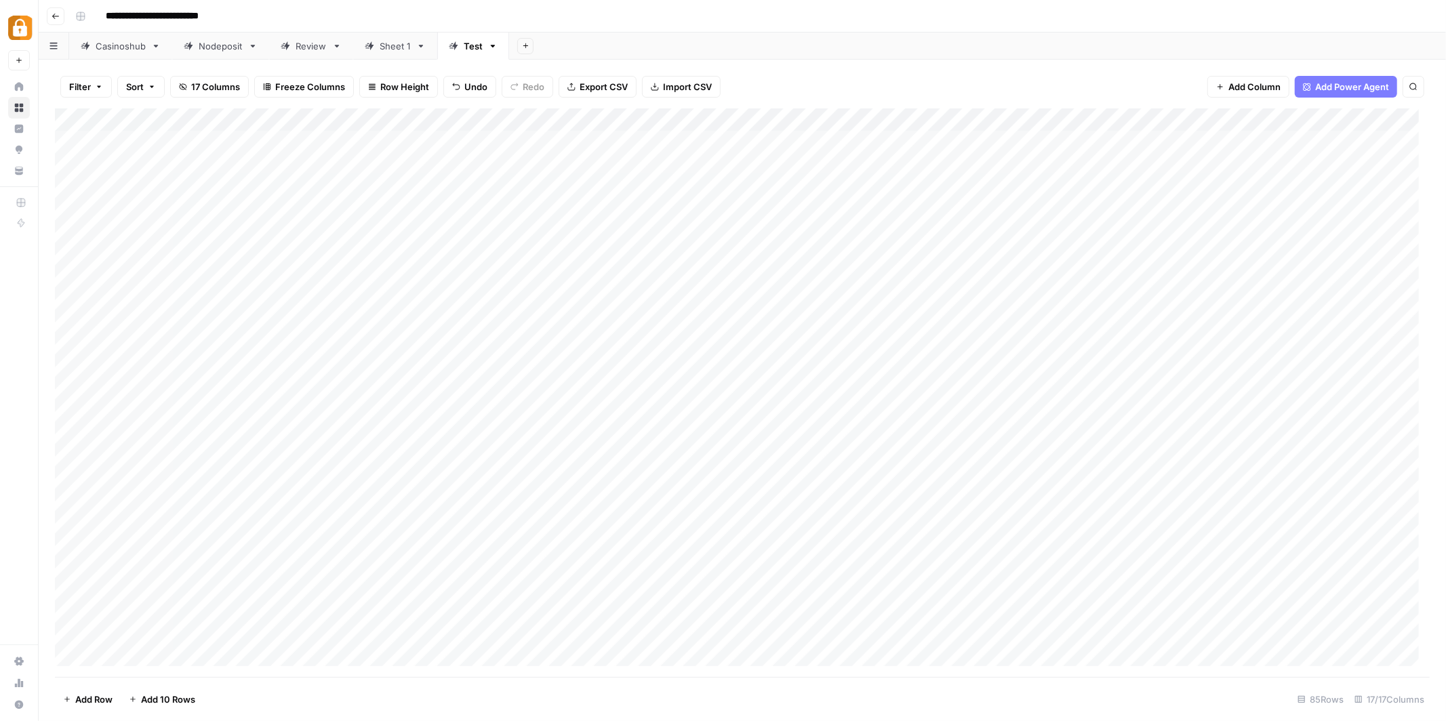
click at [489, 207] on div "Add Column" at bounding box center [742, 392] width 1375 height 569
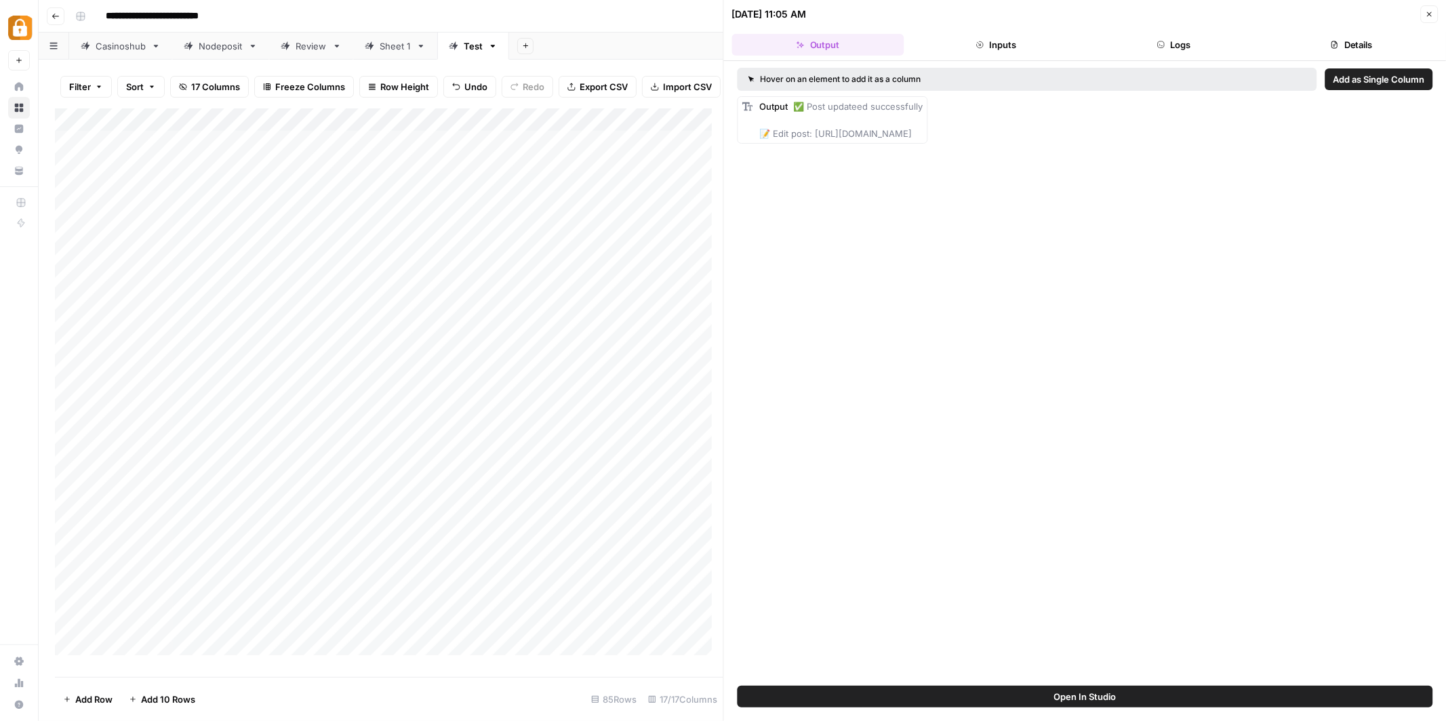
click at [358, 220] on div "Add Column" at bounding box center [389, 387] width 668 height 558
click at [358, 220] on textarea "**********" at bounding box center [286, 223] width 234 height 19
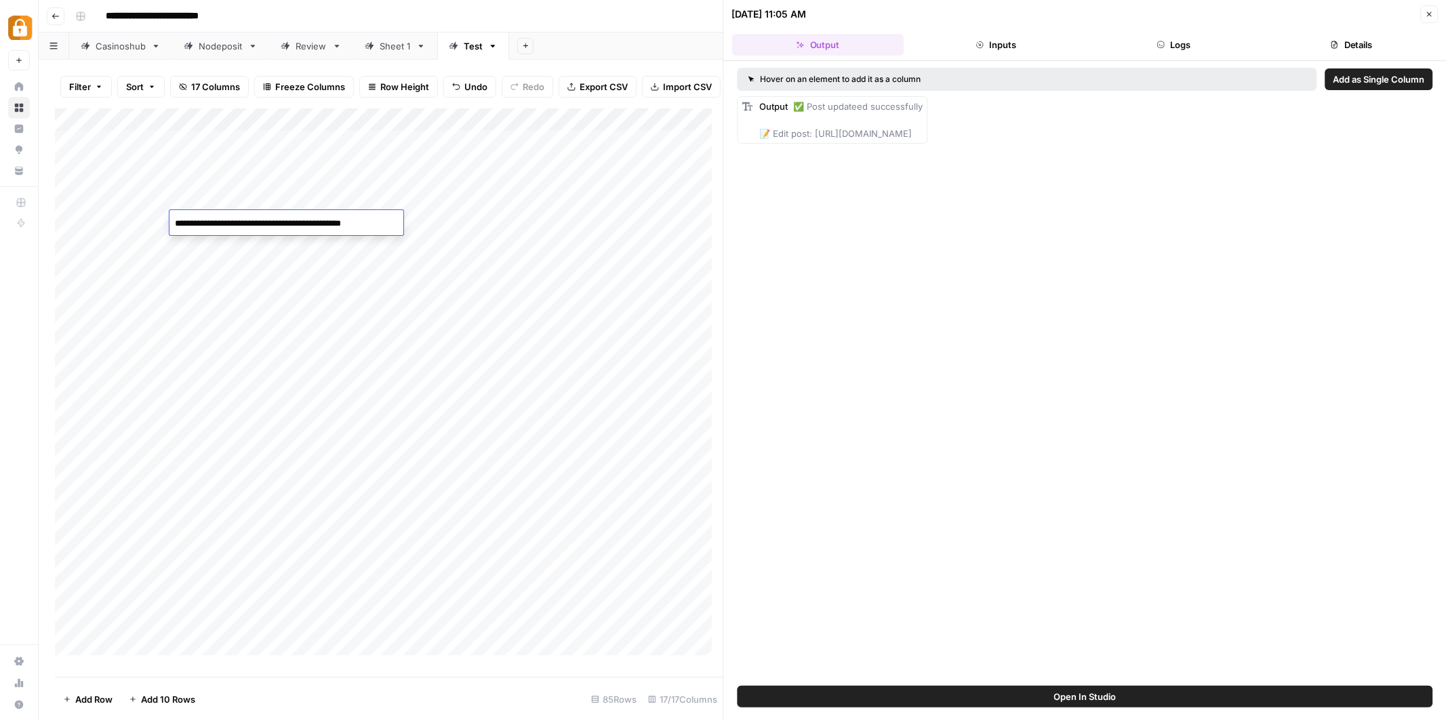
click at [554, 16] on div "**********" at bounding box center [751, 16] width 1362 height 22
click at [1431, 16] on icon "button" at bounding box center [1429, 14] width 8 height 8
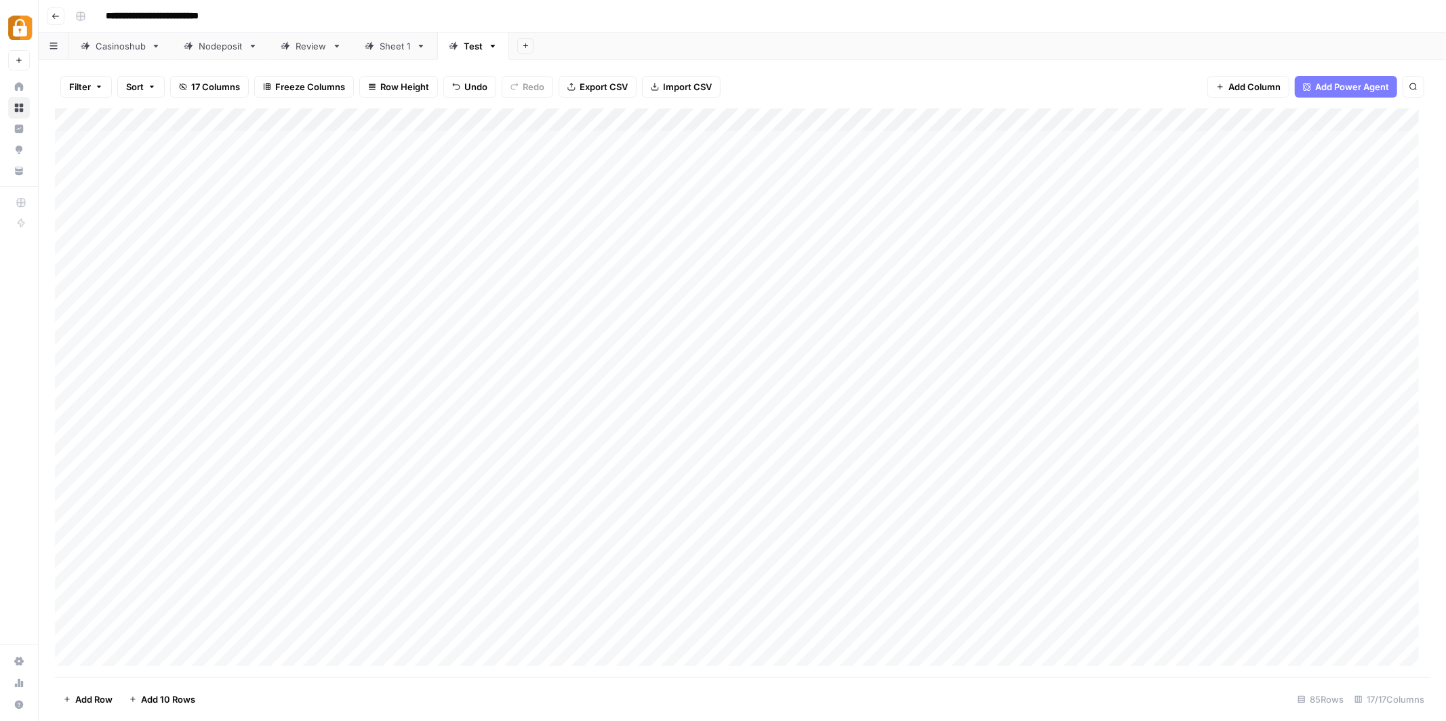
click at [87, 120] on div "Add Column" at bounding box center [742, 392] width 1375 height 569
click at [82, 119] on div "Add Column" at bounding box center [742, 392] width 1375 height 569
click at [227, 45] on div "Nodeposit" at bounding box center [221, 46] width 44 height 14
click at [87, 88] on span "Filter" at bounding box center [80, 87] width 22 height 14
click at [235, 182] on button "Add Filter" at bounding box center [366, 185] width 578 height 18
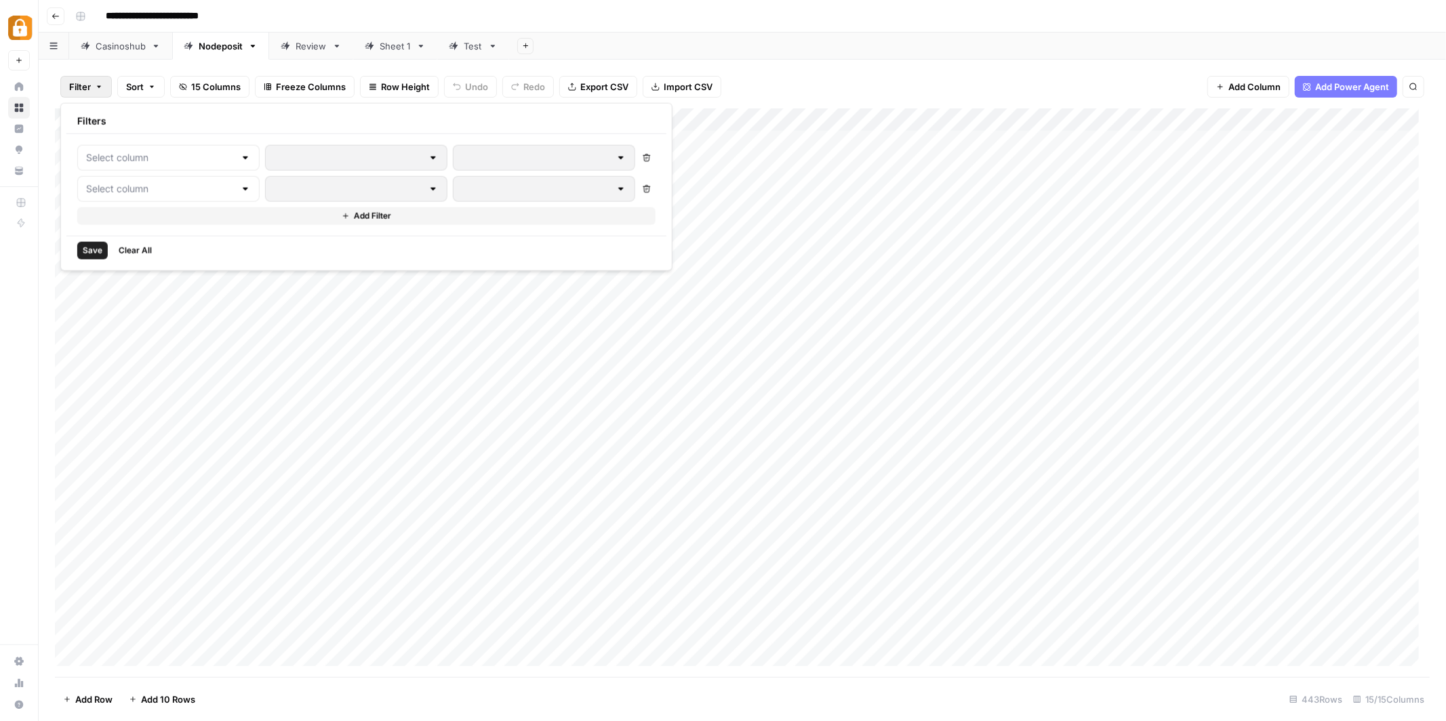
click at [211, 159] on div at bounding box center [168, 158] width 182 height 26
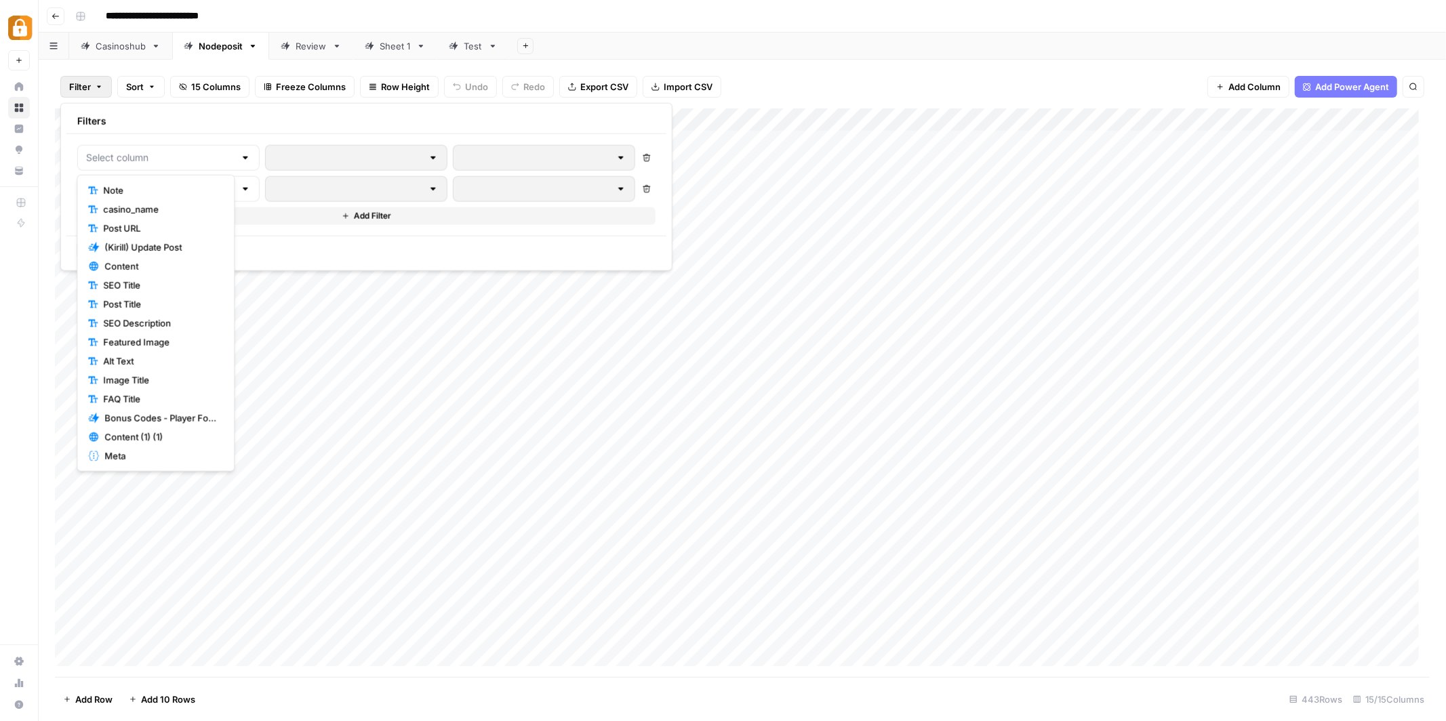
click at [145, 186] on span "Note" at bounding box center [160, 191] width 115 height 14
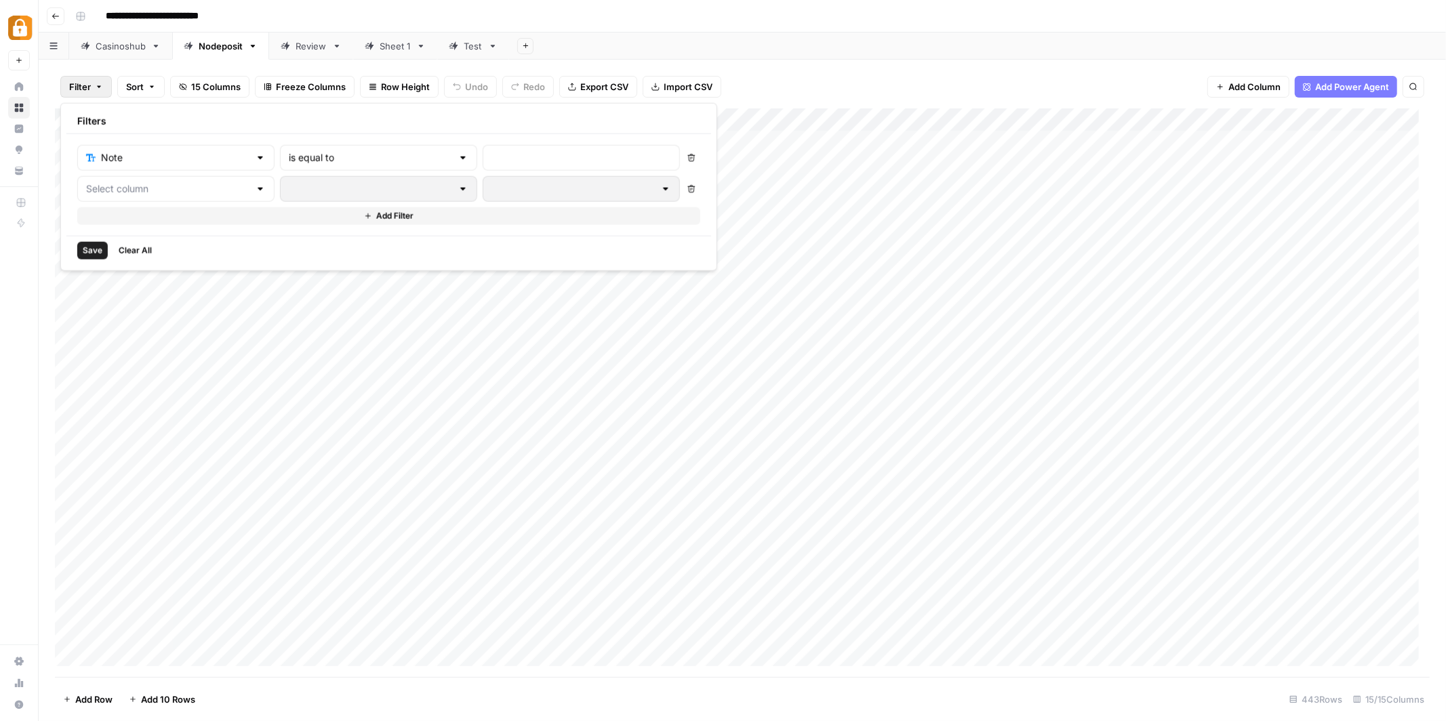
click at [458, 153] on div at bounding box center [463, 158] width 11 height 14
click at [323, 187] on span "is not empty" at bounding box center [316, 191] width 129 height 14
type input "is not empty"
click at [96, 246] on span "Save" at bounding box center [93, 251] width 20 height 12
click at [123, 81] on button "Clear filters" at bounding box center [122, 87] width 22 height 22
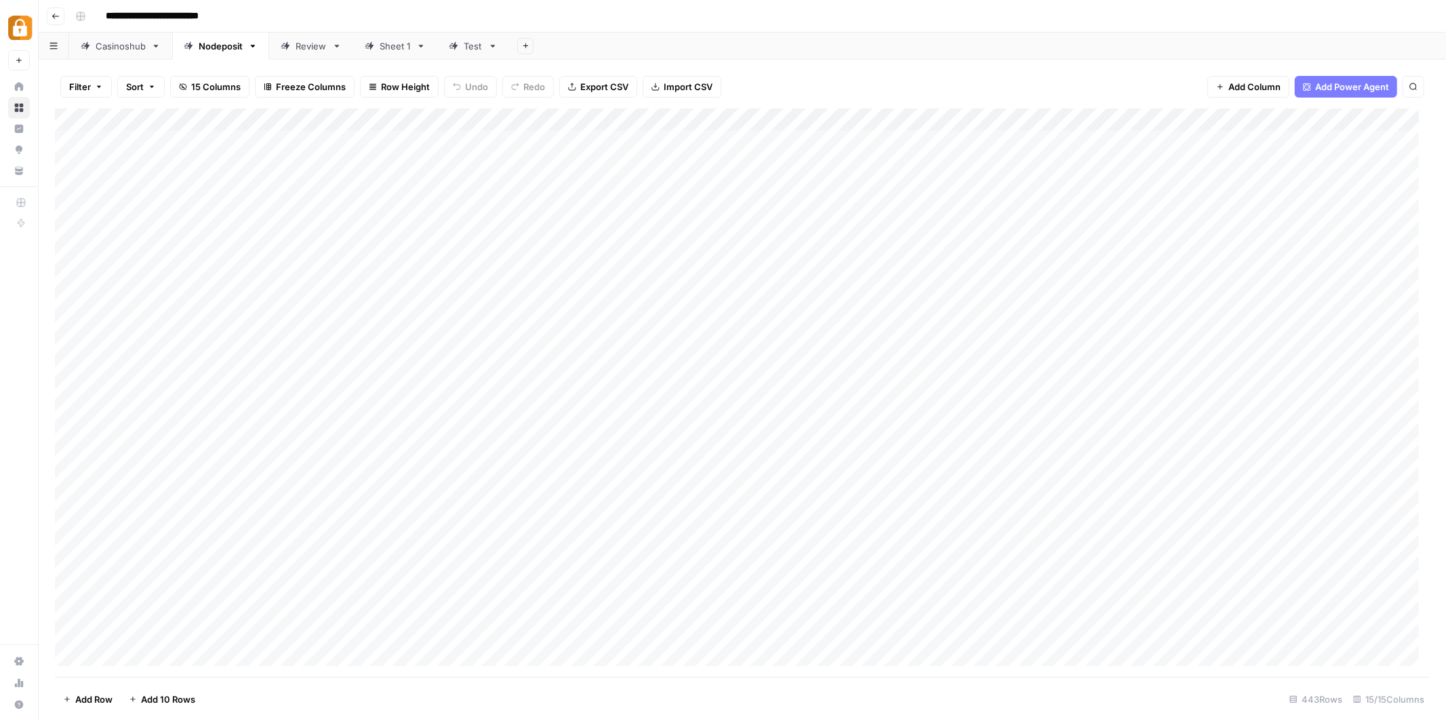
click at [92, 89] on button "Filter" at bounding box center [86, 87] width 52 height 22
click at [139, 154] on input "text" at bounding box center [160, 158] width 148 height 14
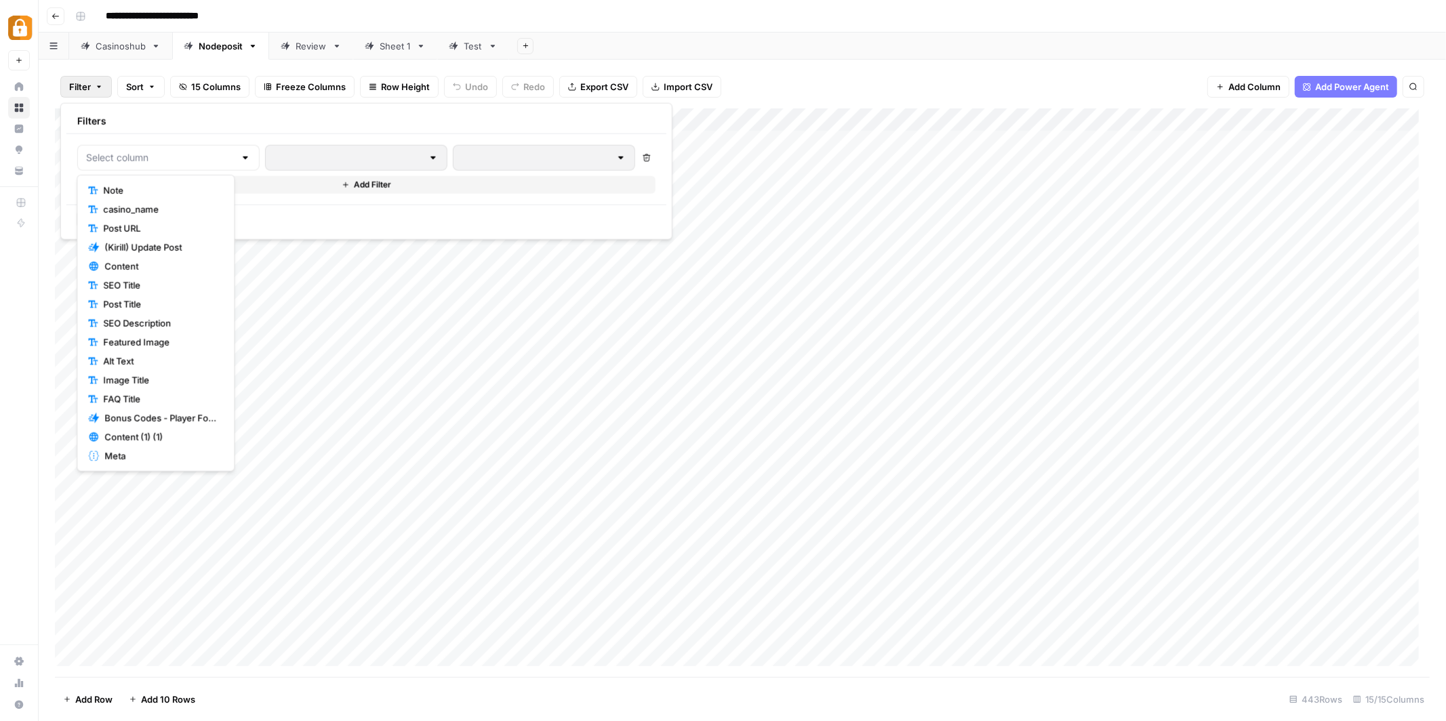
click at [145, 186] on span "Note" at bounding box center [160, 191] width 115 height 14
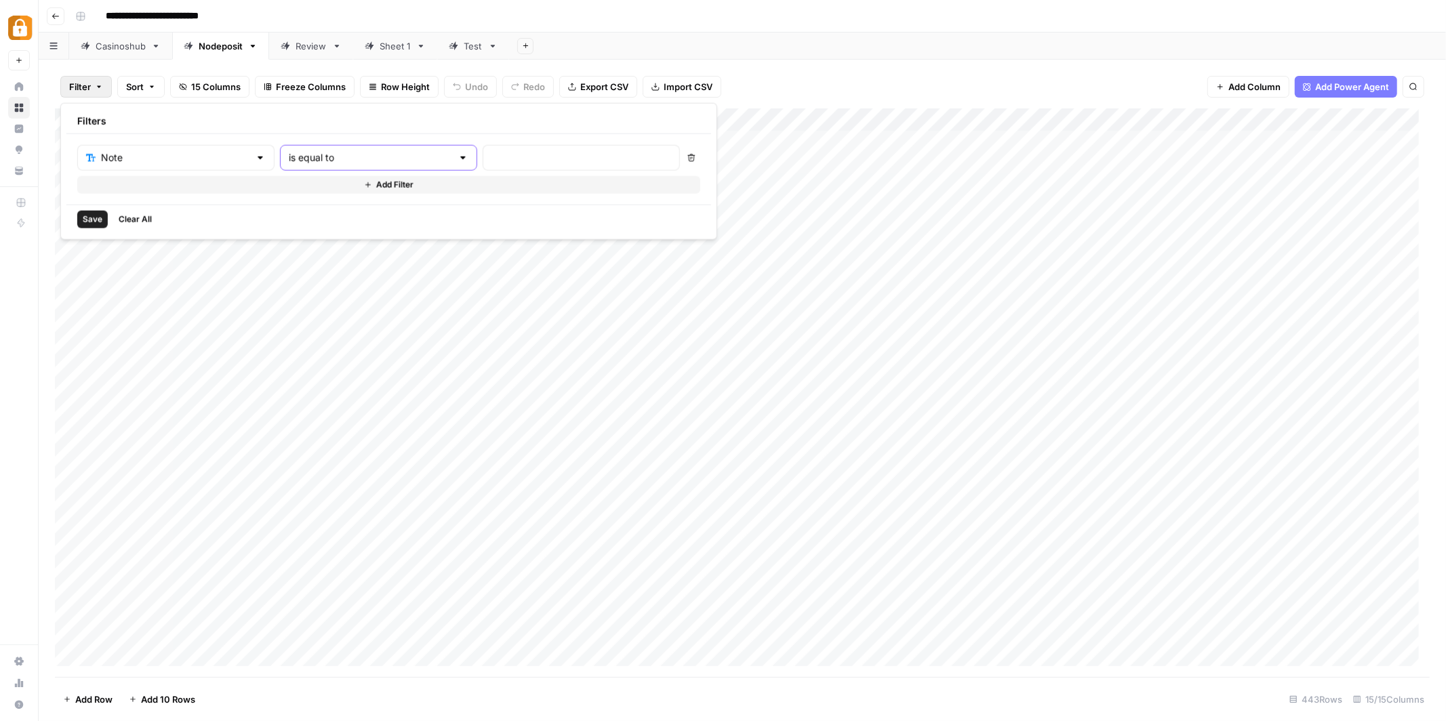
click at [327, 153] on input "is equal to" at bounding box center [370, 158] width 163 height 14
click at [302, 223] on span "contains" at bounding box center [316, 229] width 129 height 14
type input "contains"
click at [491, 151] on input "text" at bounding box center [581, 158] width 180 height 14
type input "no content"
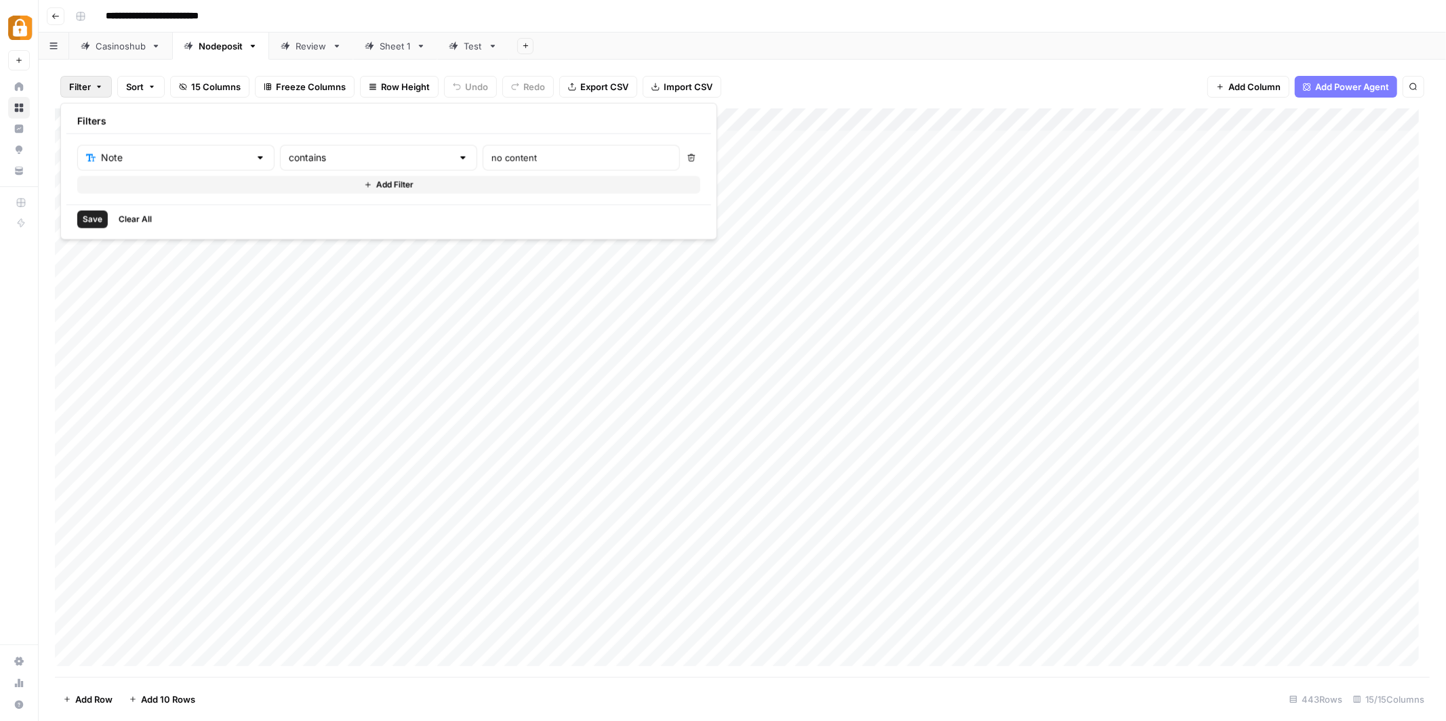
click at [86, 217] on span "Save" at bounding box center [93, 220] width 20 height 12
click at [239, 144] on div "Add Column" at bounding box center [742, 392] width 1375 height 569
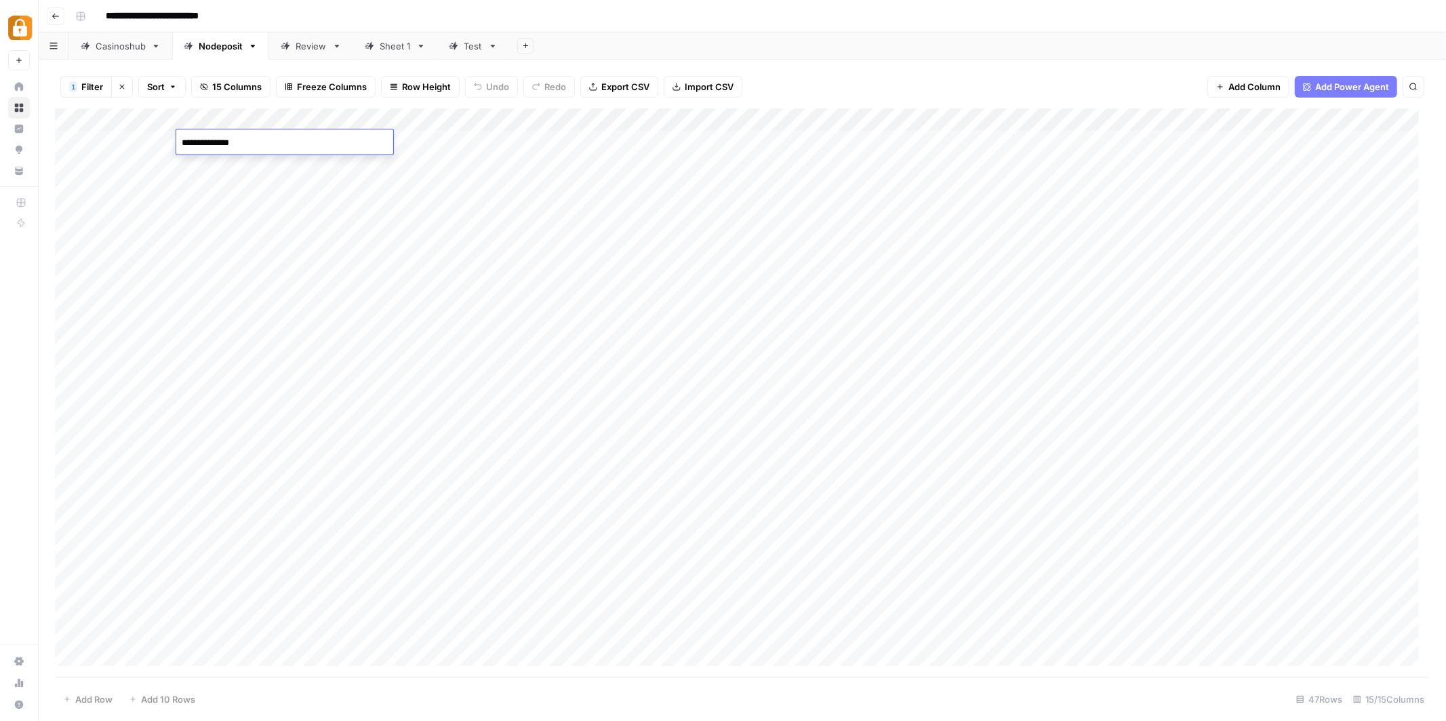
type textarea "**********"
click at [624, 7] on div "**********" at bounding box center [751, 16] width 1362 height 22
click at [1002, 142] on div "Add Column" at bounding box center [742, 392] width 1375 height 569
click at [1070, 119] on div "Add Column" at bounding box center [742, 392] width 1375 height 569
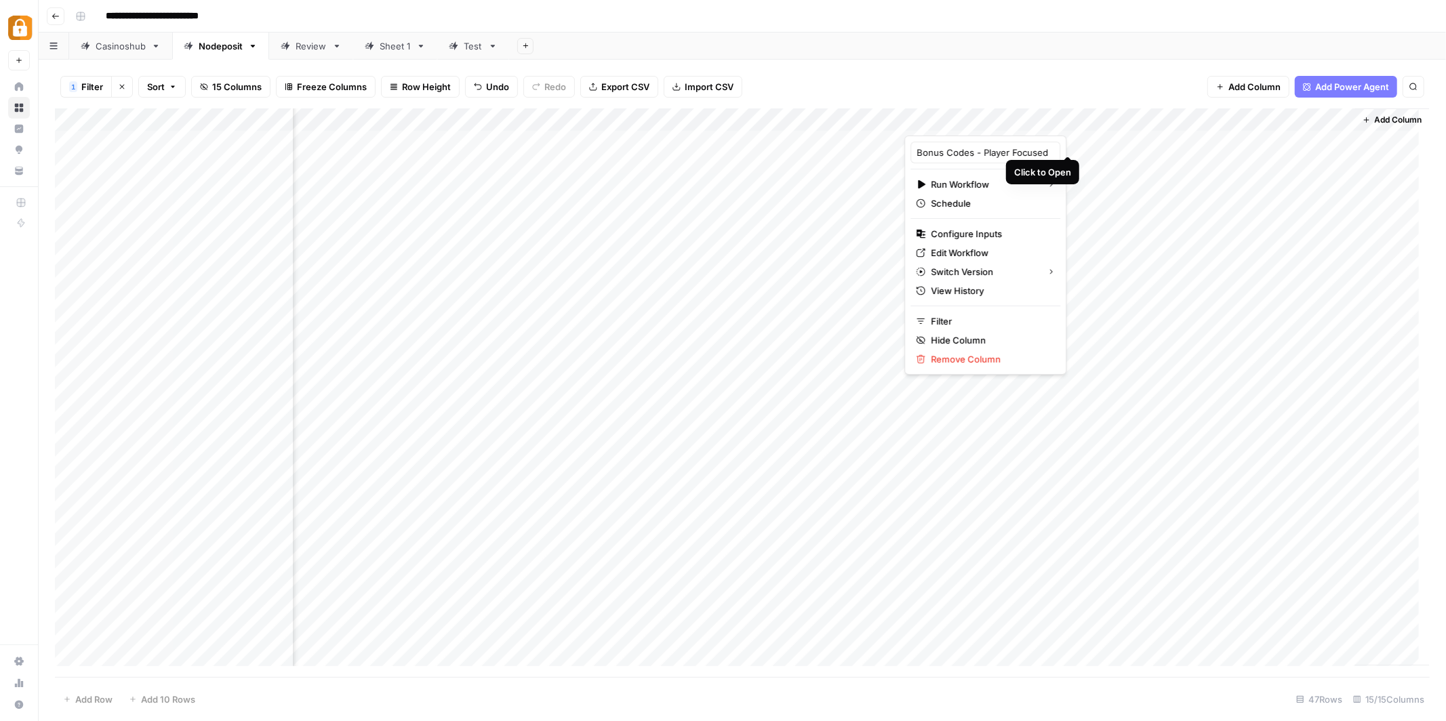
click at [1065, 122] on div at bounding box center [1001, 121] width 195 height 27
click at [982, 248] on span "Edit Workflow" at bounding box center [990, 253] width 119 height 14
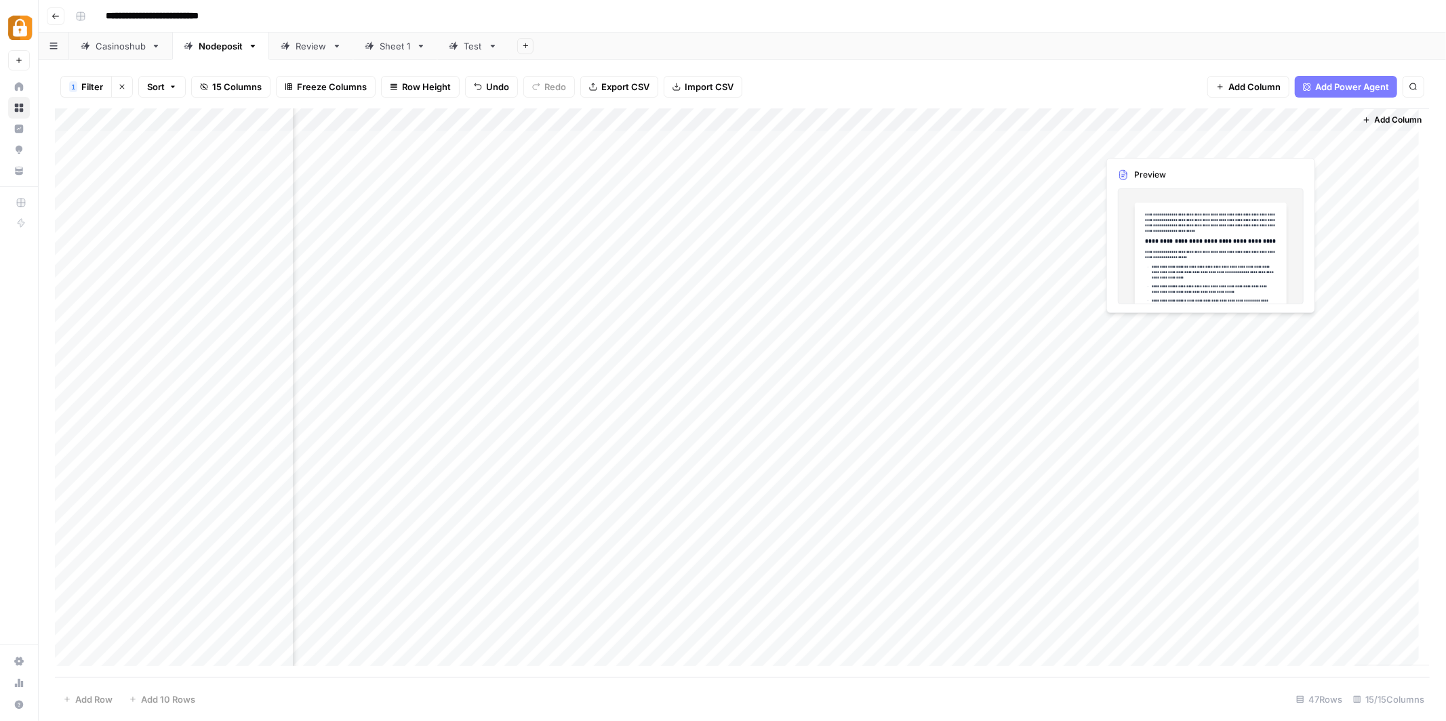
click at [1164, 142] on div "Add Column" at bounding box center [742, 392] width 1375 height 569
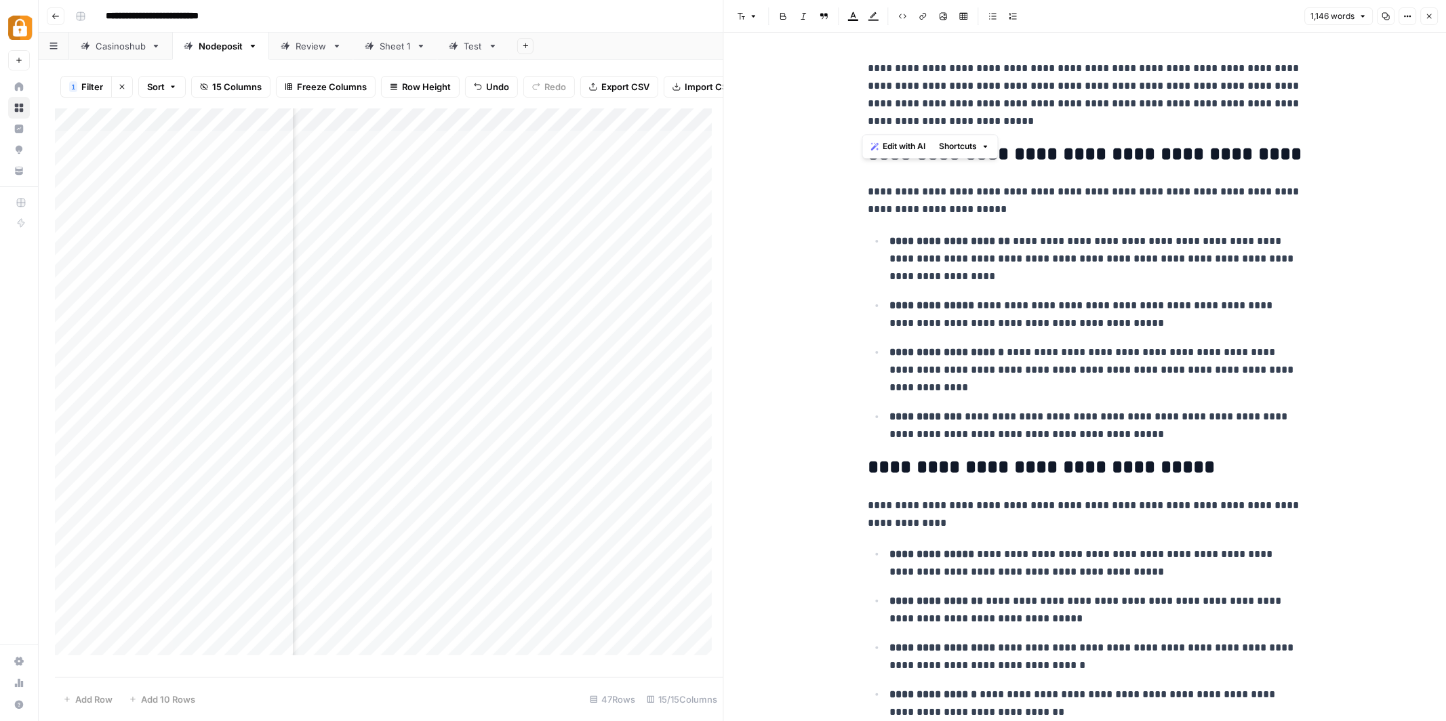
drag, startPoint x: 939, startPoint y: 123, endPoint x: 859, endPoint y: 68, distance: 96.8
click at [906, 149] on span "Edit with AI" at bounding box center [904, 146] width 43 height 12
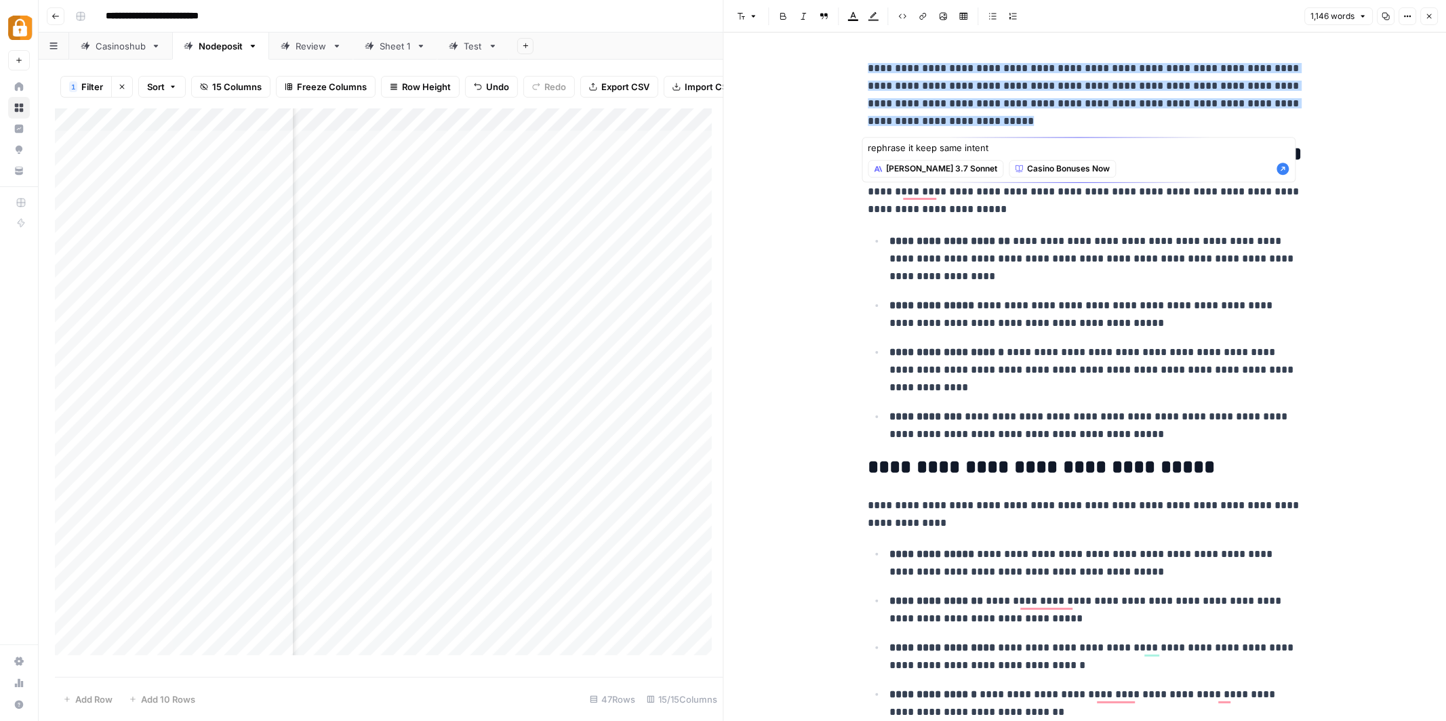
type textarea "rephrase it keep same intent"
click at [1284, 171] on icon "button" at bounding box center [1283, 169] width 12 height 12
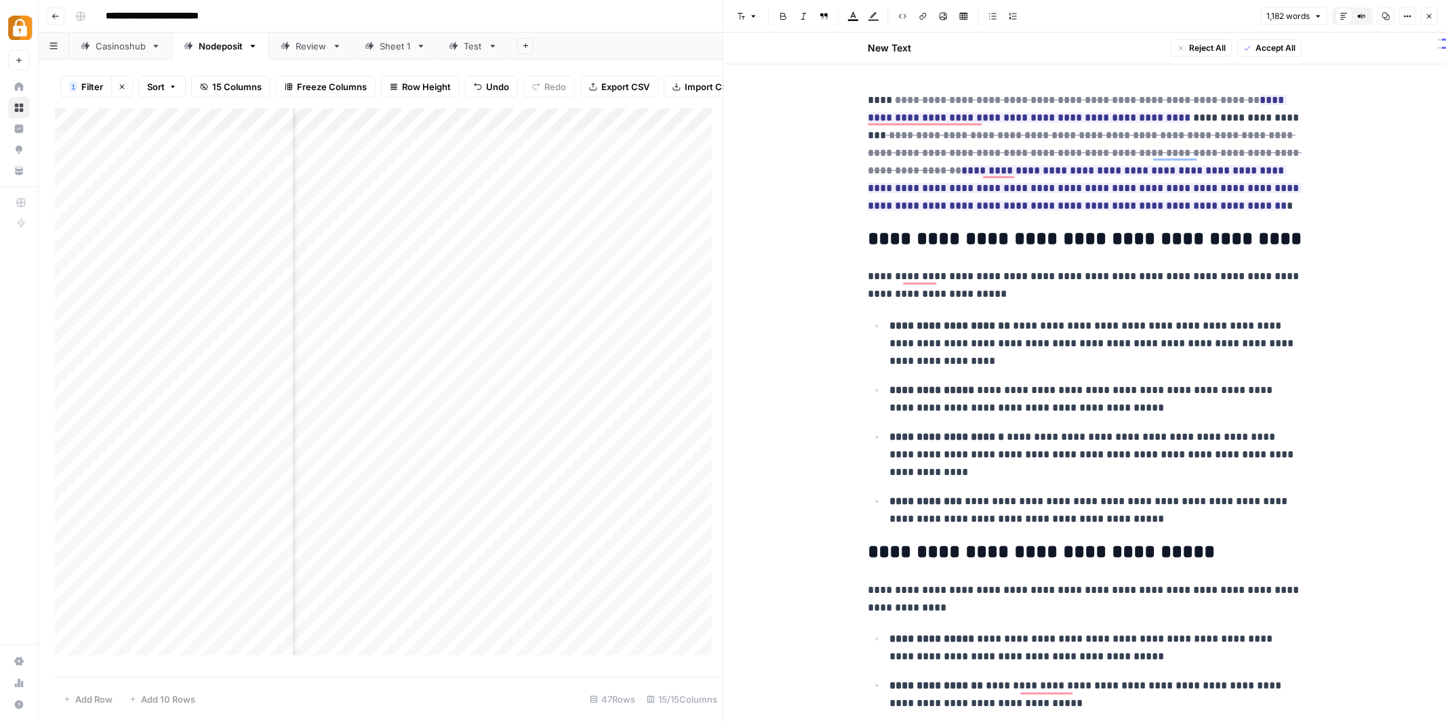
click at [1275, 52] on span "Accept All" at bounding box center [1275, 48] width 40 height 12
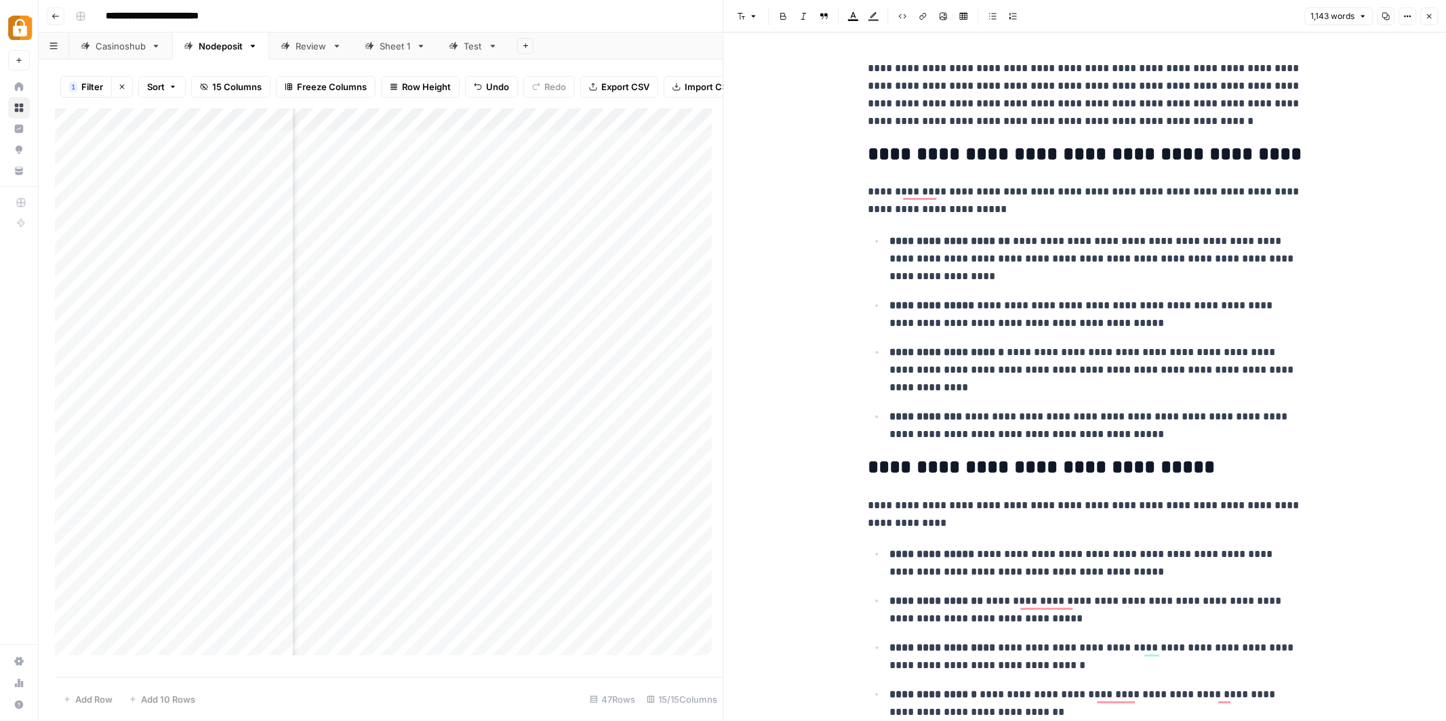
click at [1159, 156] on h2 "**********" at bounding box center [1085, 155] width 434 height 22
click at [913, 180] on span "Edit with AI" at bounding box center [904, 185] width 43 height 12
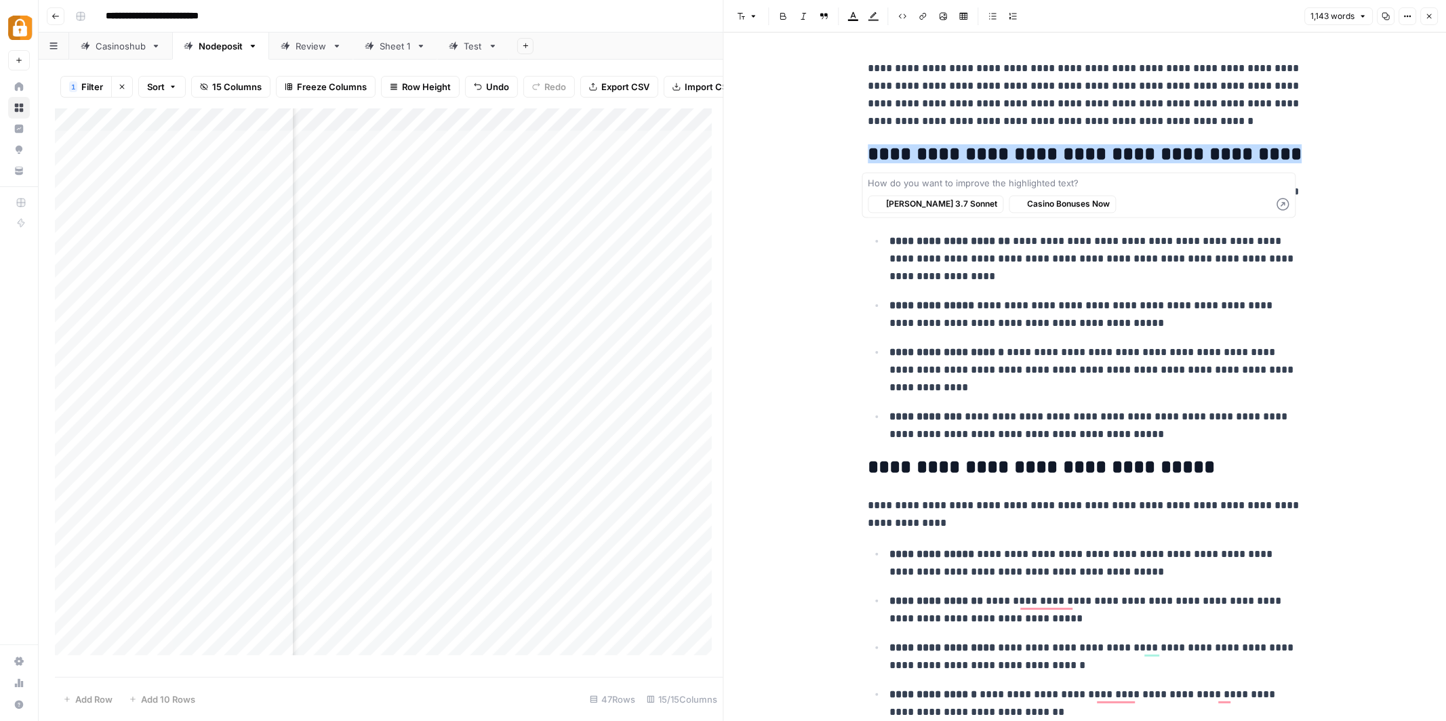
click at [913, 180] on textarea at bounding box center [1079, 183] width 422 height 14
type textarea "rephrase keep same intent"
click at [1283, 205] on icon "button" at bounding box center [1283, 204] width 12 height 12
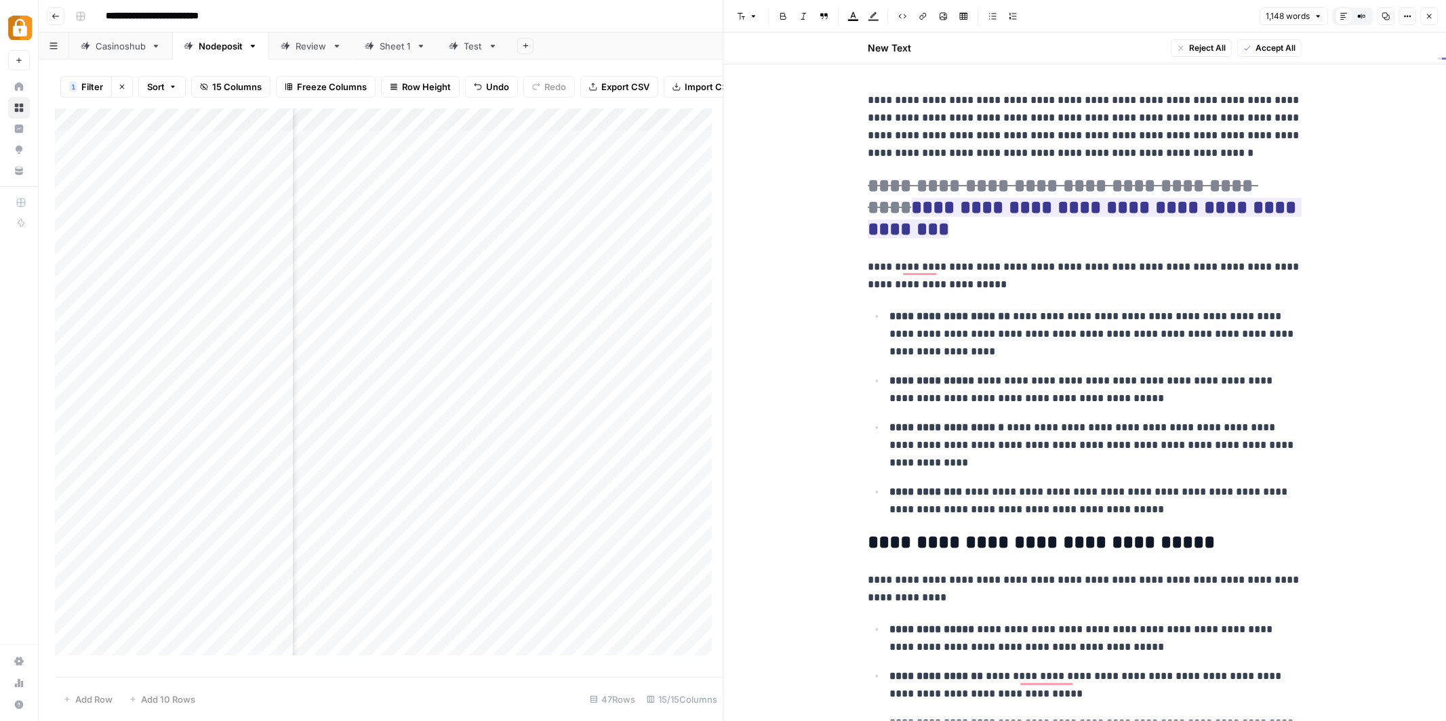
click at [1273, 50] on span "Accept All" at bounding box center [1275, 48] width 40 height 12
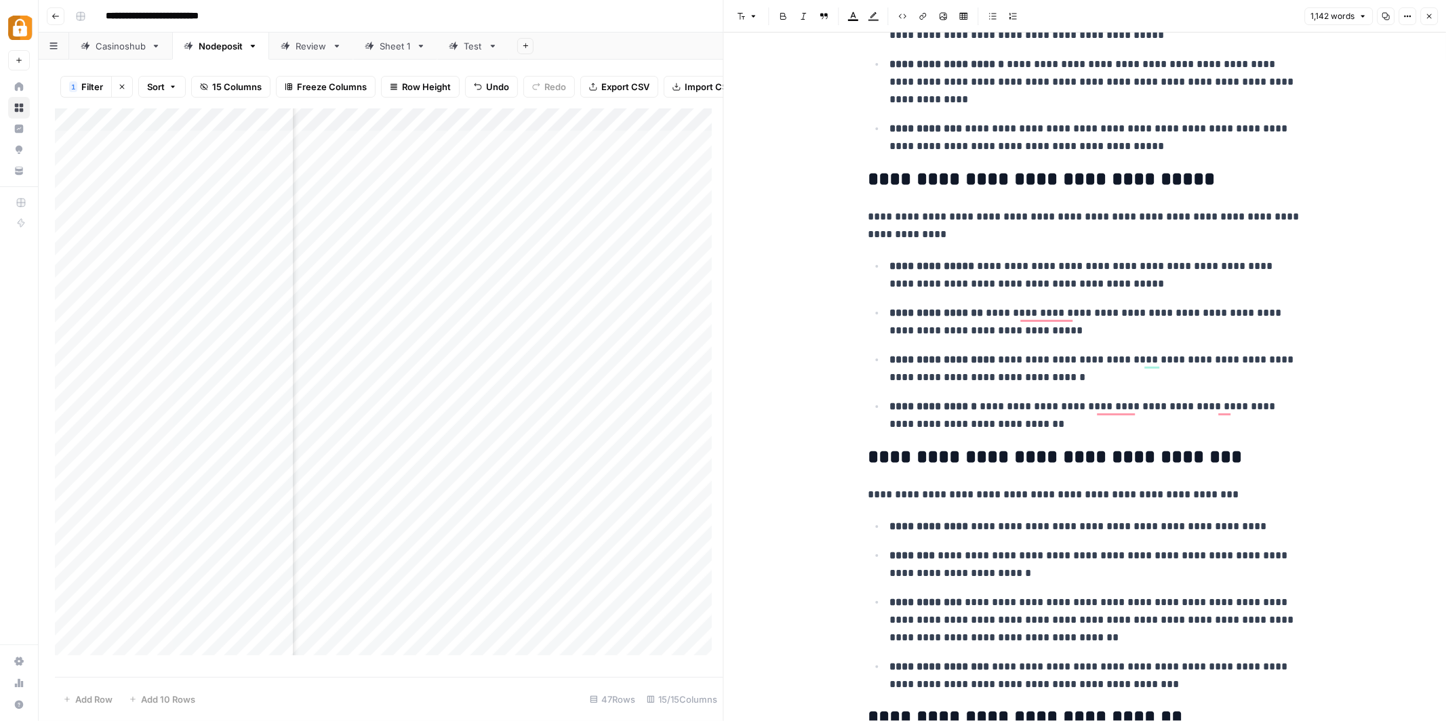
click at [1098, 171] on h2 "**********" at bounding box center [1085, 180] width 434 height 22
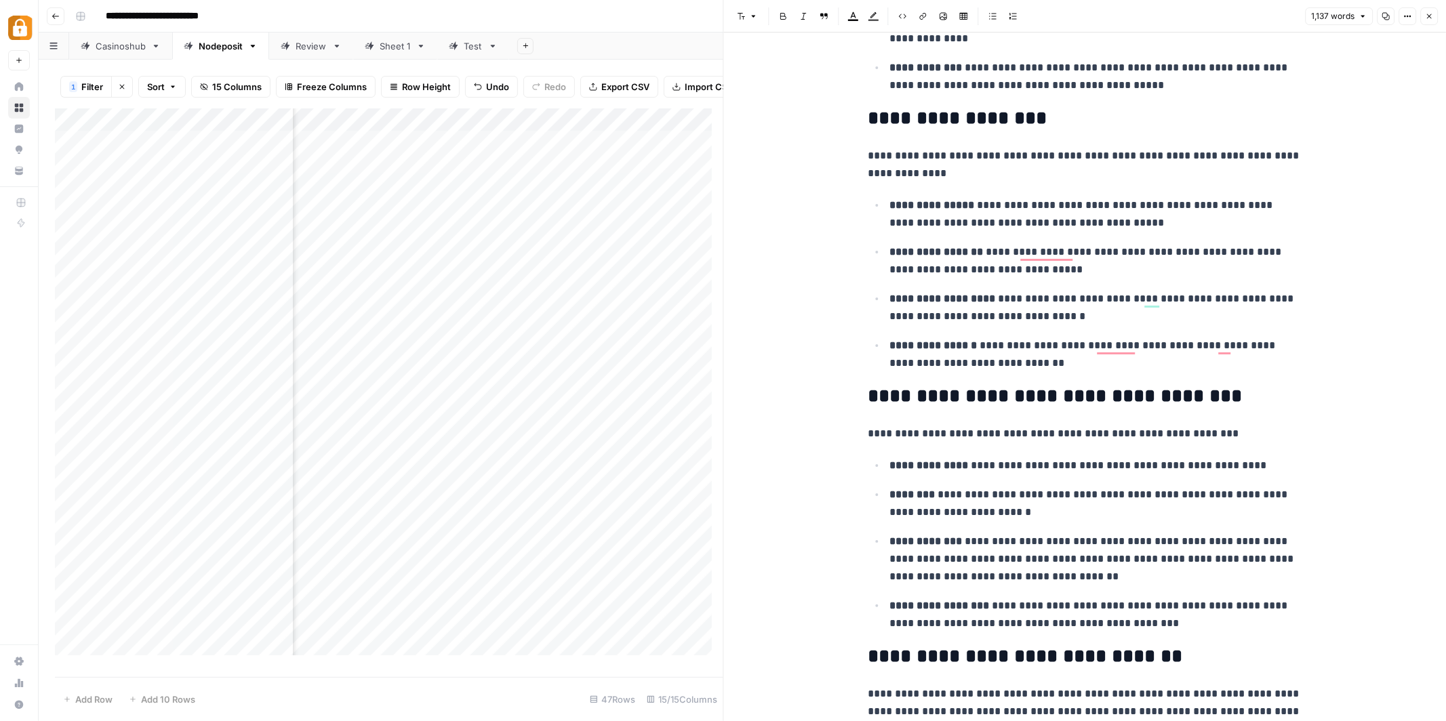
click at [1080, 395] on h2 "**********" at bounding box center [1085, 397] width 434 height 22
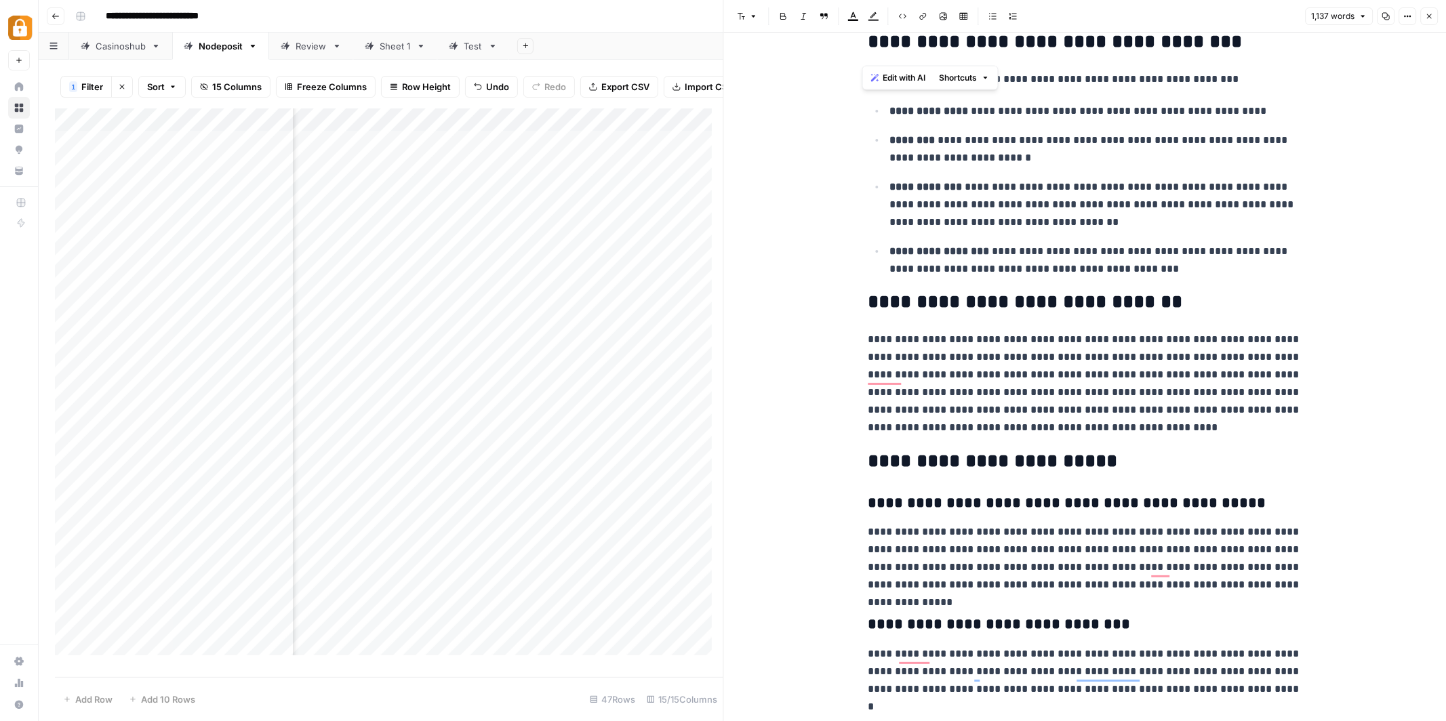
scroll to position [732, 0]
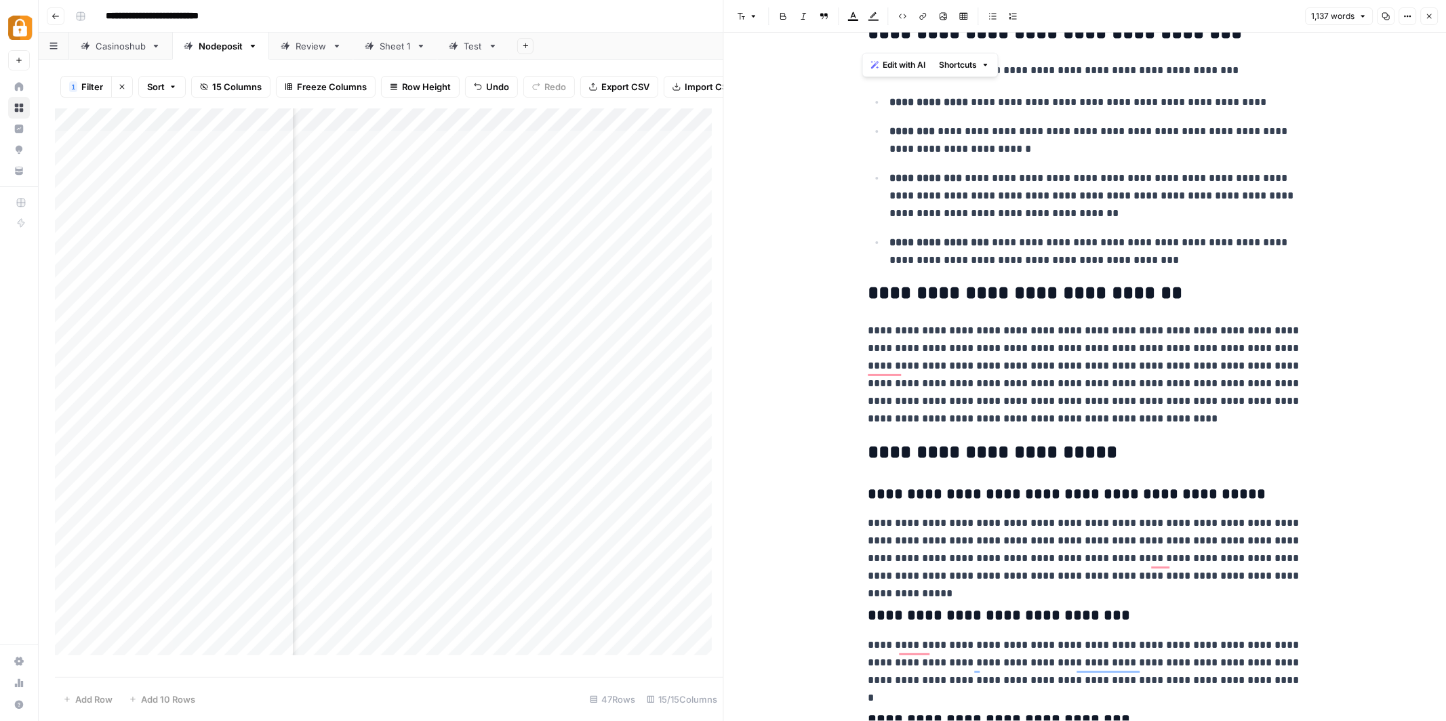
click at [1062, 295] on h2 "**********" at bounding box center [1085, 294] width 434 height 22
click at [1152, 295] on h2 "**********" at bounding box center [1085, 294] width 434 height 22
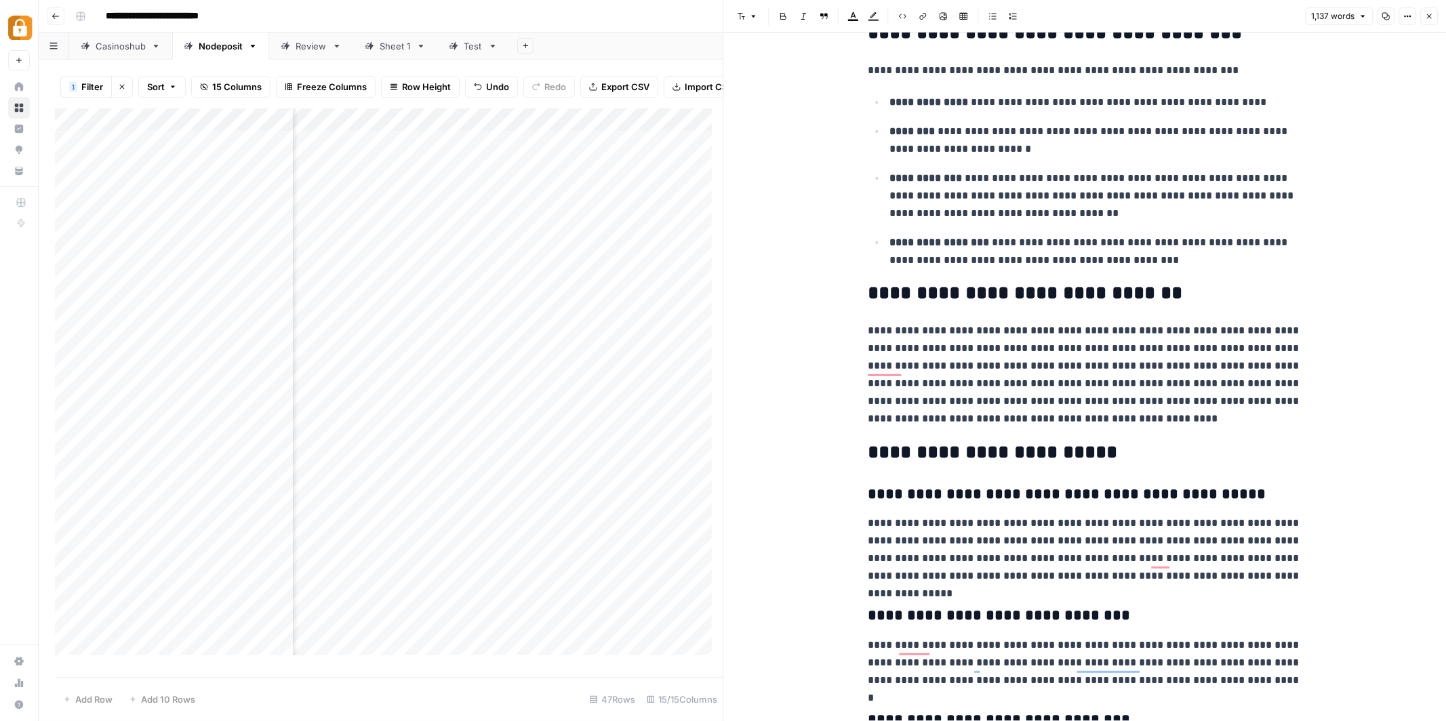
click at [1152, 295] on h2 "**********" at bounding box center [1085, 294] width 434 height 22
click at [1036, 304] on h2 "**********" at bounding box center [1085, 294] width 434 height 22
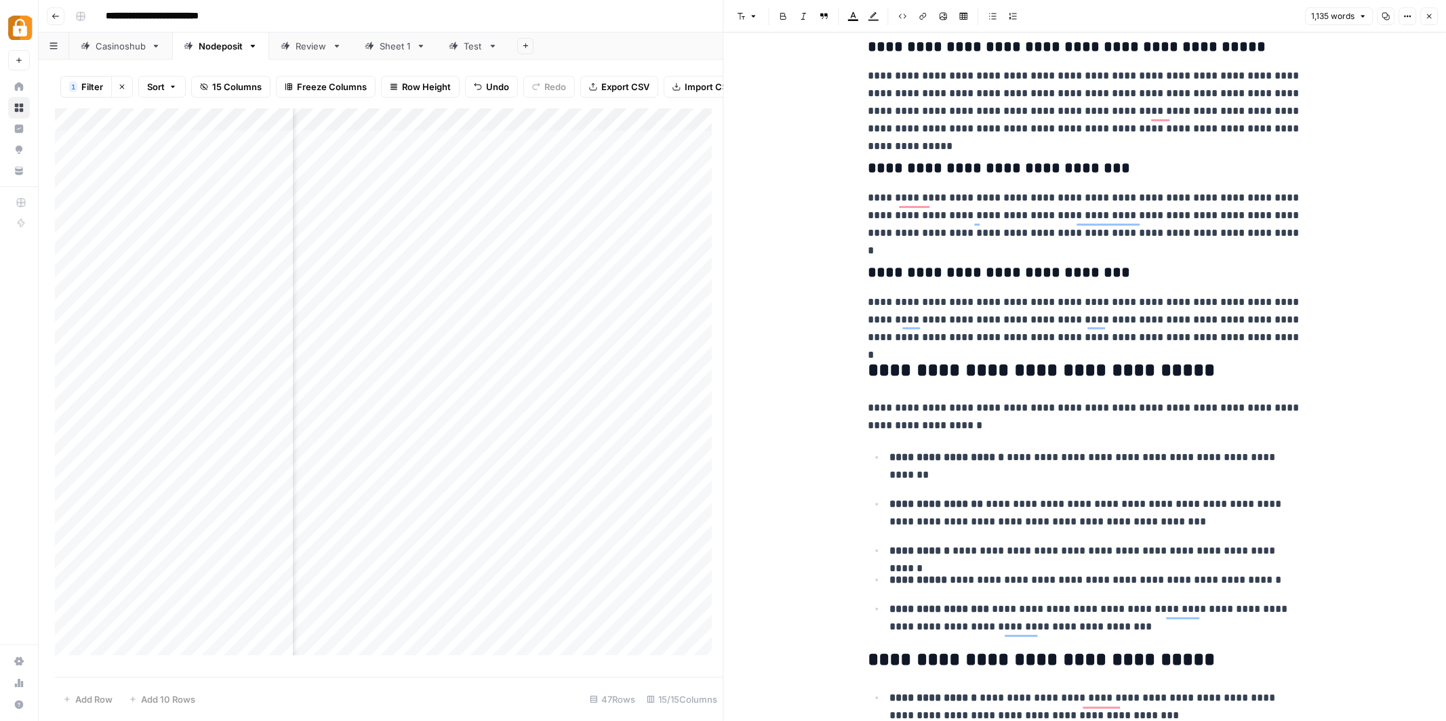
scroll to position [1181, 0]
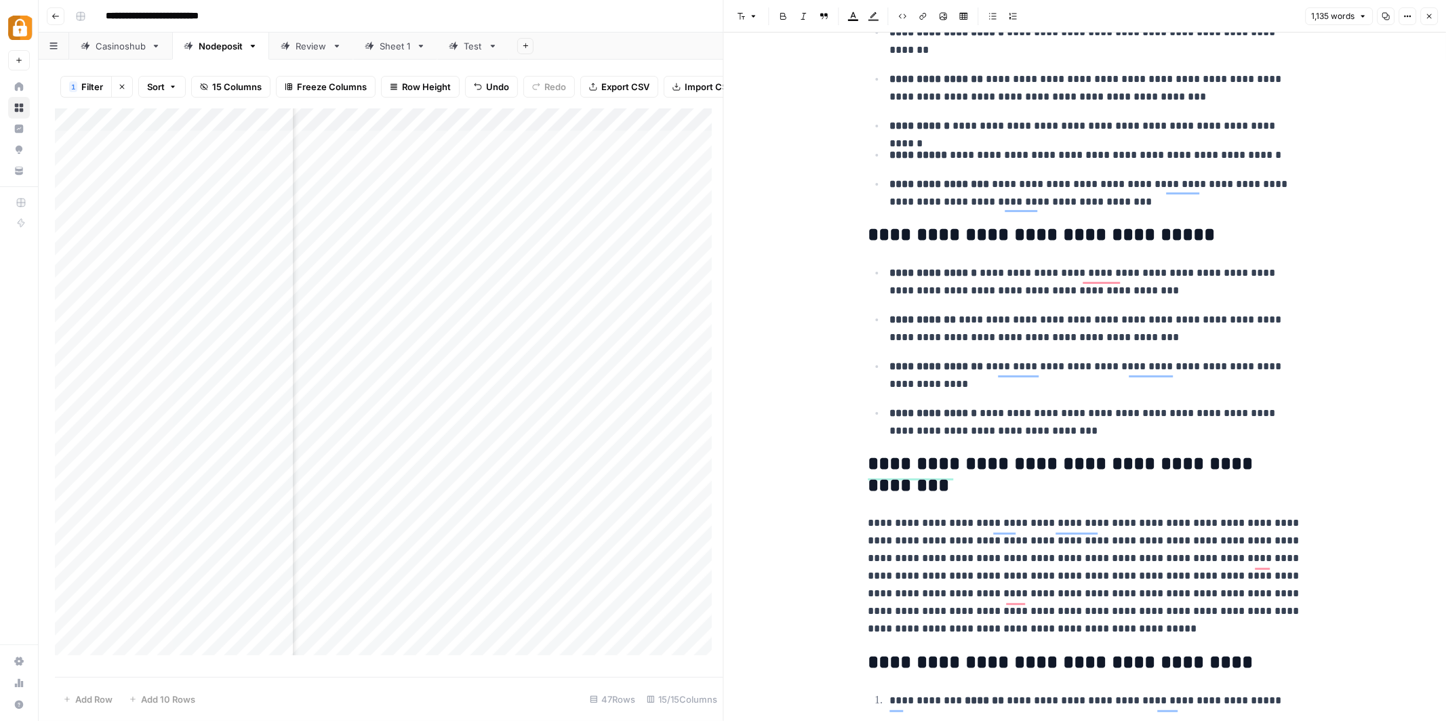
click at [1097, 237] on h2 "**********" at bounding box center [1085, 235] width 434 height 22
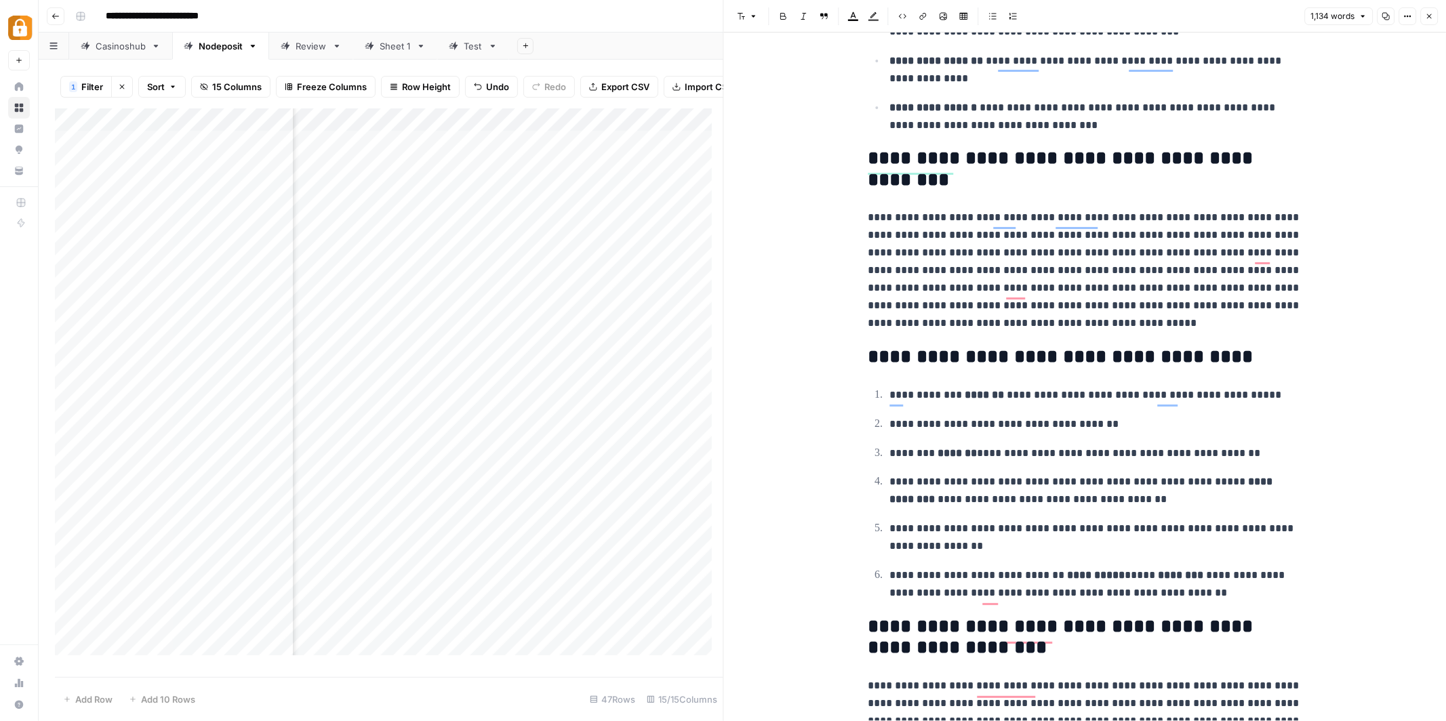
scroll to position [1910, 0]
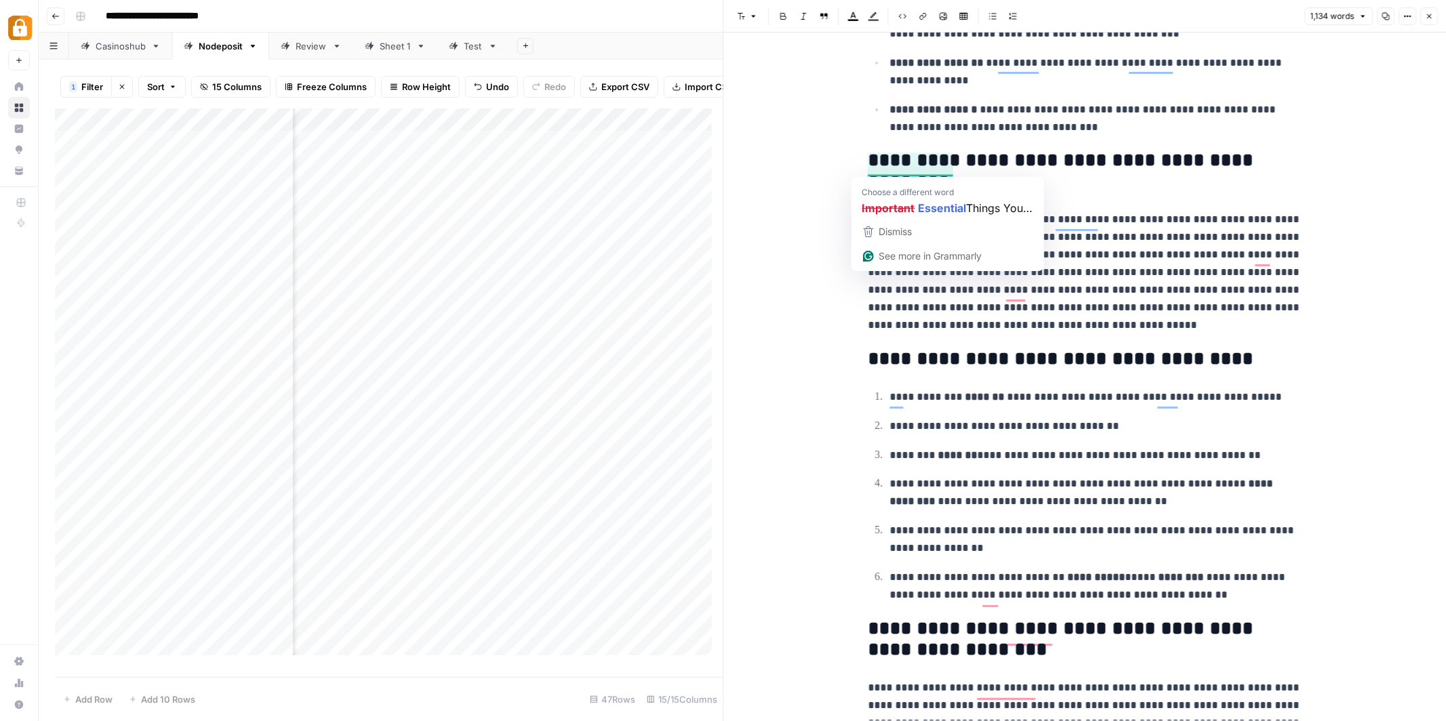
drag, startPoint x: 948, startPoint y: 198, endPoint x: 864, endPoint y: 161, distance: 91.7
click at [1124, 193] on h2 "**********" at bounding box center [1085, 171] width 434 height 43
drag, startPoint x: 956, startPoint y: 194, endPoint x: 863, endPoint y: 163, distance: 98.4
click at [868, 163] on h2 "**********" at bounding box center [1085, 171] width 434 height 43
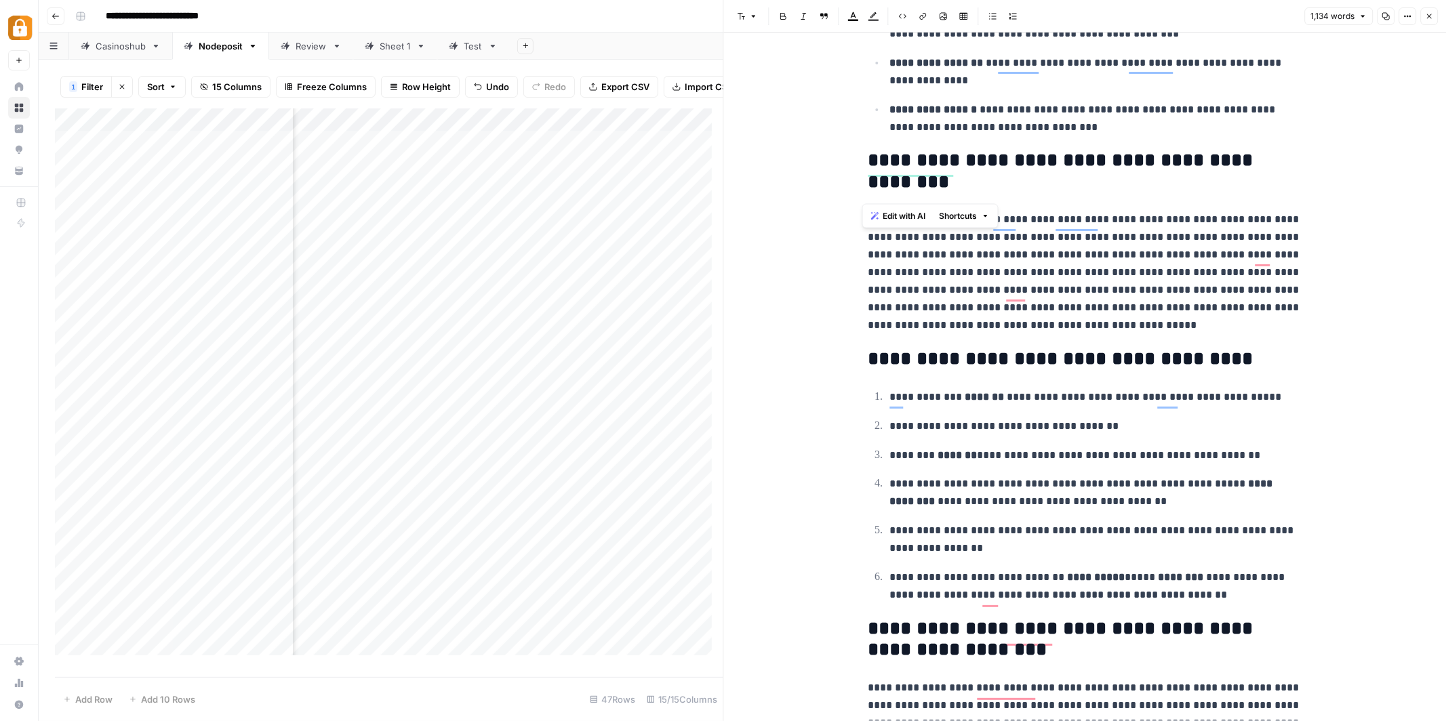
click at [910, 212] on span "Edit with AI" at bounding box center [904, 216] width 43 height 12
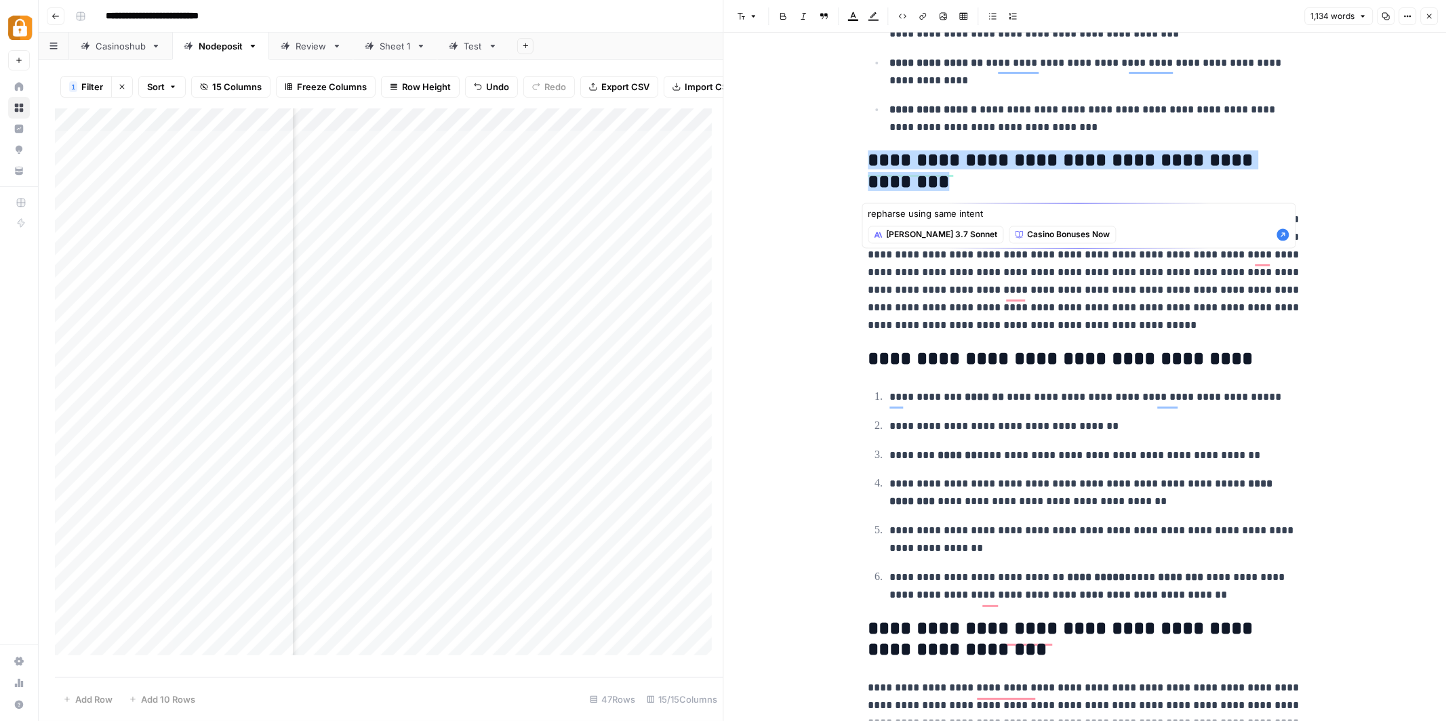
type textarea "repharse using same intent"
click at [1285, 237] on icon "button" at bounding box center [1283, 234] width 12 height 12
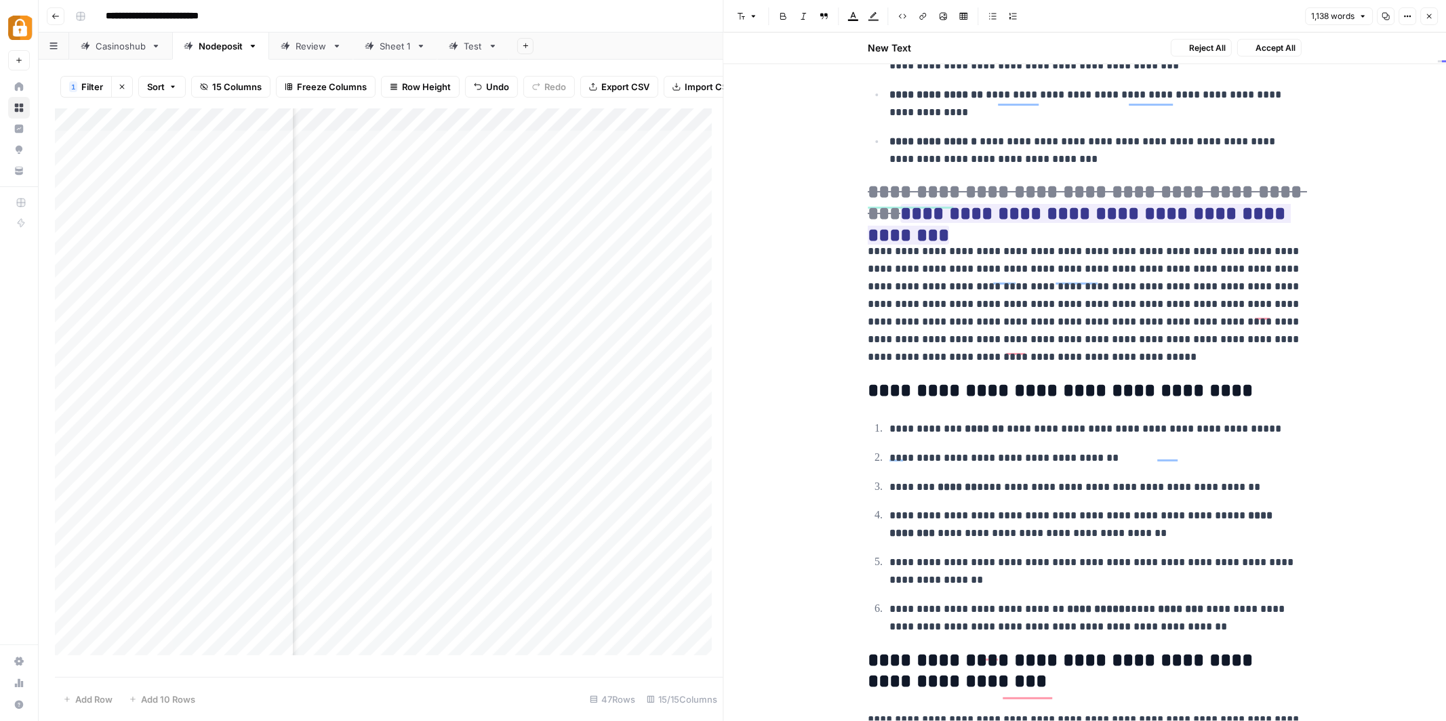
scroll to position [1941, 0]
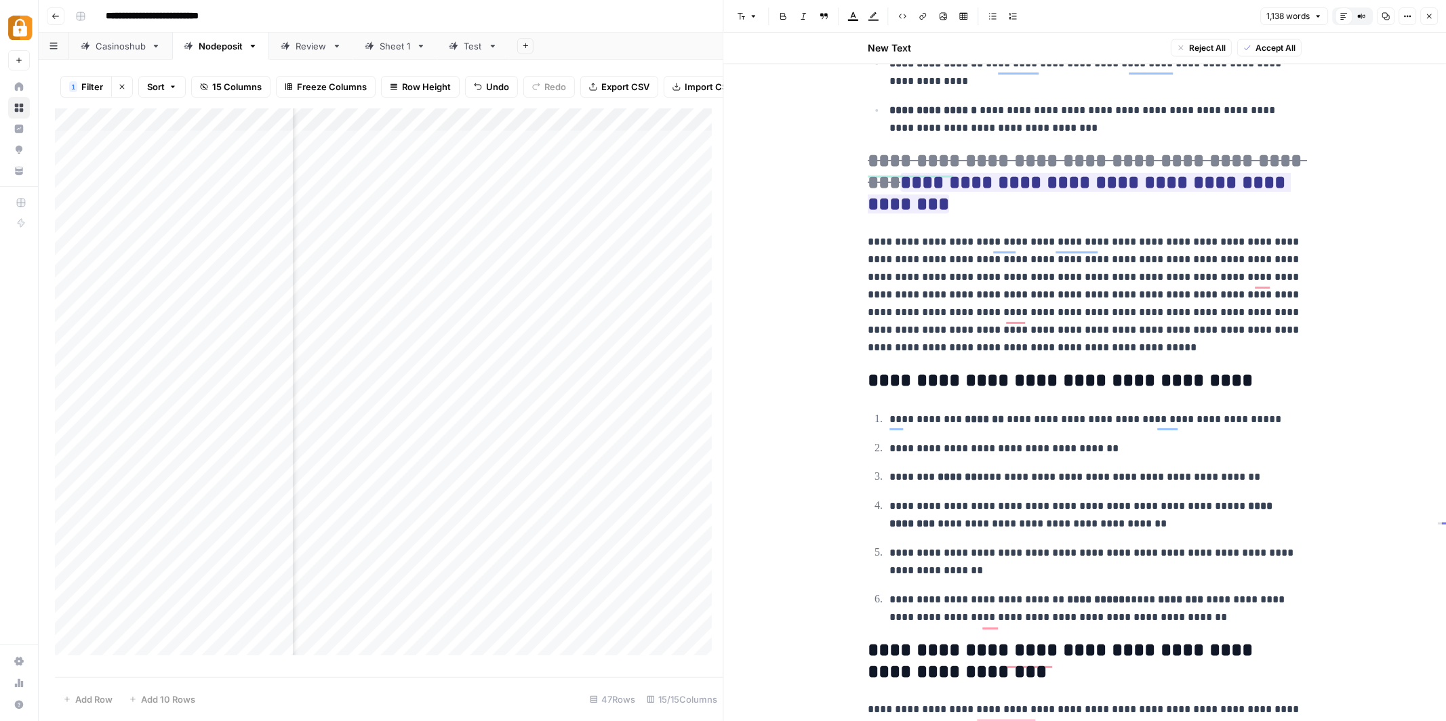
click at [1277, 47] on span "Accept All" at bounding box center [1275, 48] width 40 height 12
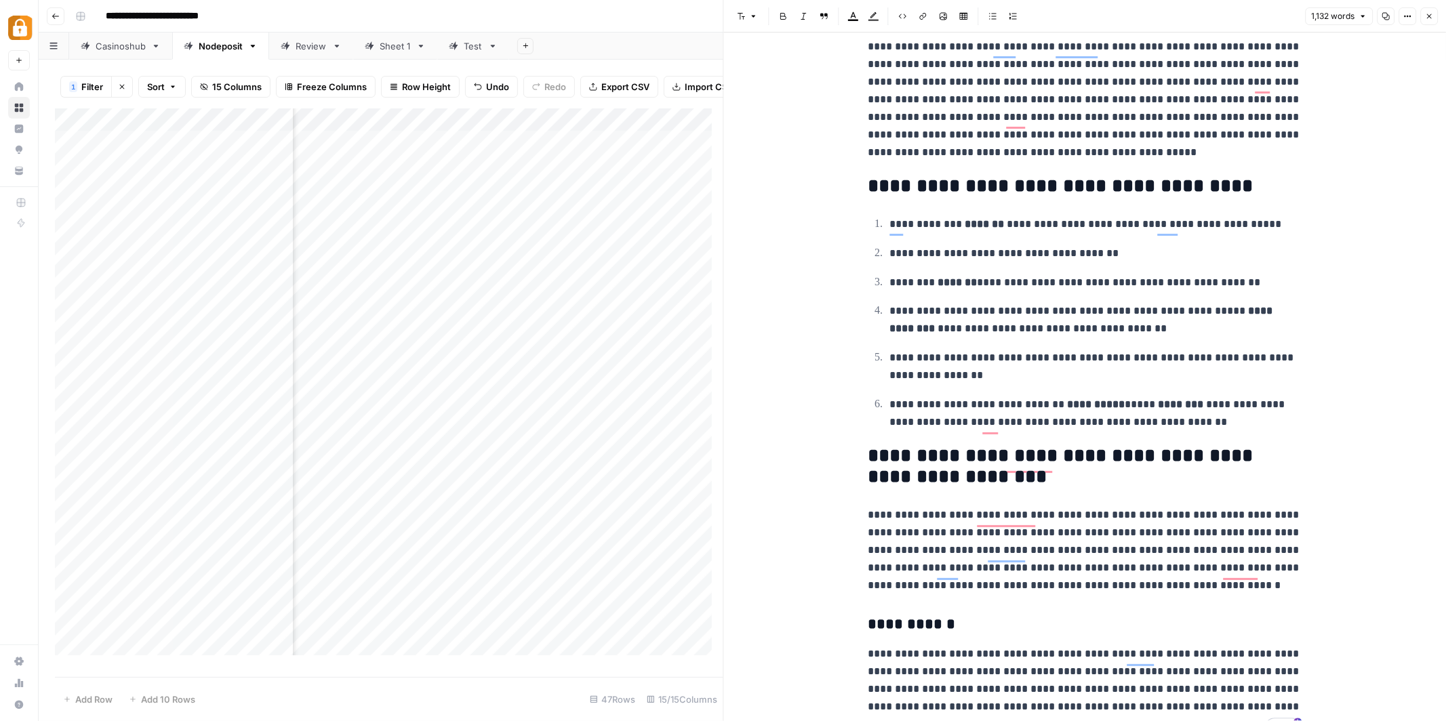
scroll to position [2159, 0]
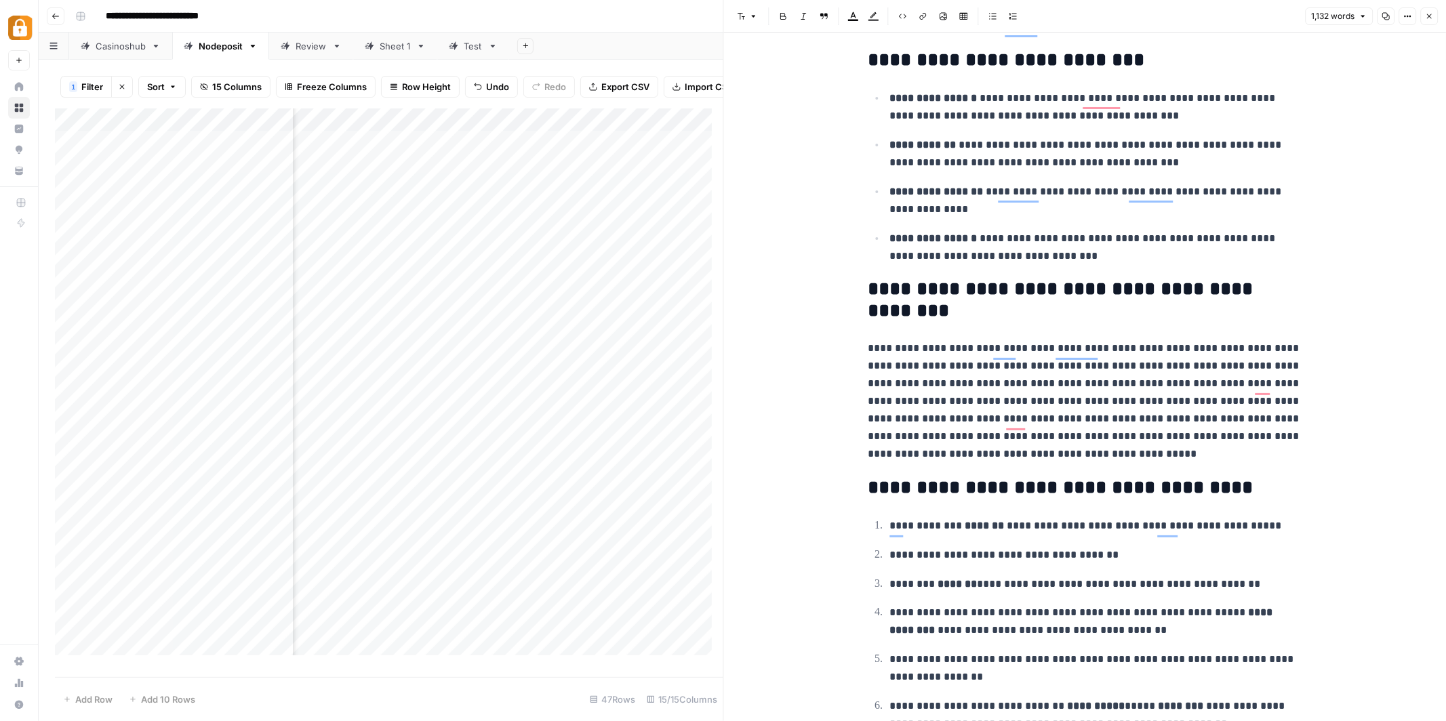
click at [931, 293] on h2 "**********" at bounding box center [1085, 300] width 434 height 43
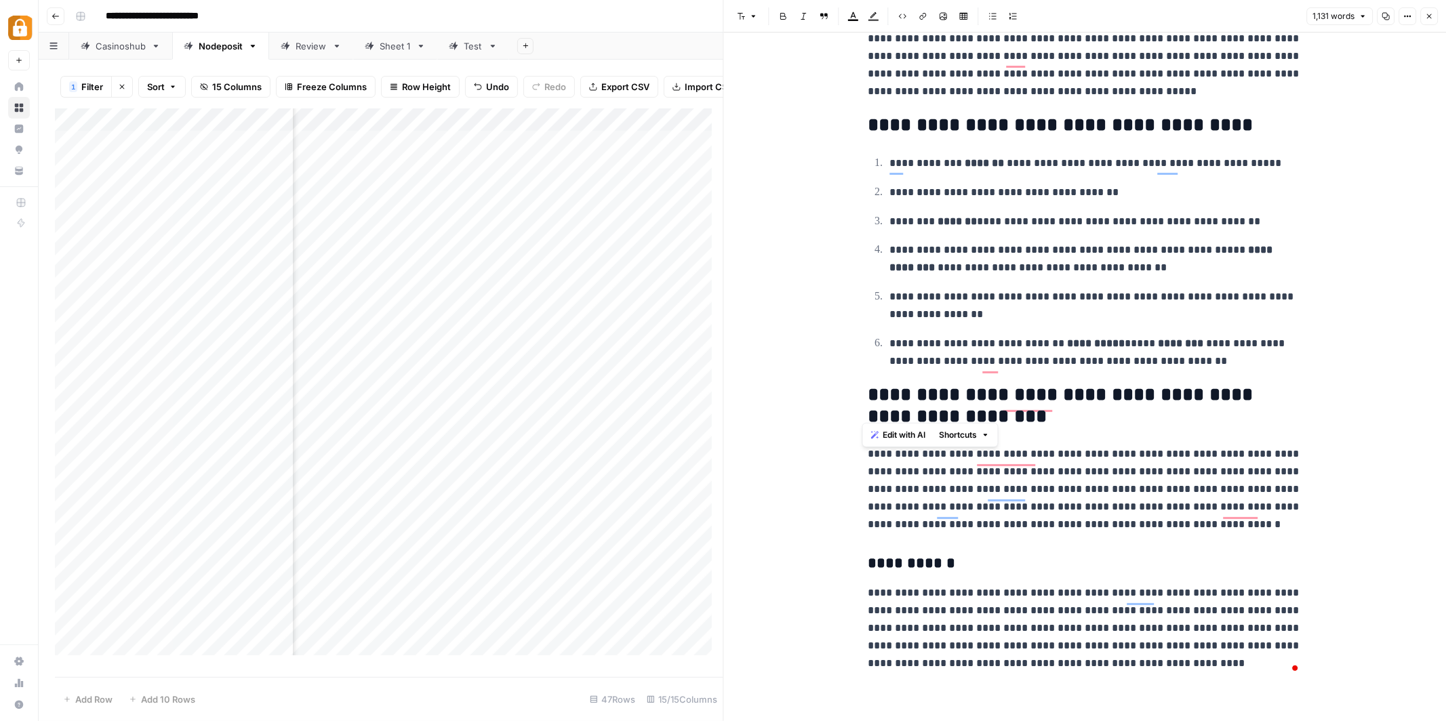
drag, startPoint x: 1023, startPoint y: 403, endPoint x: 853, endPoint y: 378, distance: 171.3
click at [853, 378] on div "**********" at bounding box center [1085, 377] width 723 height 689
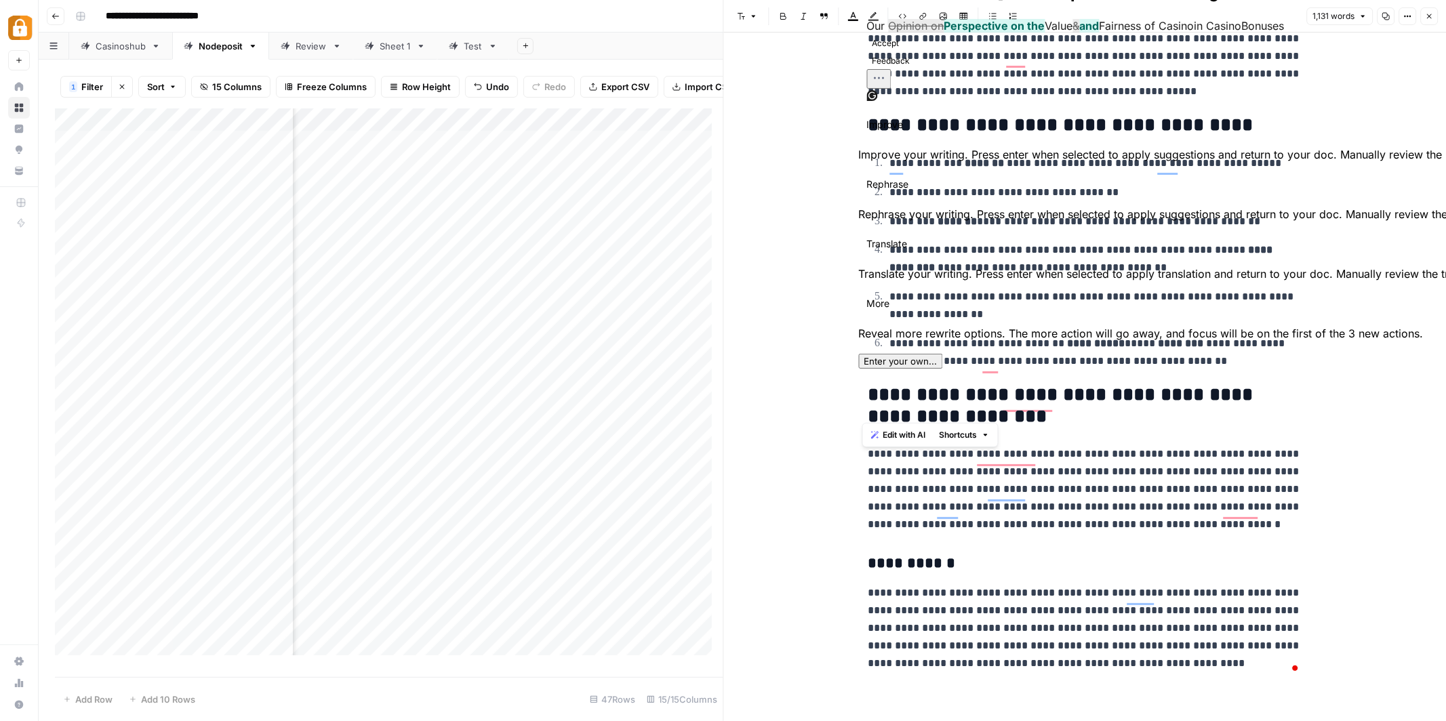
click at [1086, 388] on h2 "**********" at bounding box center [1085, 405] width 434 height 43
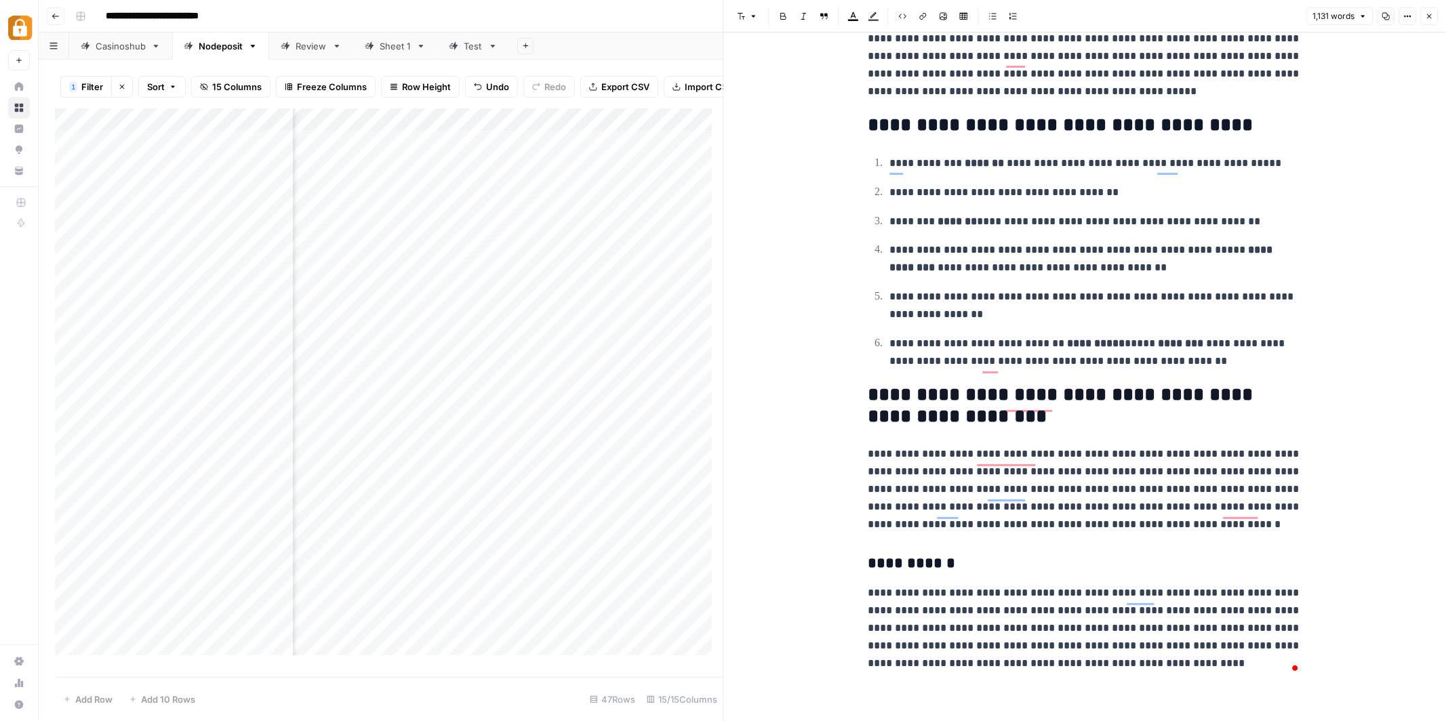
click at [1169, 387] on h2 "**********" at bounding box center [1085, 405] width 434 height 43
click at [1147, 384] on h2 "**********" at bounding box center [1085, 405] width 434 height 43
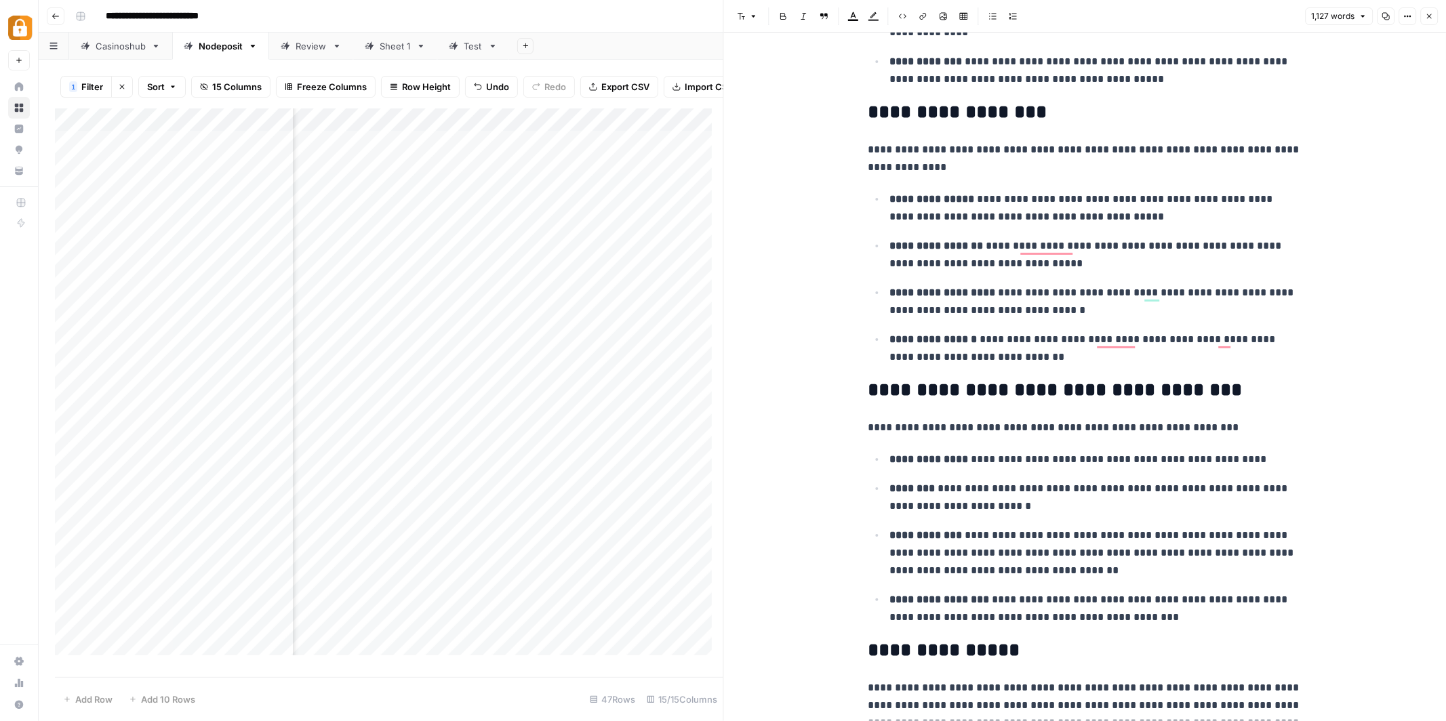
scroll to position [252, 0]
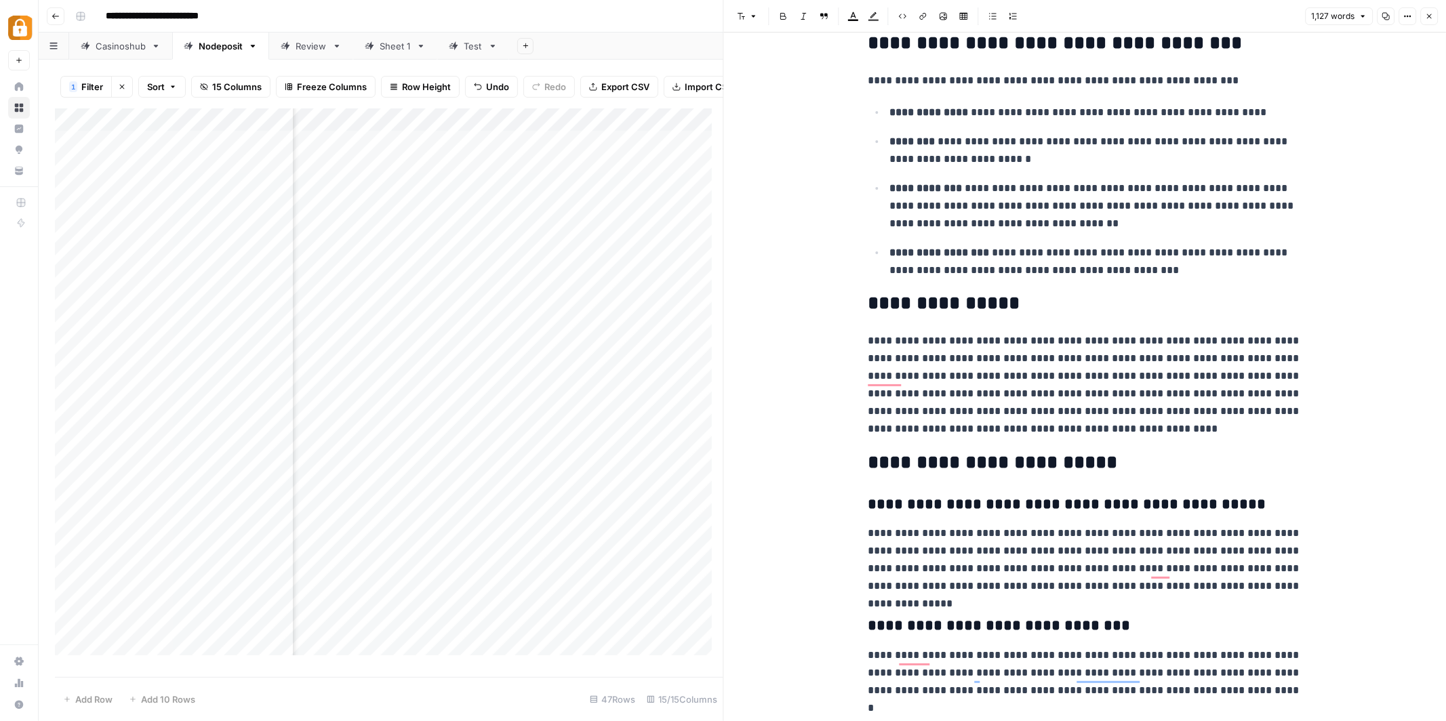
scroll to position [677, 0]
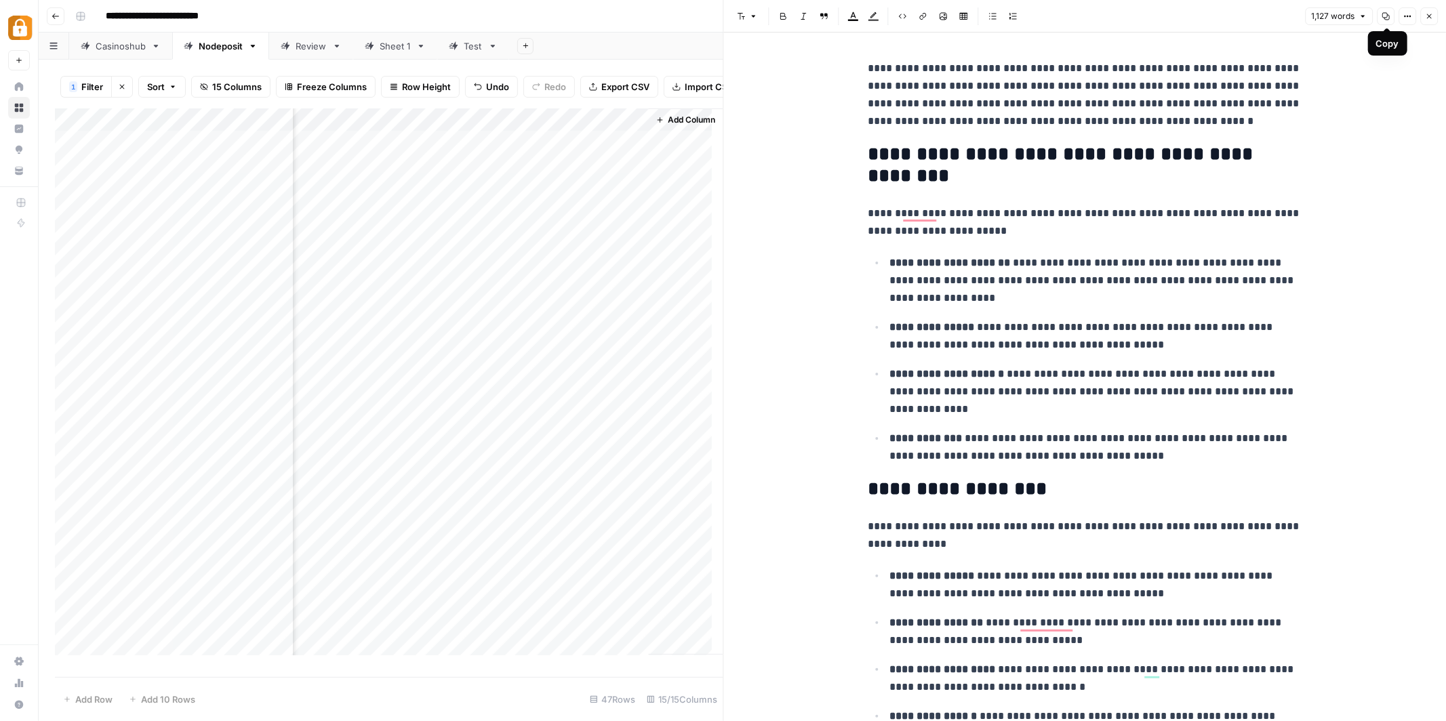
click at [1385, 16] on icon "button" at bounding box center [1385, 16] width 8 height 8
click at [397, 156] on div "Add Column" at bounding box center [389, 387] width 668 height 558
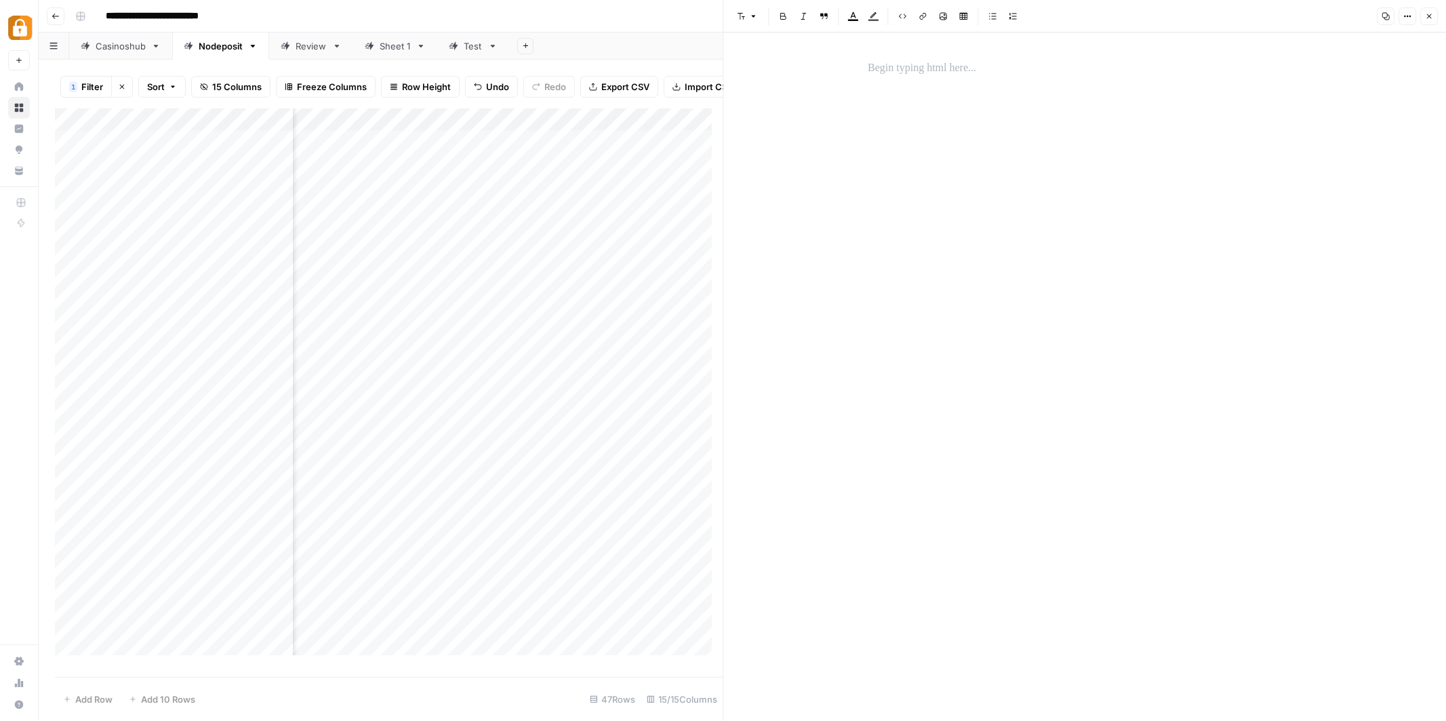
click at [934, 64] on p at bounding box center [1085, 69] width 434 height 18
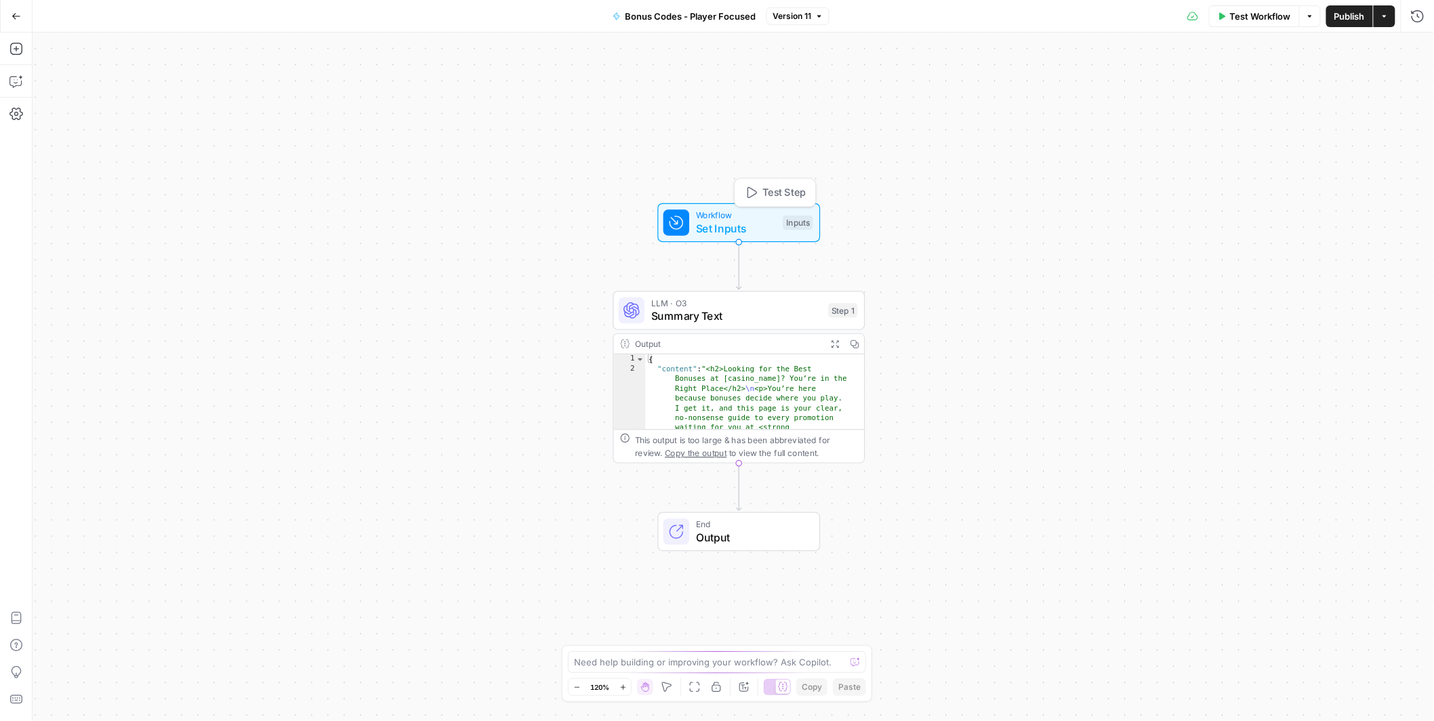
click at [729, 239] on div "Workflow Set Inputs Inputs Test Step" at bounding box center [739, 222] width 163 height 39
click at [730, 325] on div "LLM · O3 Summary Text Step 1 Copy step Delete step Add Note Test" at bounding box center [739, 310] width 252 height 39
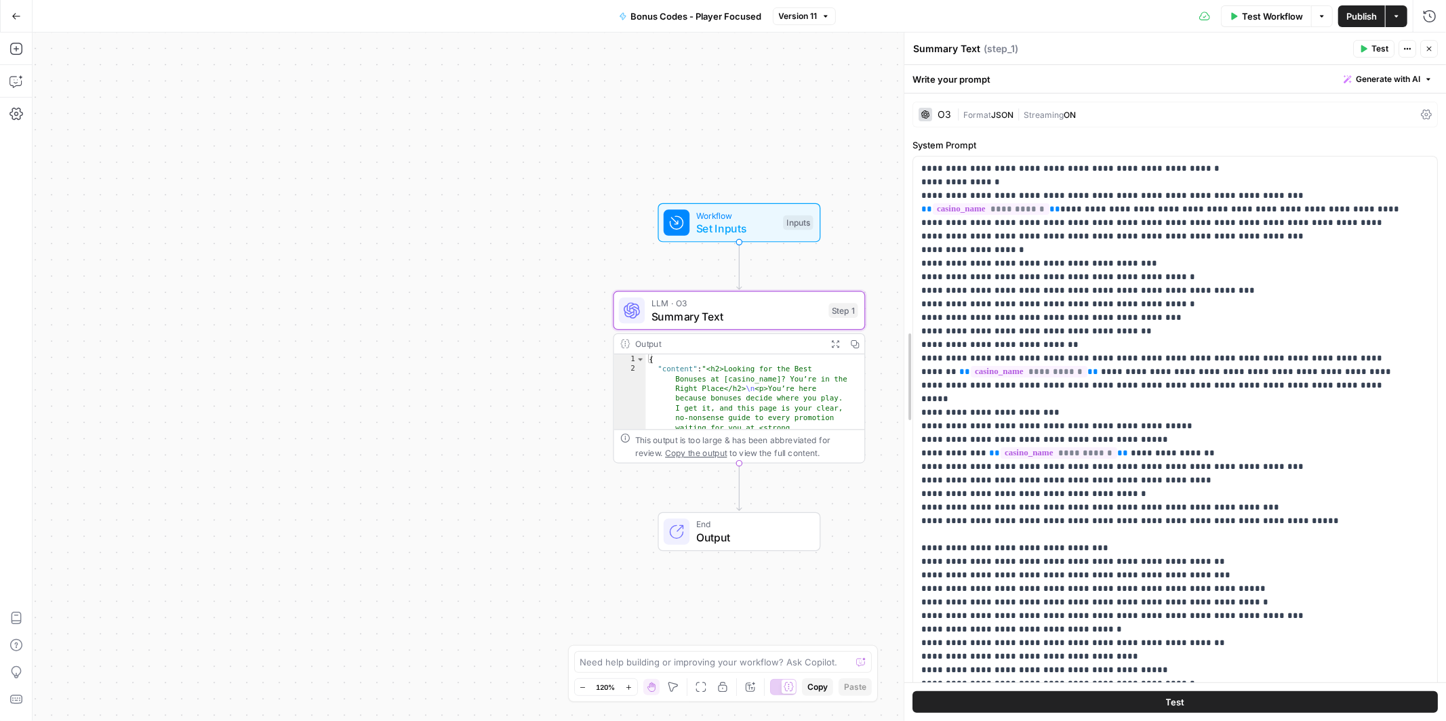
drag, startPoint x: 1175, startPoint y: 176, endPoint x: 853, endPoint y: 169, distance: 322.0
click at [853, 169] on body "Adzz New Home Browse Insights Opportunities Your Data Recent Grids Active Updat…" at bounding box center [723, 360] width 1446 height 721
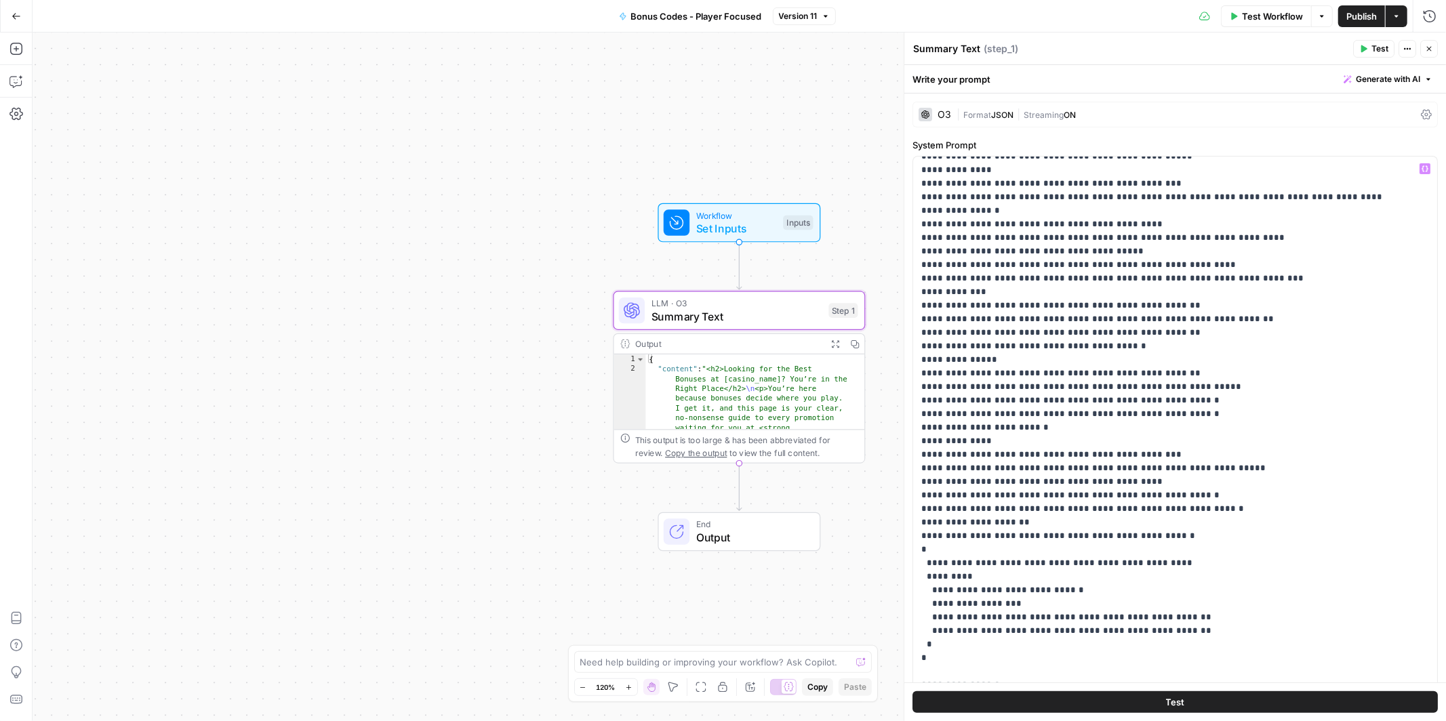
scroll to position [1356, 0]
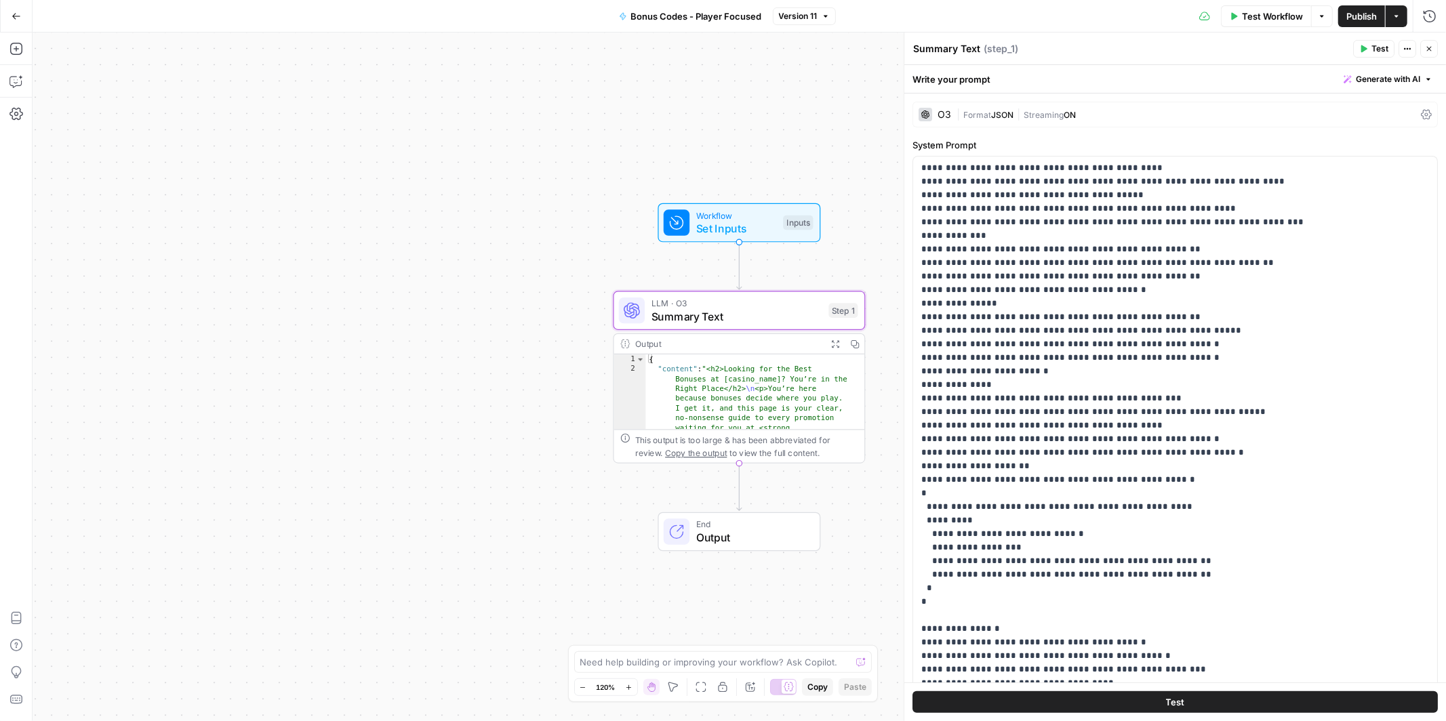
click at [1427, 49] on icon "button" at bounding box center [1429, 49] width 8 height 8
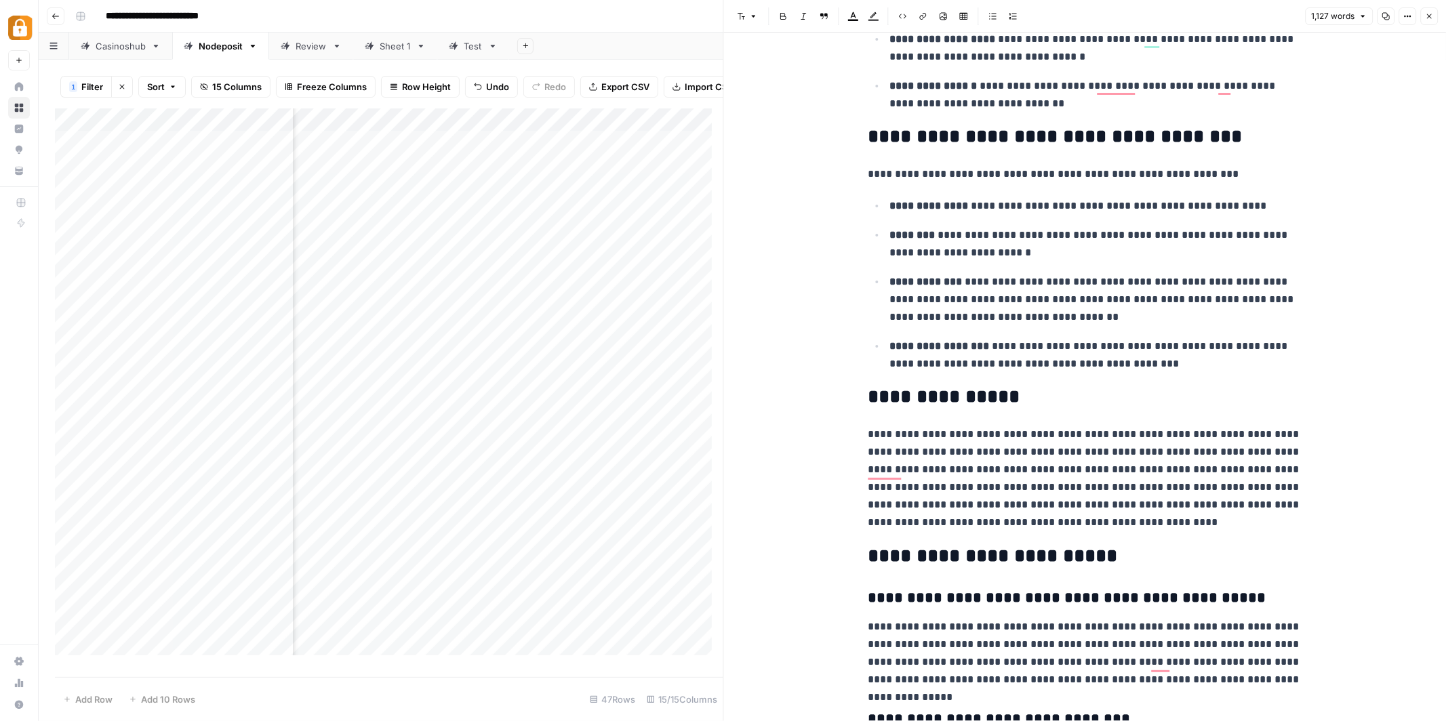
scroll to position [48, 0]
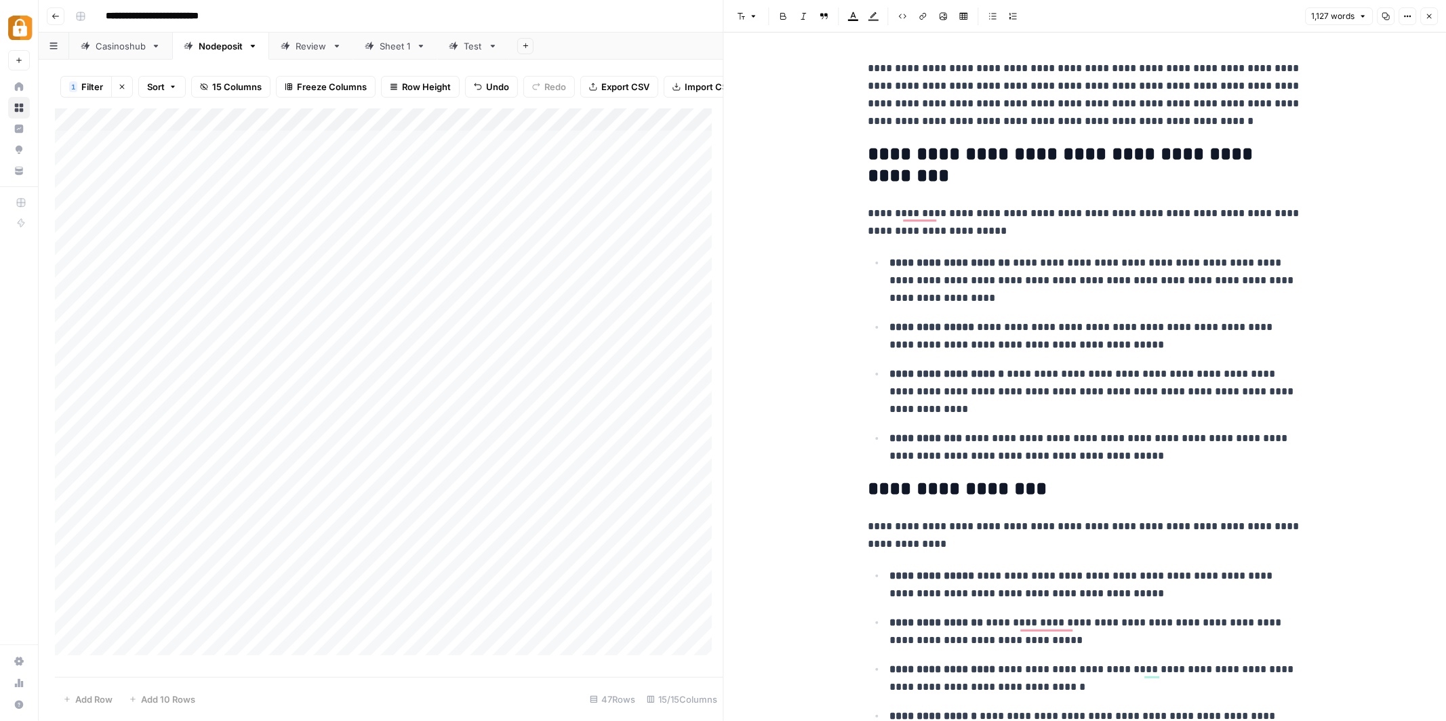
click at [540, 155] on div "Add Column" at bounding box center [389, 387] width 668 height 558
click at [540, 155] on textarea "**********" at bounding box center [439, 154] width 295 height 19
click at [698, 153] on div "Add Column" at bounding box center [389, 387] width 668 height 558
